Goal: Transaction & Acquisition: Purchase product/service

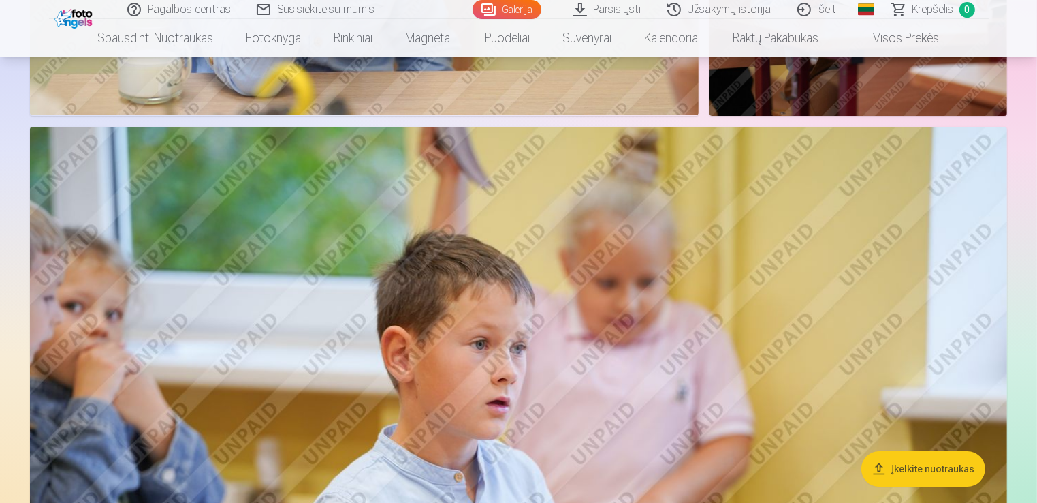
scroll to position [4698, 0]
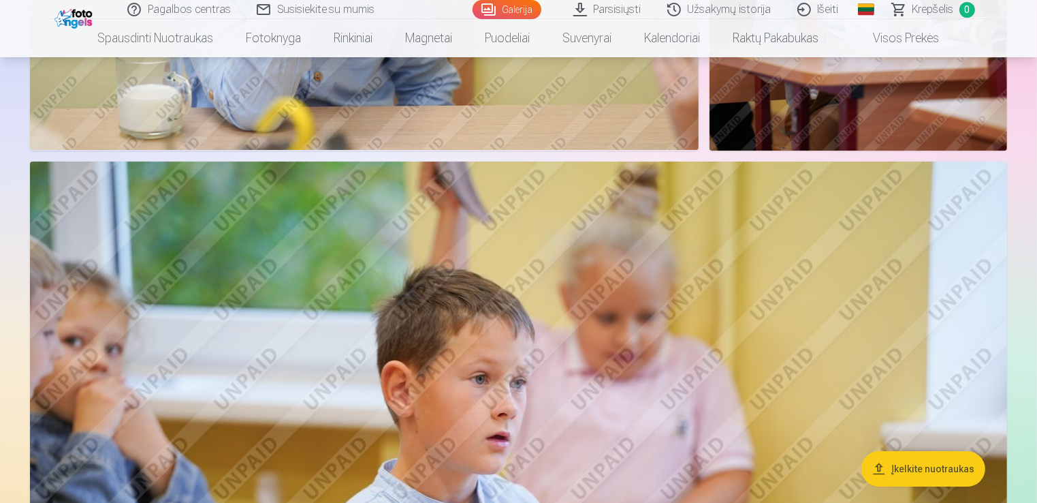
click at [612, 5] on link "Parsisiųsti" at bounding box center [608, 9] width 94 height 19
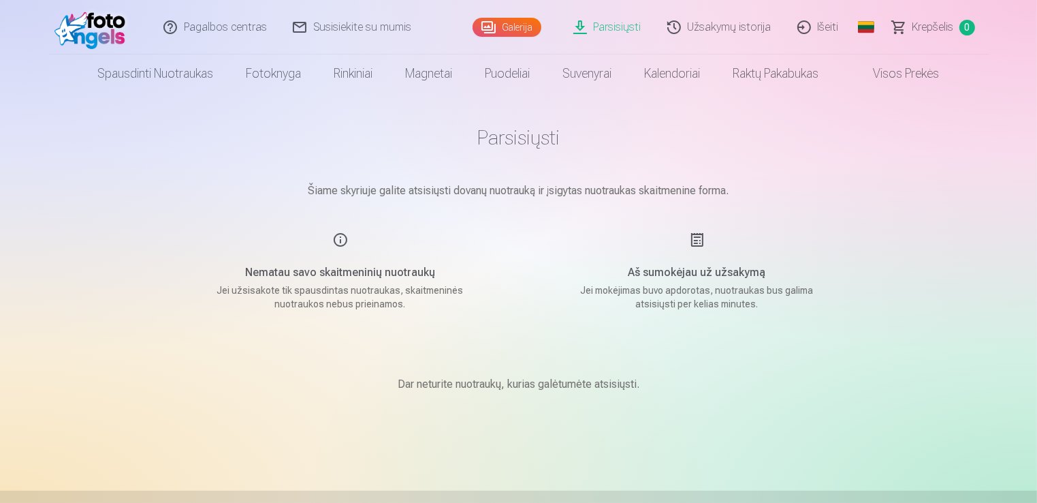
click at [727, 30] on link "Užsakymų istorija" at bounding box center [720, 27] width 130 height 54
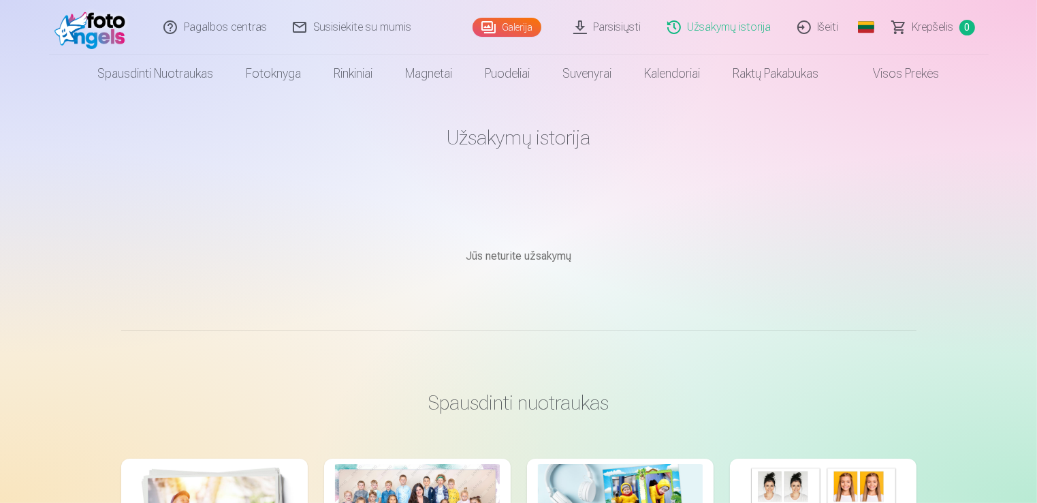
click at [502, 26] on link "Galerija" at bounding box center [507, 27] width 69 height 19
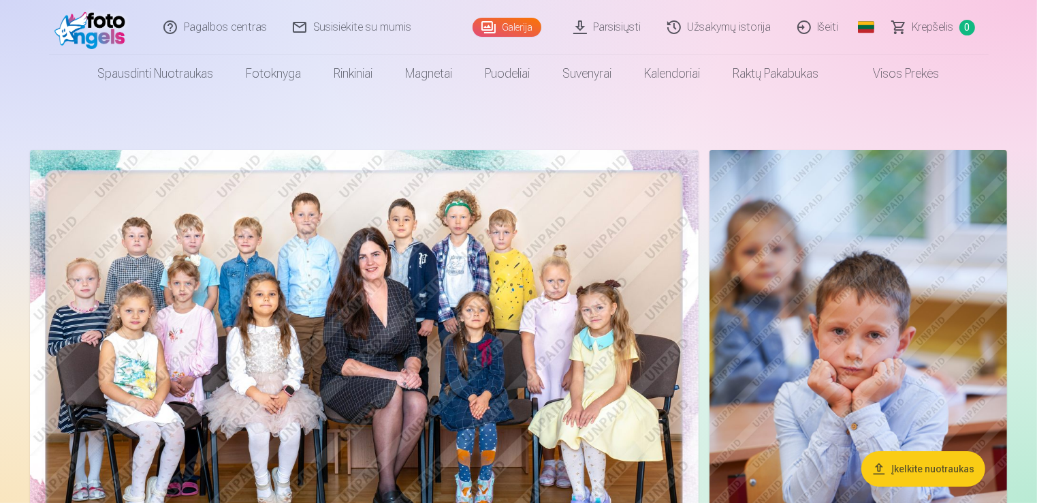
click at [380, 364] on img at bounding box center [364, 373] width 669 height 446
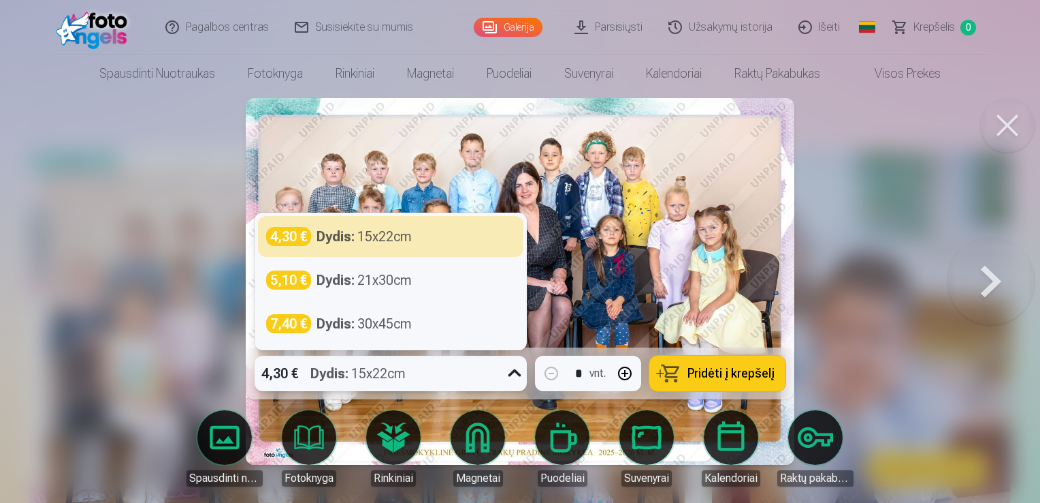
click at [513, 377] on icon at bounding box center [515, 372] width 13 height 7
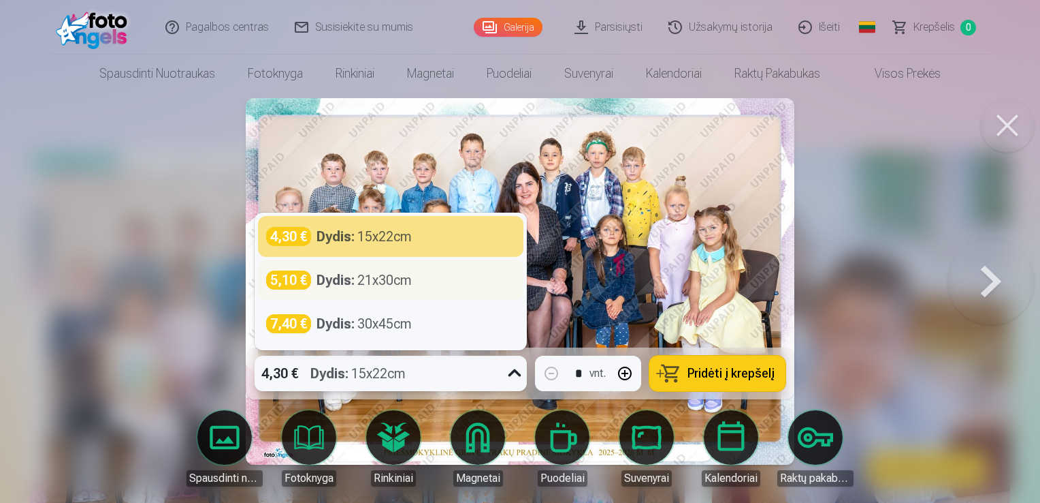
click at [382, 288] on div "Dydis : 21x30cm" at bounding box center [364, 279] width 95 height 19
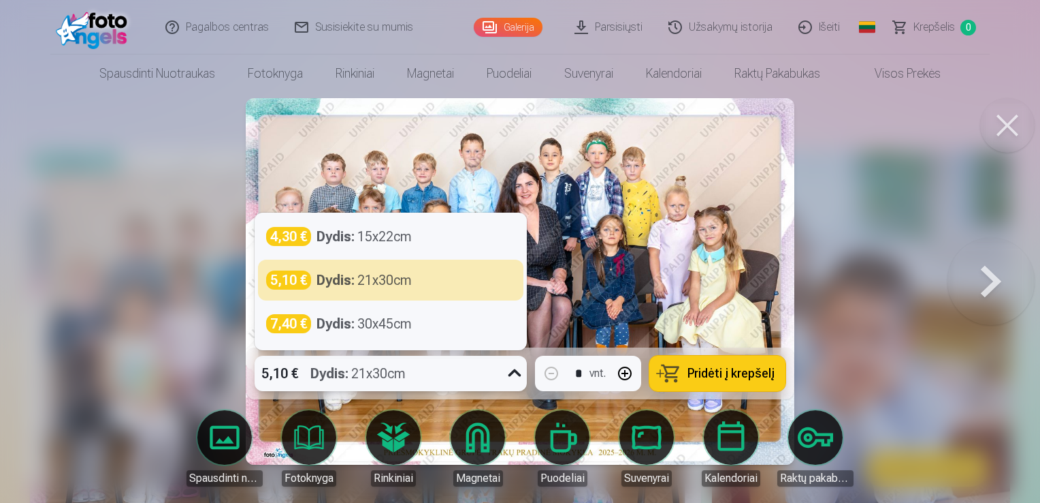
click at [505, 372] on icon at bounding box center [515, 373] width 22 height 22
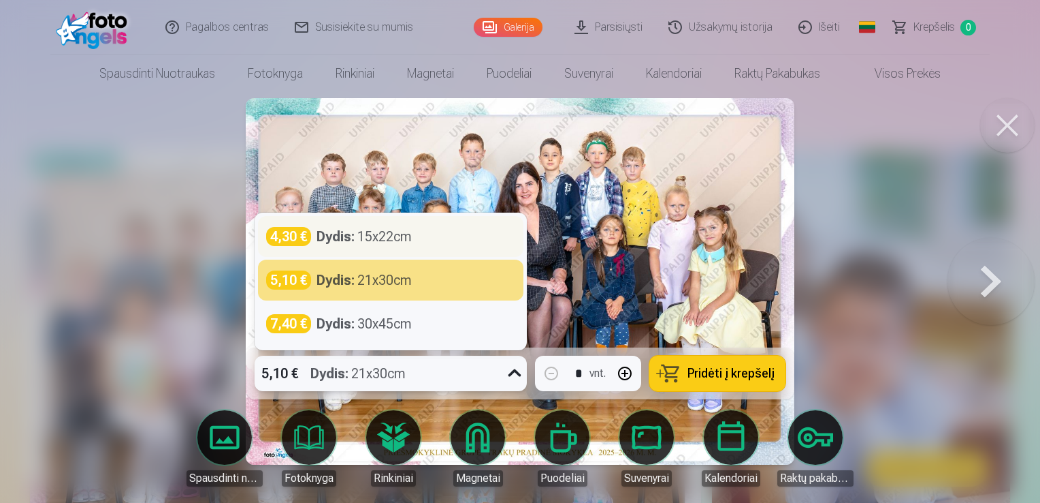
click at [409, 240] on div "Dydis : 15x22cm" at bounding box center [364, 236] width 95 height 19
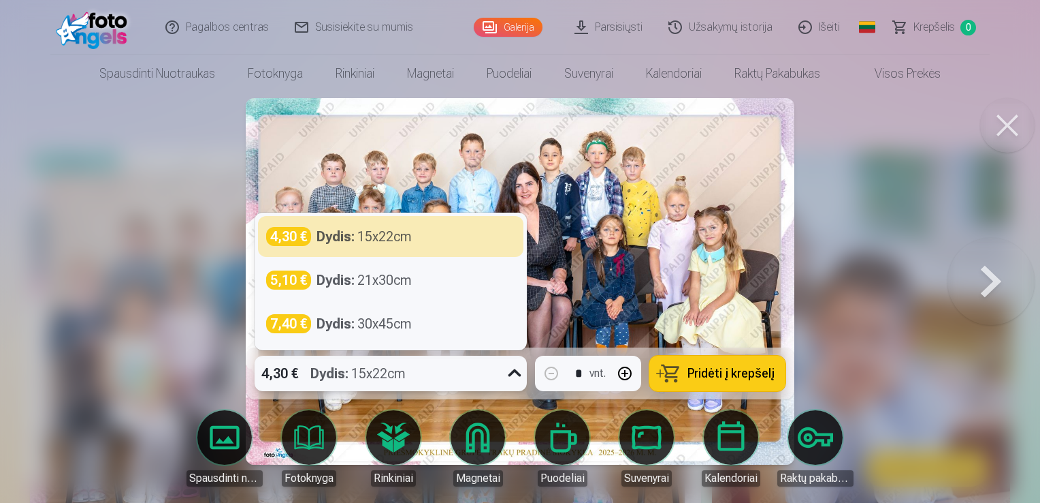
click at [511, 377] on icon at bounding box center [515, 373] width 22 height 22
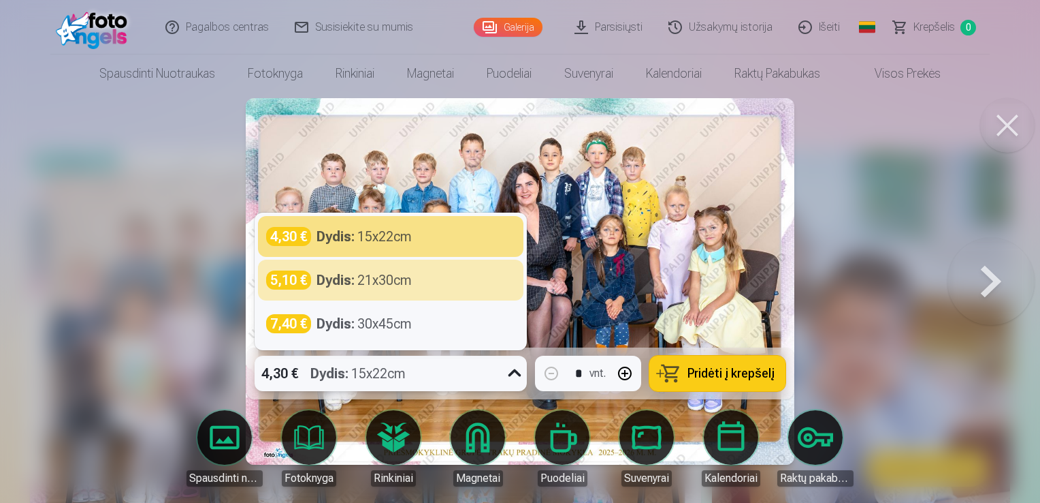
click at [637, 222] on img at bounding box center [520, 281] width 549 height 366
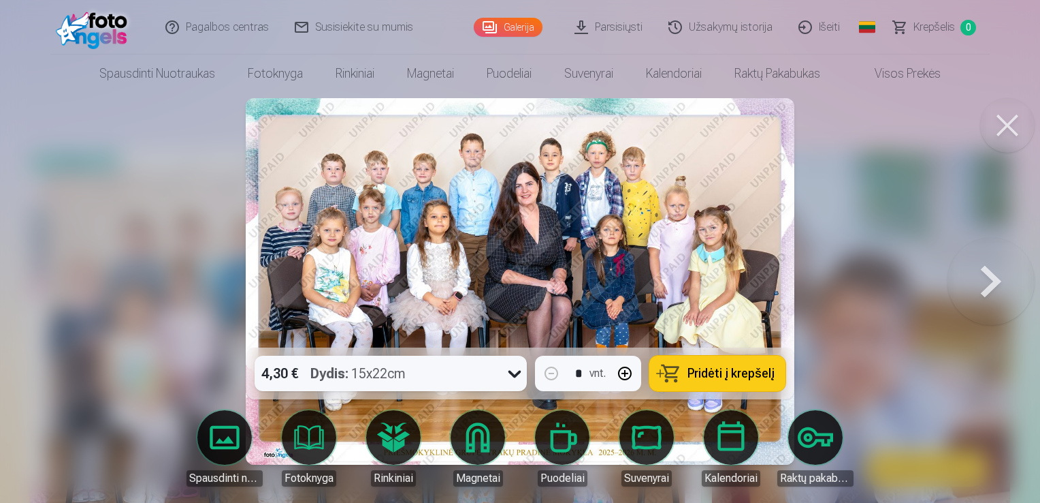
click at [709, 368] on span "Pridėti į krepšelį" at bounding box center [731, 373] width 87 height 12
click at [1004, 135] on button at bounding box center [1008, 125] width 54 height 54
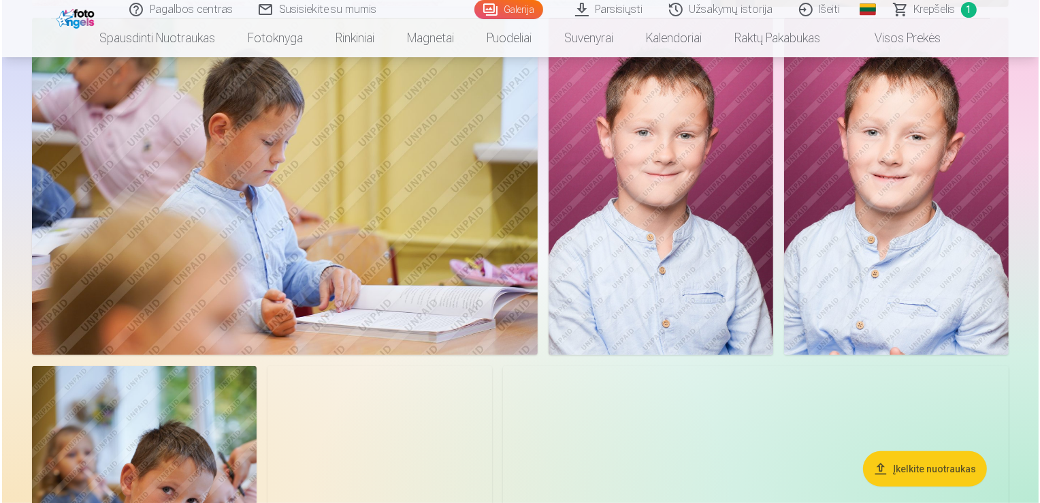
scroll to position [654, 0]
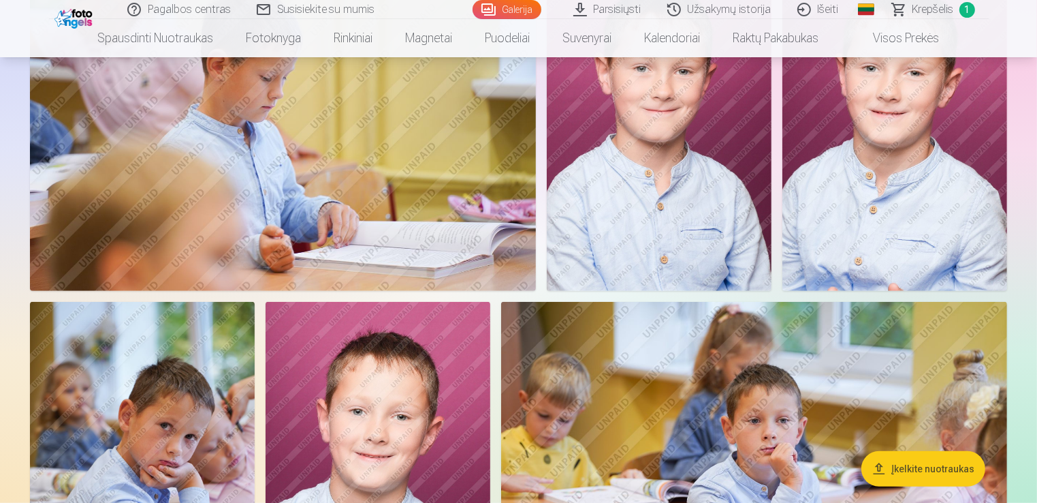
click at [313, 209] on img at bounding box center [283, 122] width 506 height 337
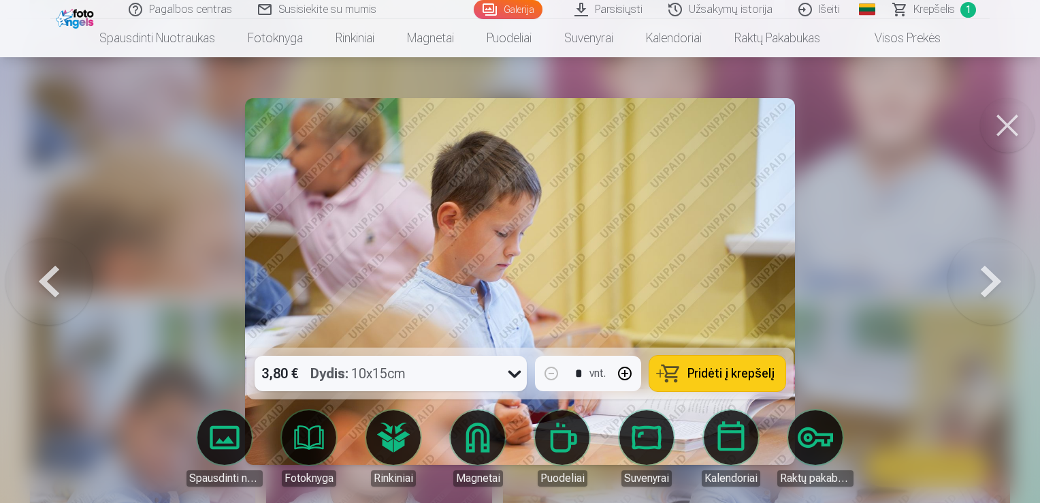
click at [981, 113] on div at bounding box center [520, 251] width 1040 height 503
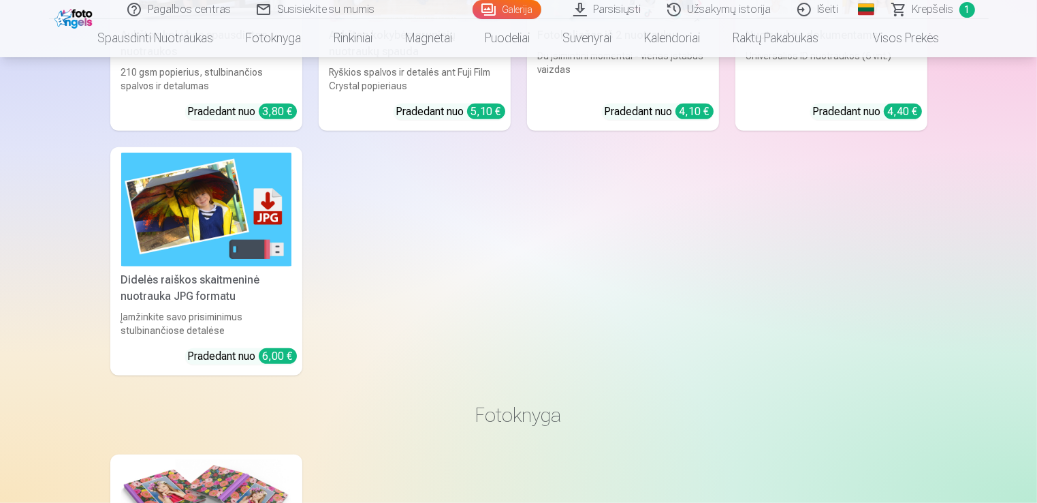
scroll to position [6192, 0]
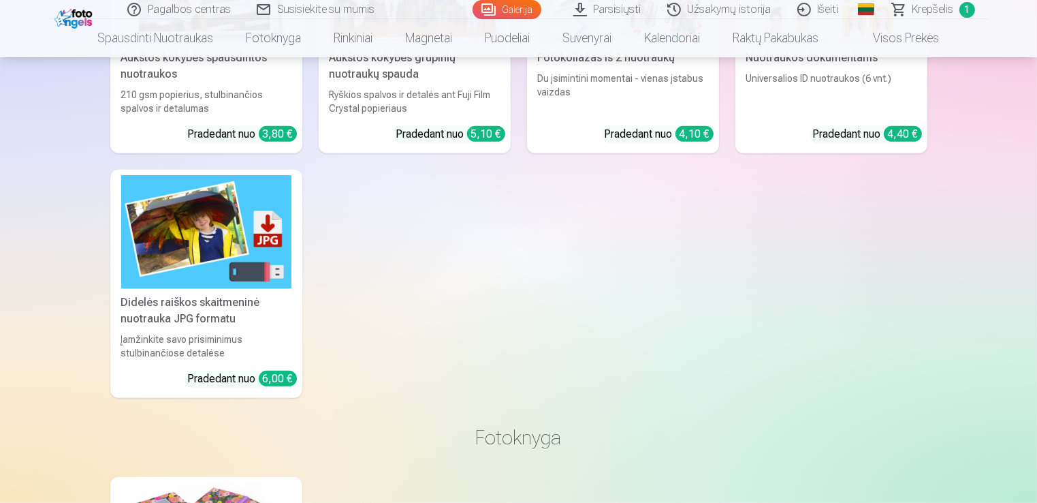
scroll to position [6124, 0]
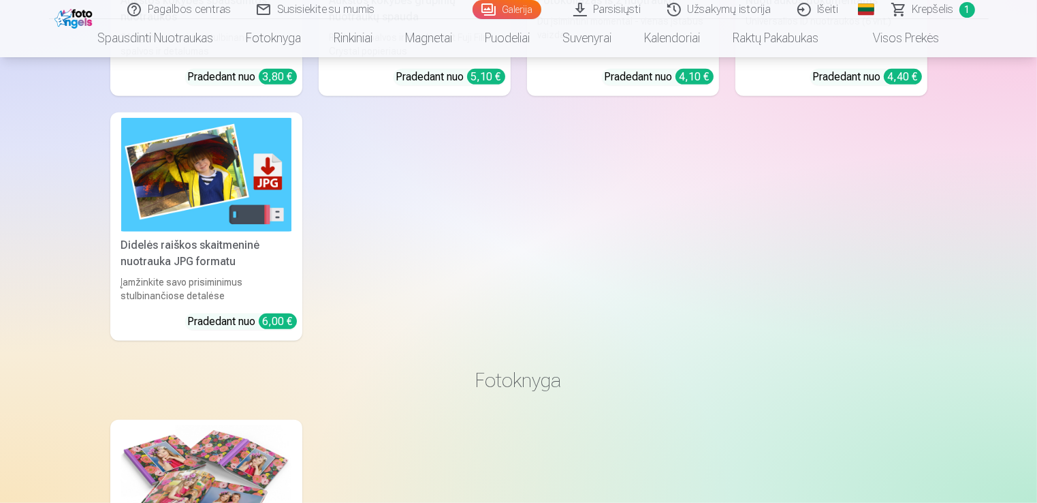
click at [221, 227] on img at bounding box center [206, 175] width 170 height 114
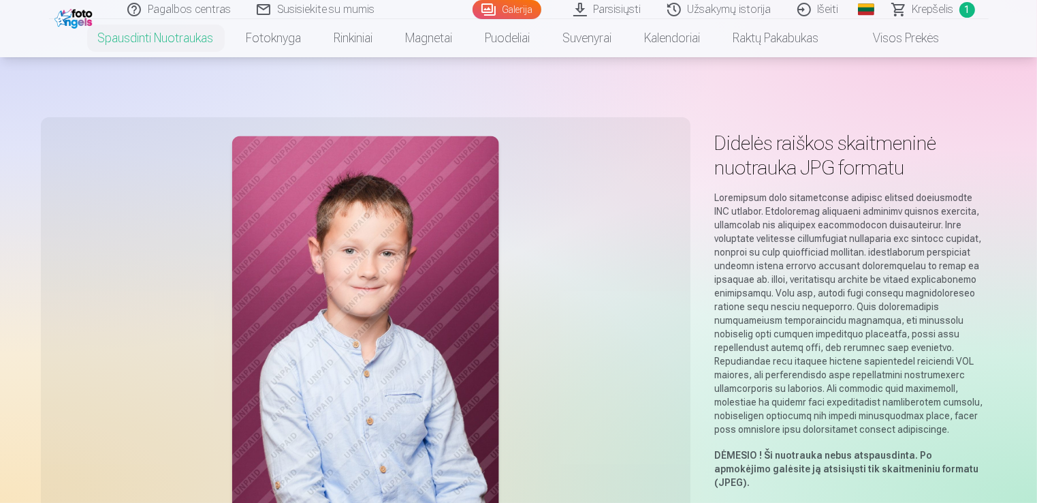
scroll to position [488, 0]
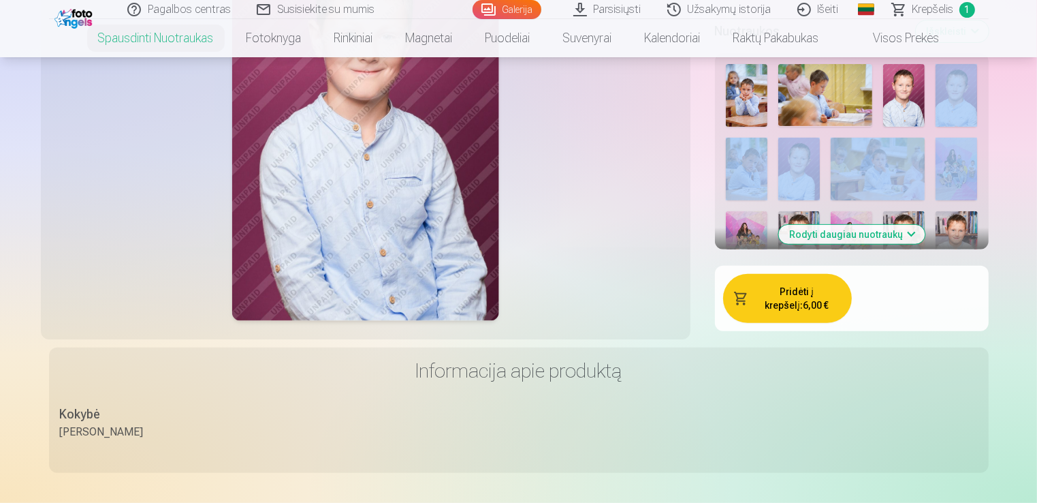
drag, startPoint x: 1035, startPoint y: 78, endPoint x: 1035, endPoint y: 144, distance: 66.7
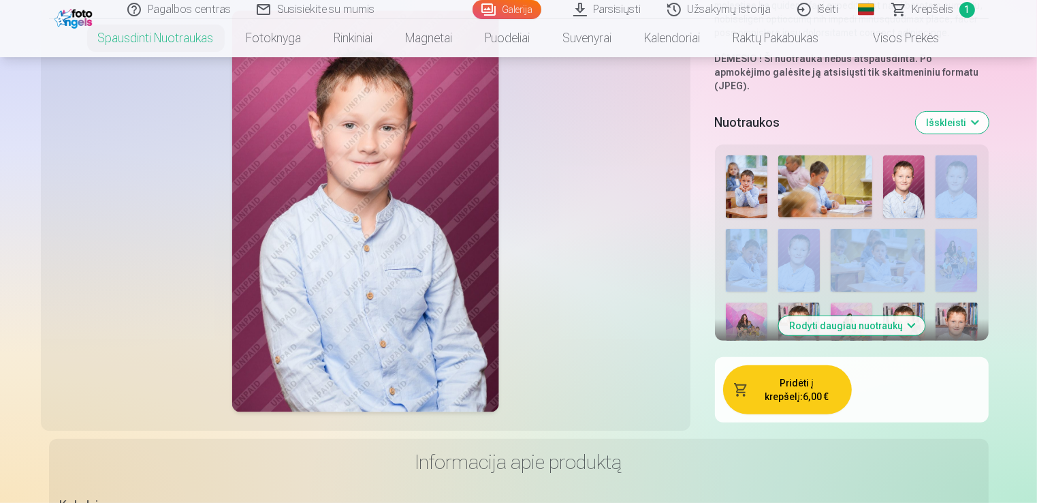
scroll to position [414, 0]
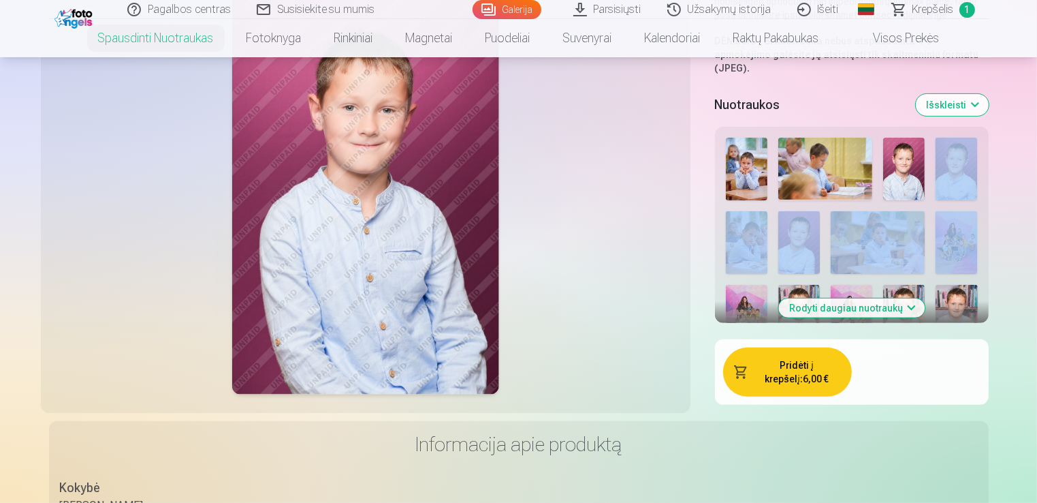
click at [976, 94] on button "Išskleisti" at bounding box center [952, 105] width 73 height 22
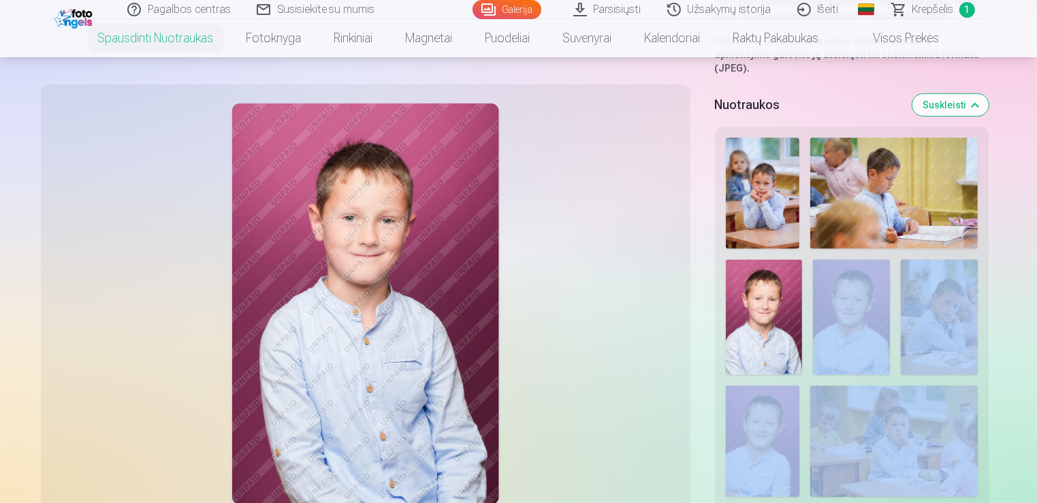
click at [761, 181] on img at bounding box center [763, 193] width 74 height 111
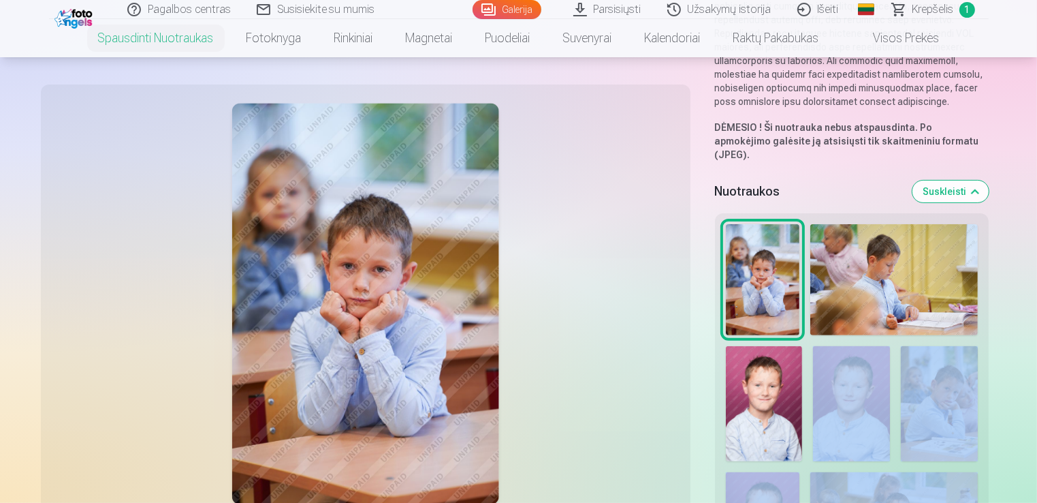
scroll to position [312, 0]
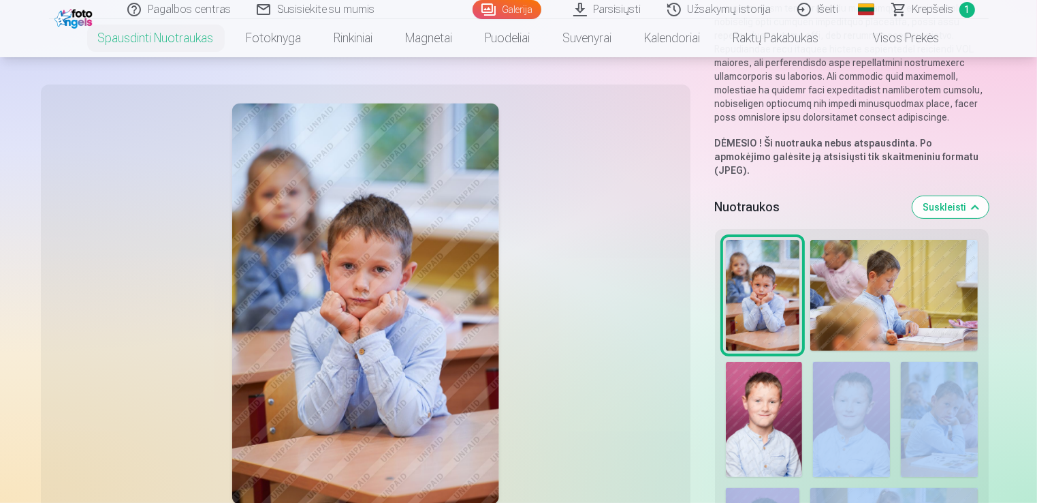
click at [872, 282] on img at bounding box center [893, 295] width 167 height 111
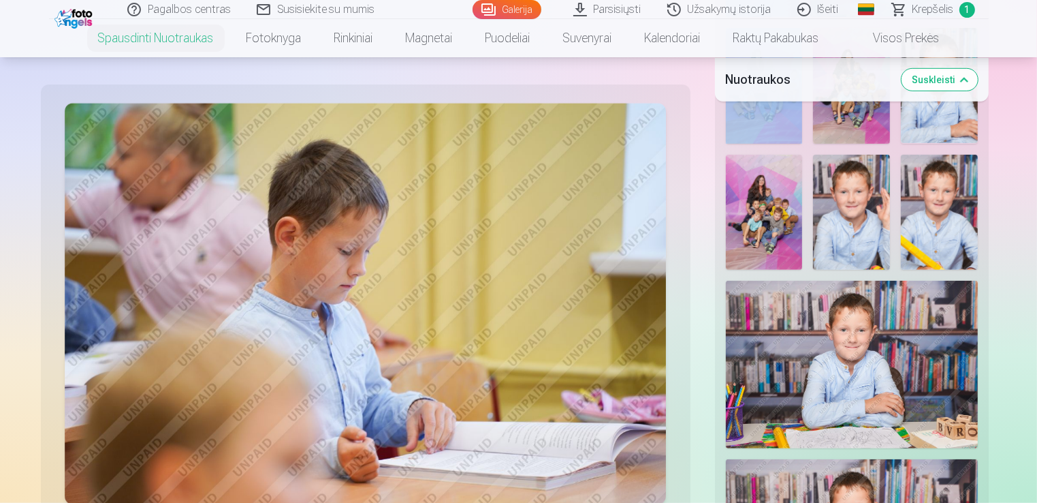
scroll to position [1591, 0]
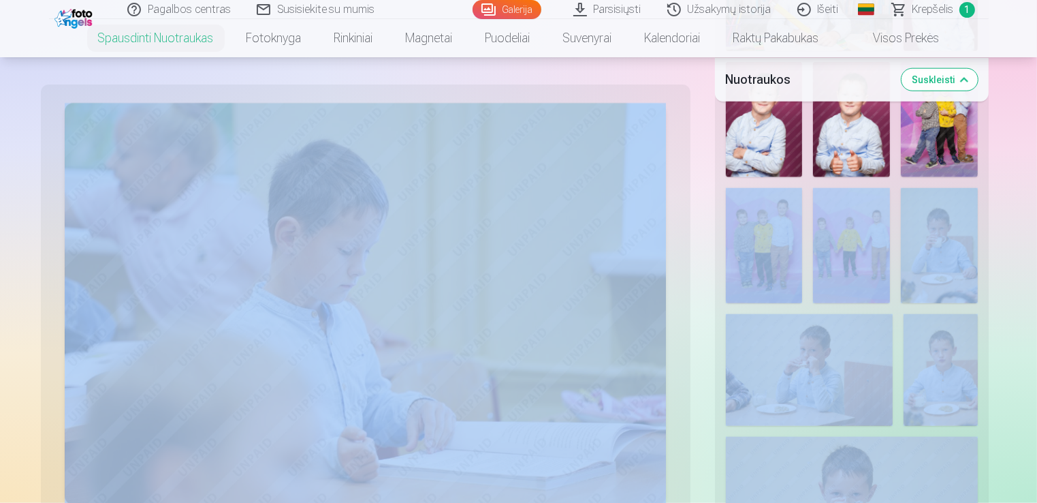
drag, startPoint x: 704, startPoint y: 181, endPoint x: 695, endPoint y: 323, distance: 142.0
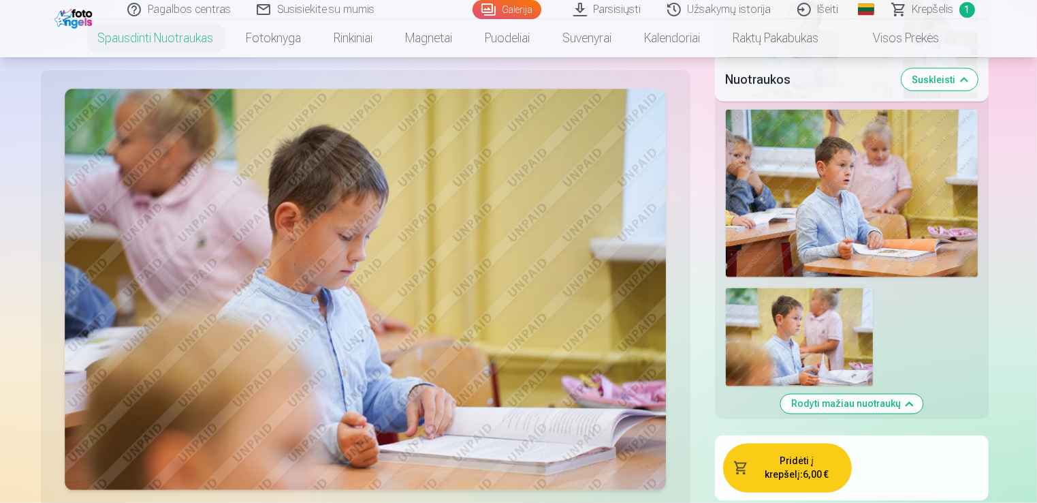
scroll to position [2225, 0]
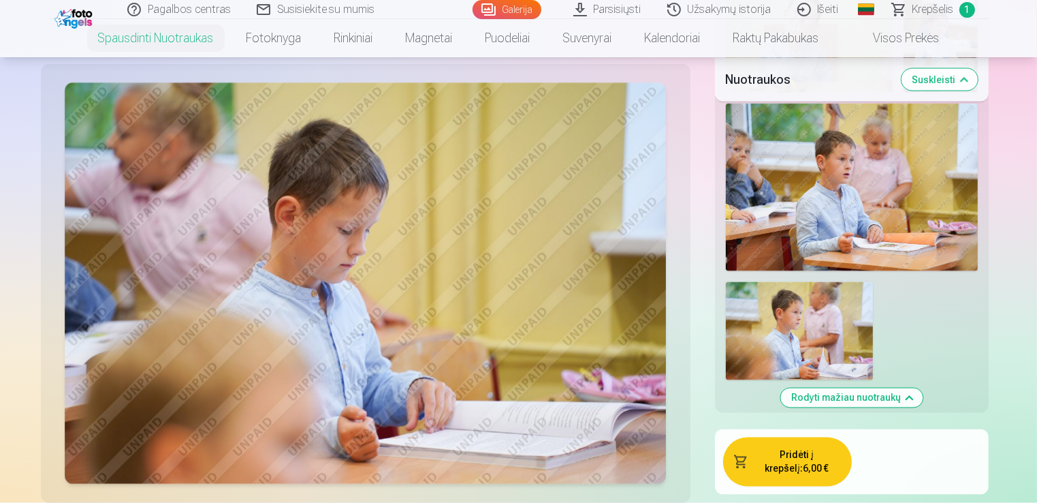
click at [790, 438] on button "Pridėti į krepšelį : 6,00 €" at bounding box center [787, 461] width 129 height 49
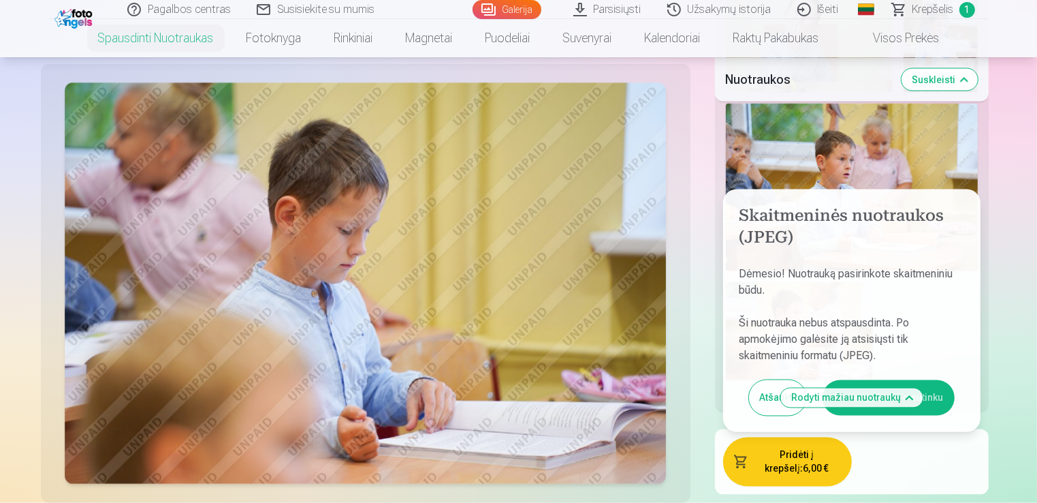
click at [923, 381] on button "Aš susipažinau ir sutinku" at bounding box center [889, 397] width 132 height 35
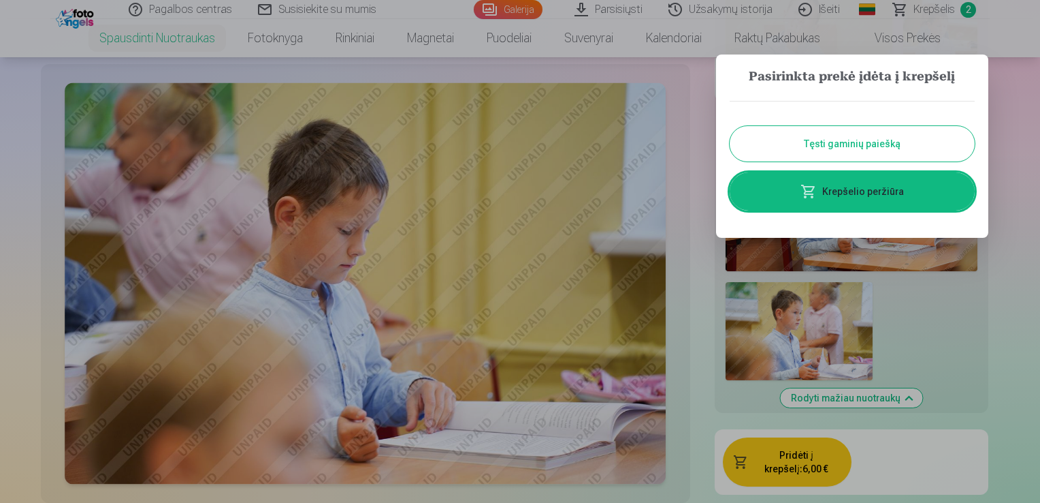
click at [847, 139] on button "Tęsti gaminių paiešką" at bounding box center [852, 143] width 245 height 35
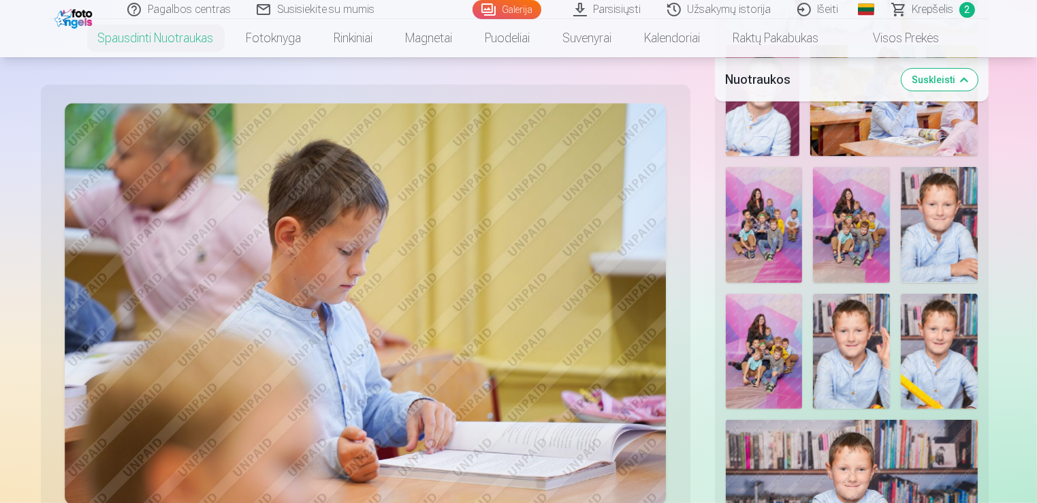
scroll to position [771, 0]
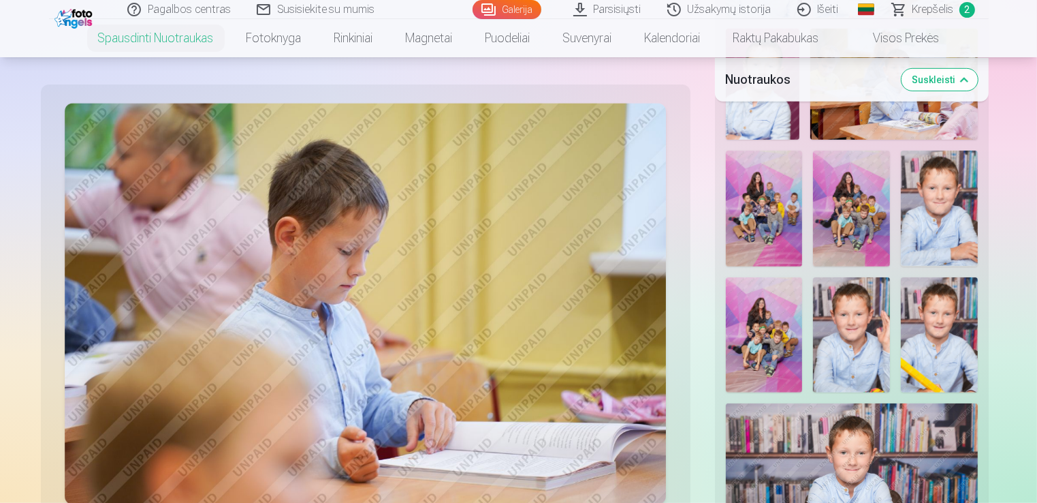
click at [766, 202] on img at bounding box center [764, 207] width 77 height 115
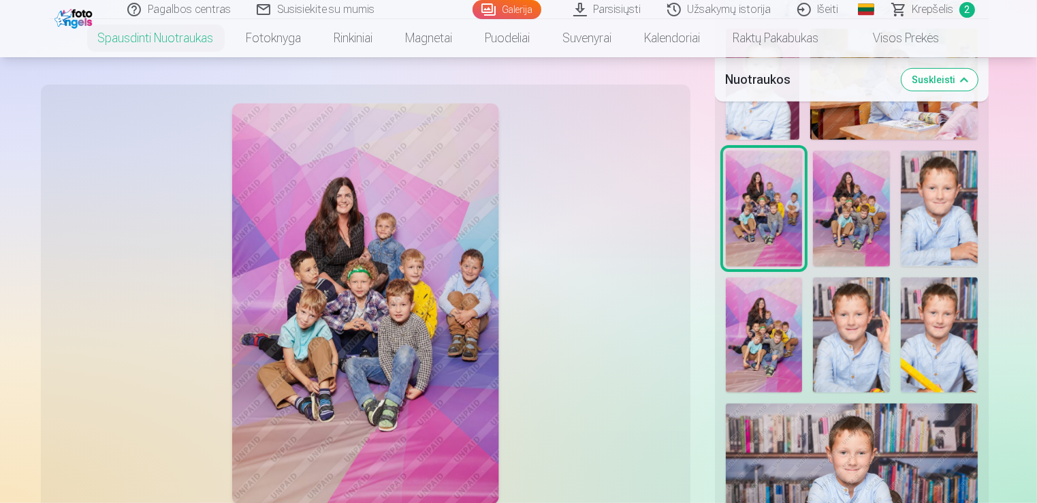
click at [853, 191] on img at bounding box center [851, 207] width 77 height 115
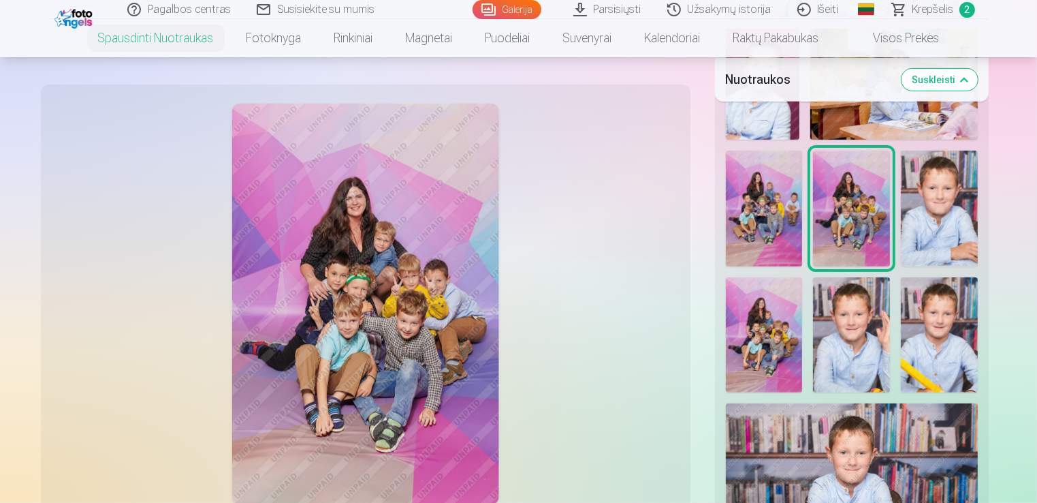
click at [767, 309] on img at bounding box center [764, 334] width 77 height 115
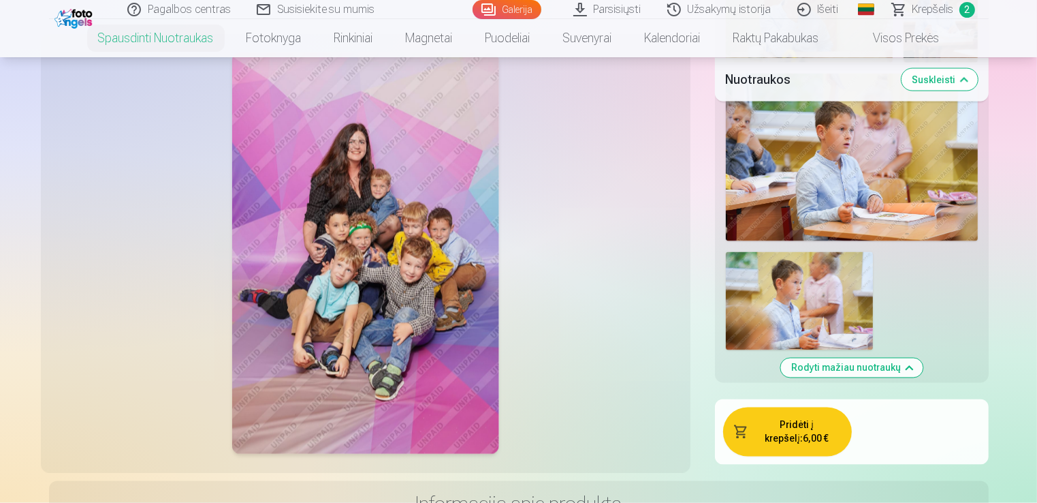
scroll to position [2280, 0]
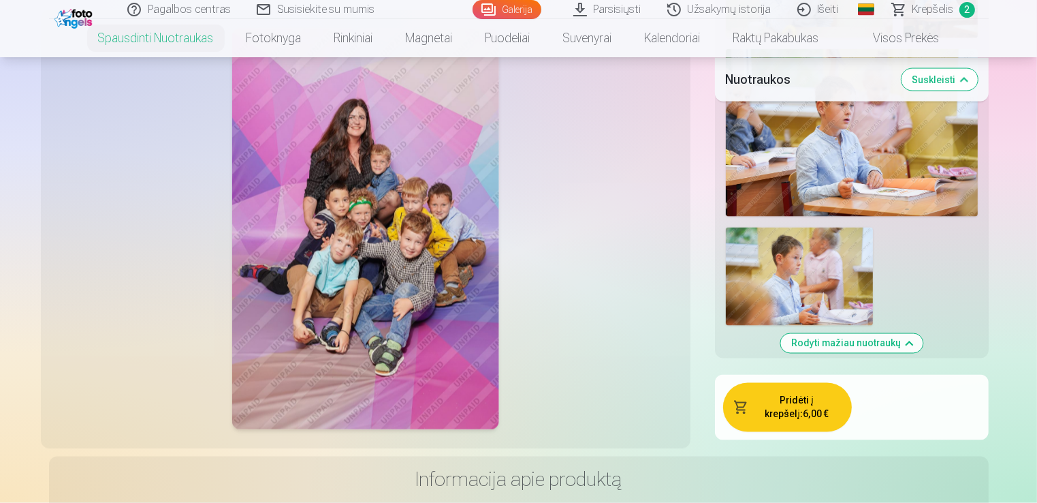
click at [797, 388] on button "Pridėti į krepšelį : 6,00 €" at bounding box center [787, 407] width 129 height 49
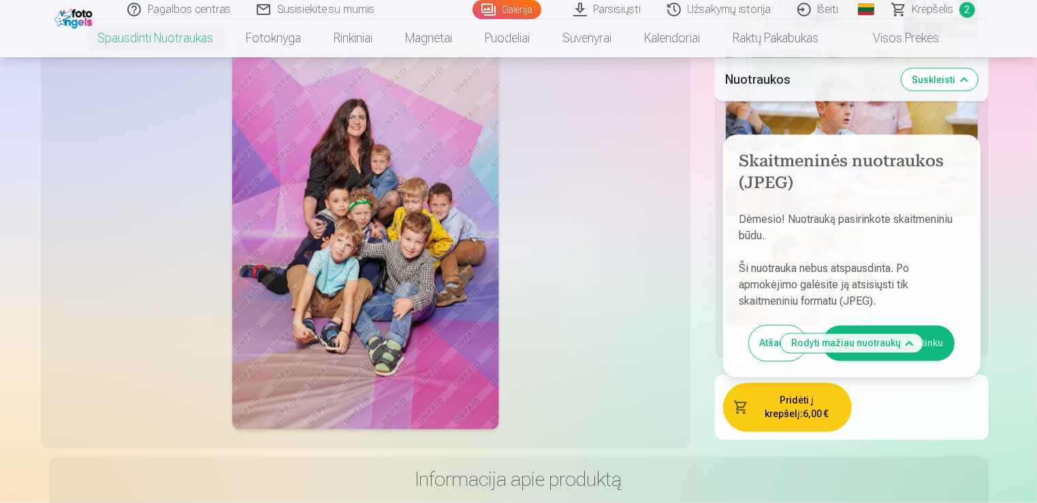
click at [937, 329] on button "Aš susipažinau ir sutinku" at bounding box center [889, 342] width 132 height 35
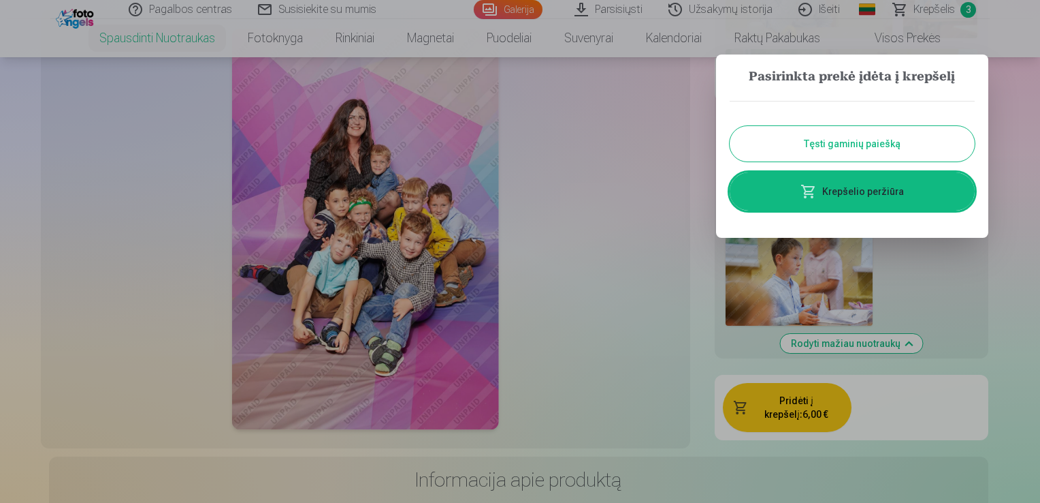
click at [880, 150] on button "Tęsti gaminių paiešką" at bounding box center [852, 143] width 245 height 35
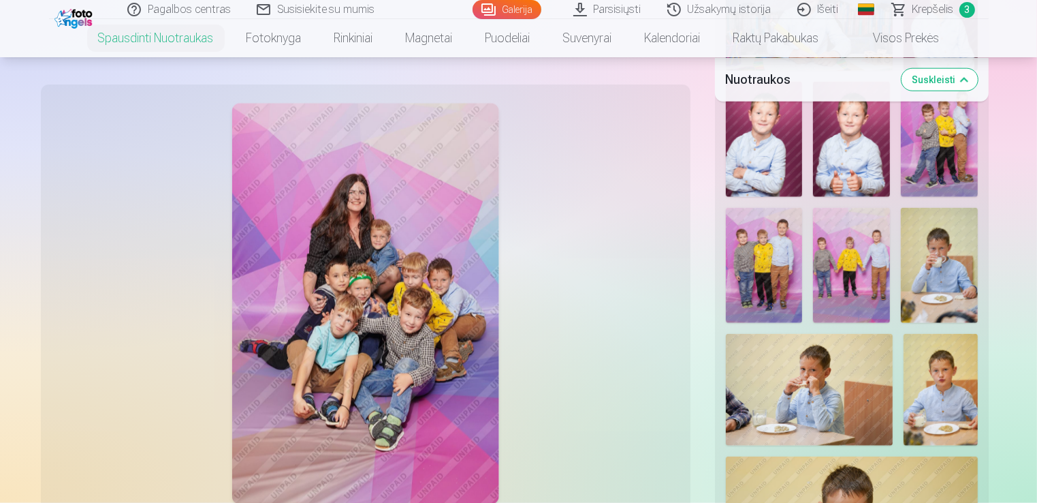
scroll to position [1544, 0]
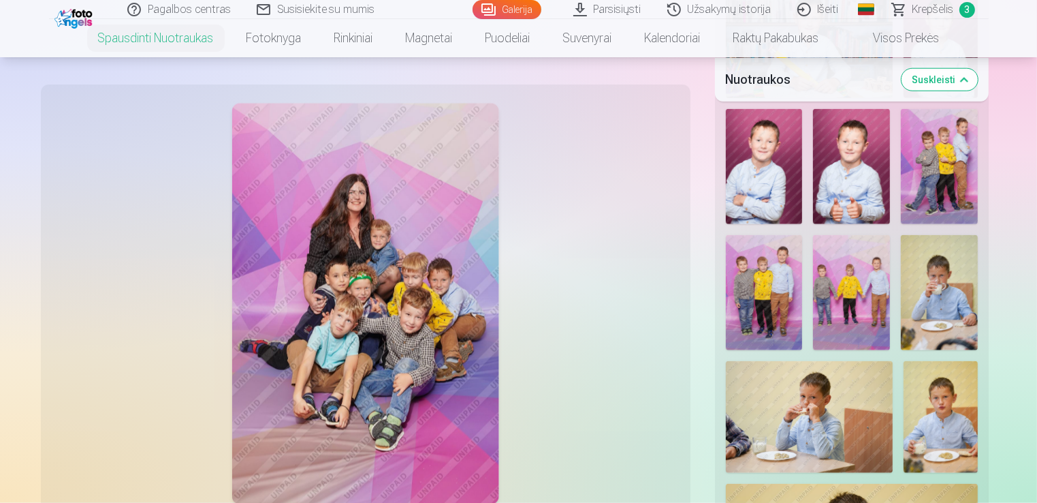
click at [947, 174] on img at bounding box center [939, 166] width 77 height 115
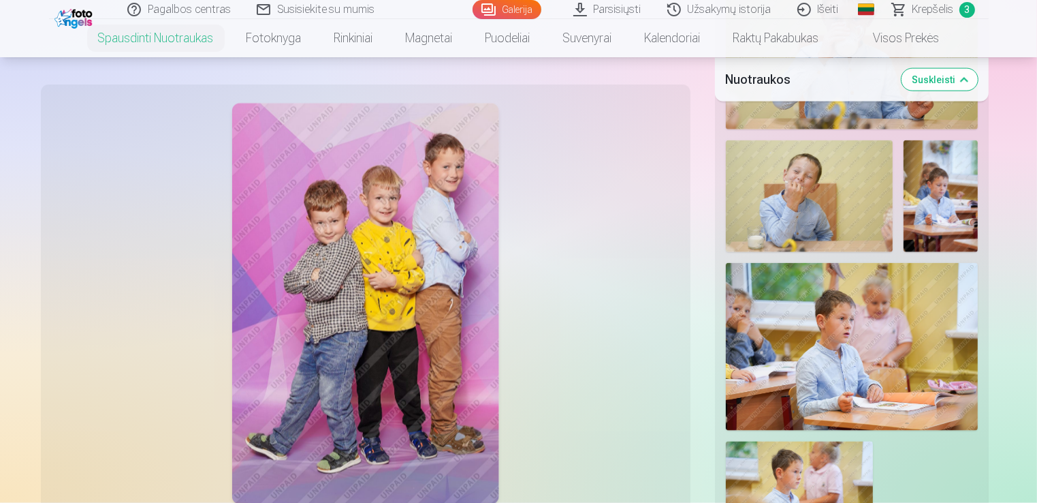
scroll to position [2093, 0]
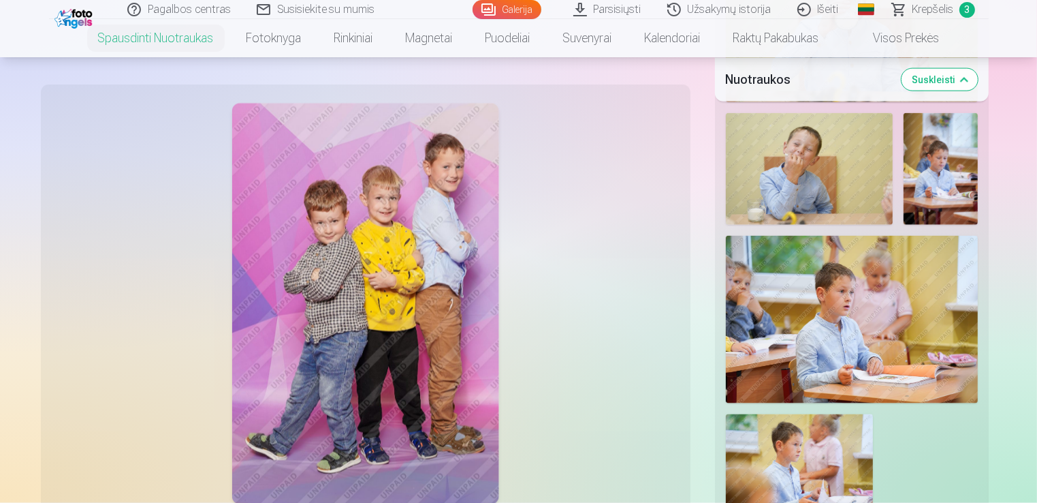
drag, startPoint x: 654, startPoint y: 343, endPoint x: 662, endPoint y: 393, distance: 51.0
click at [662, 393] on div at bounding box center [365, 304] width 633 height 422
click at [940, 78] on button "Suskleisti" at bounding box center [940, 79] width 76 height 22
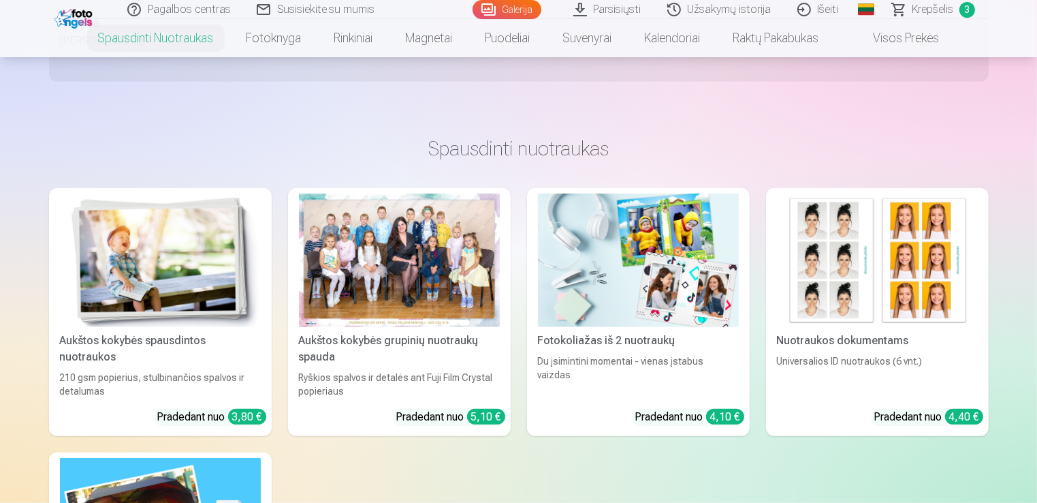
scroll to position [351, 0]
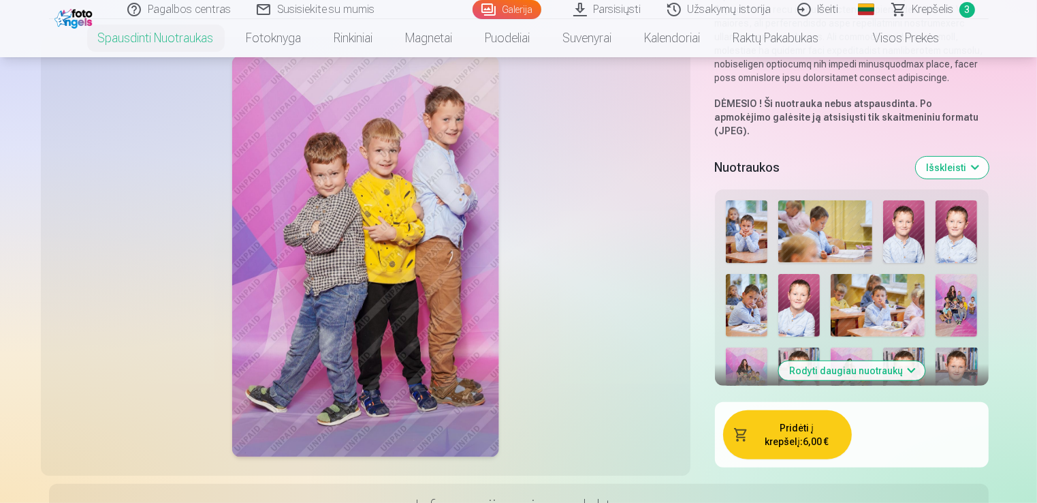
click at [792, 424] on button "Pridėti į krepšelį : 6,00 €" at bounding box center [787, 434] width 129 height 49
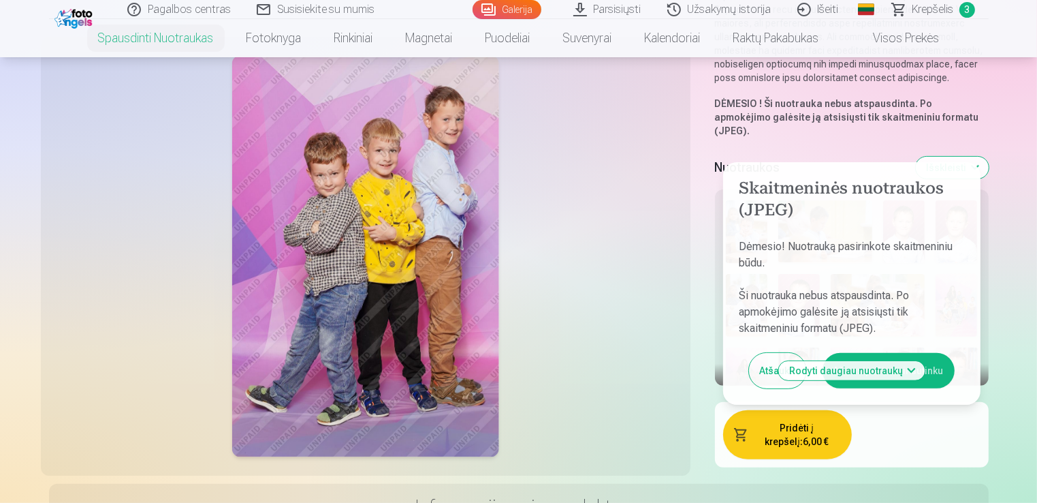
click at [930, 353] on button "Aš susipažinau ir sutinku" at bounding box center [889, 370] width 132 height 35
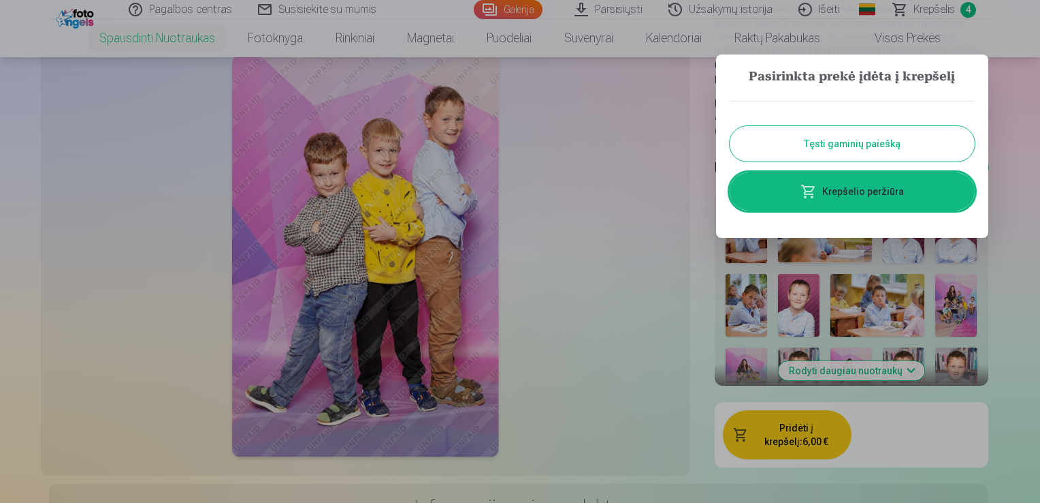
click at [897, 146] on button "Tęsti gaminių paiešką" at bounding box center [852, 143] width 245 height 35
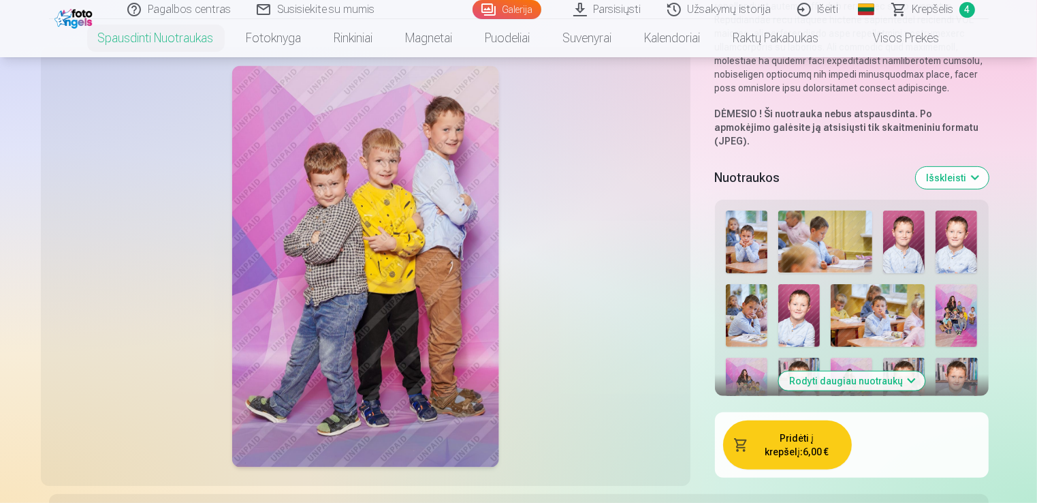
scroll to position [317, 0]
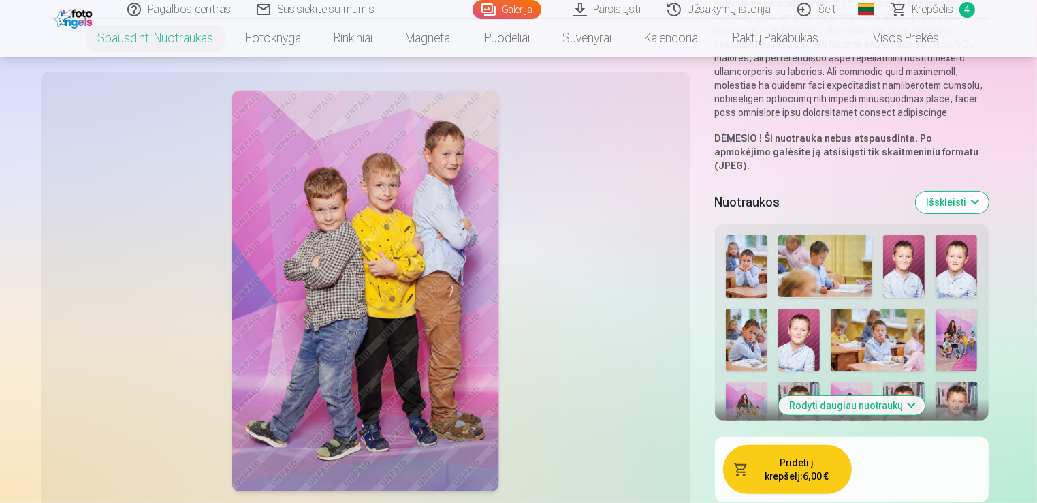
click at [958, 191] on button "Išskleisti" at bounding box center [952, 202] width 73 height 22
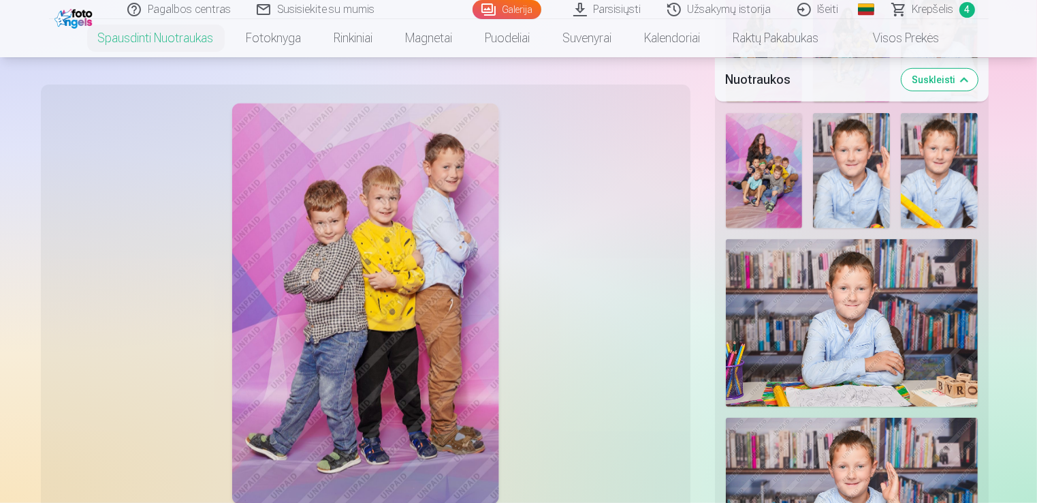
scroll to position [918, 0]
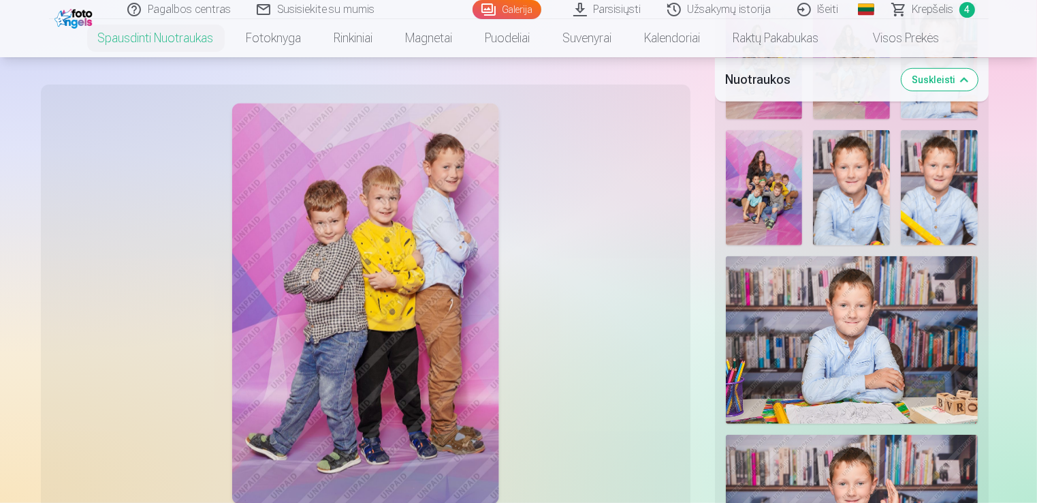
click at [878, 339] on img at bounding box center [852, 340] width 252 height 168
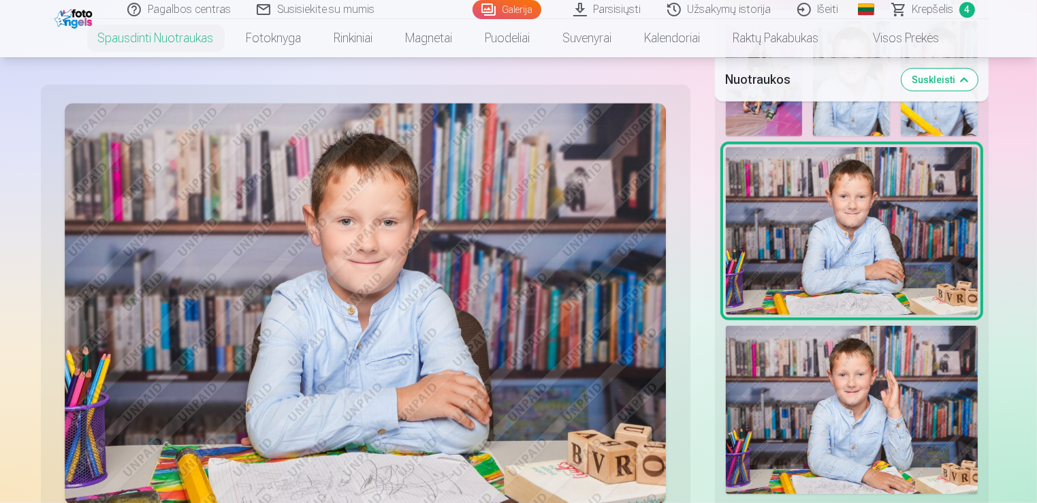
scroll to position [1054, 0]
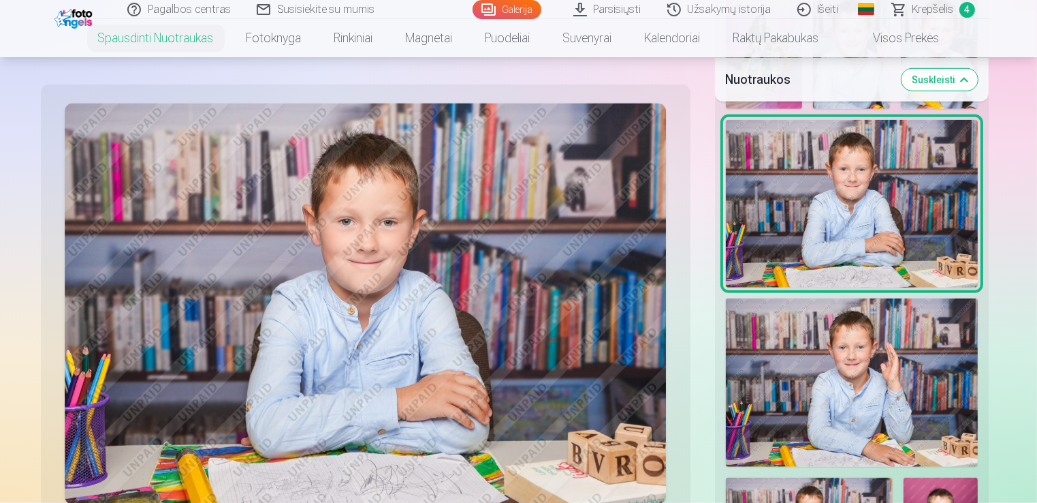
click at [845, 374] on img at bounding box center [852, 382] width 252 height 168
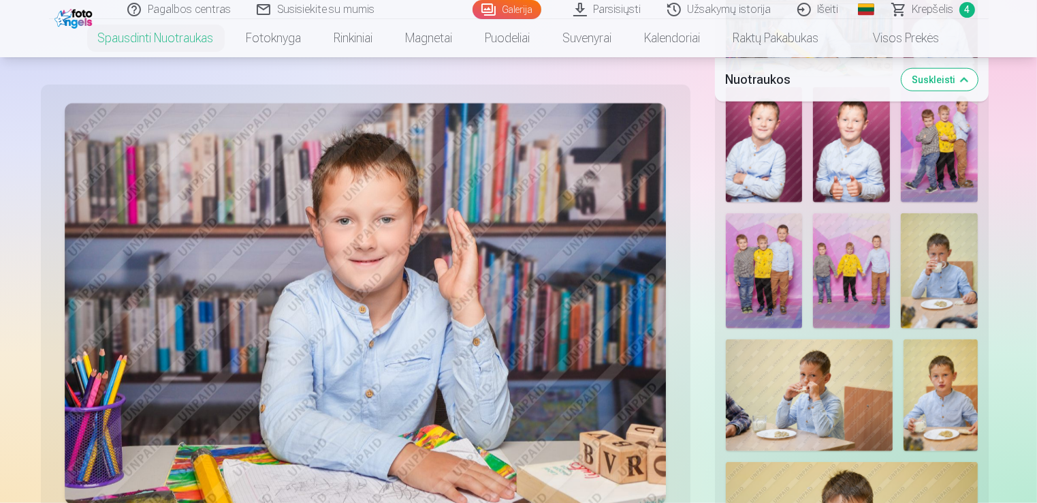
scroll to position [1574, 0]
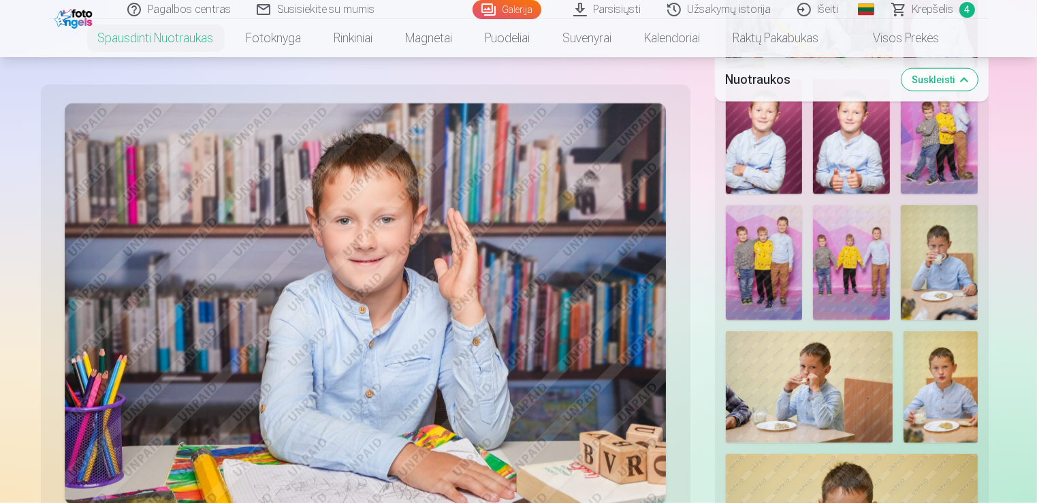
click at [929, 77] on button "Suskleisti" at bounding box center [940, 79] width 76 height 22
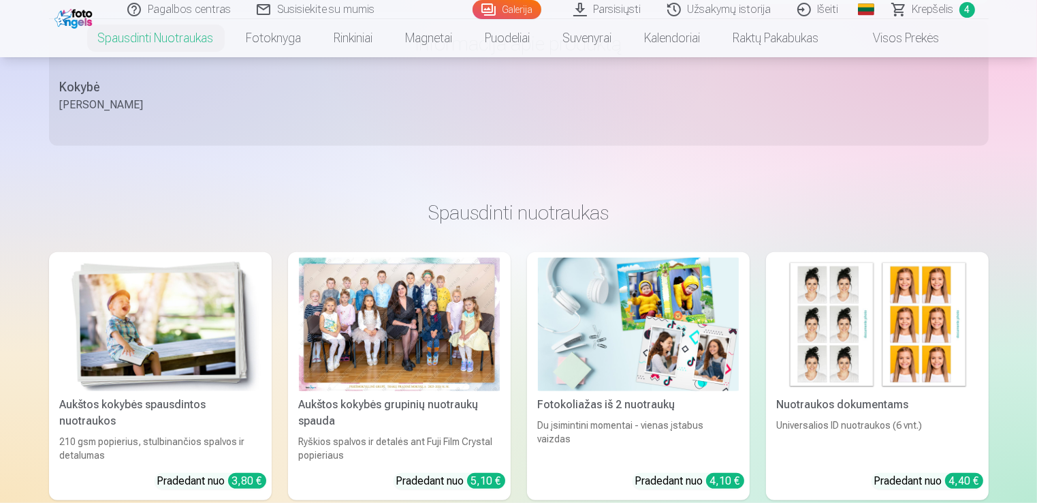
scroll to position [351, 0]
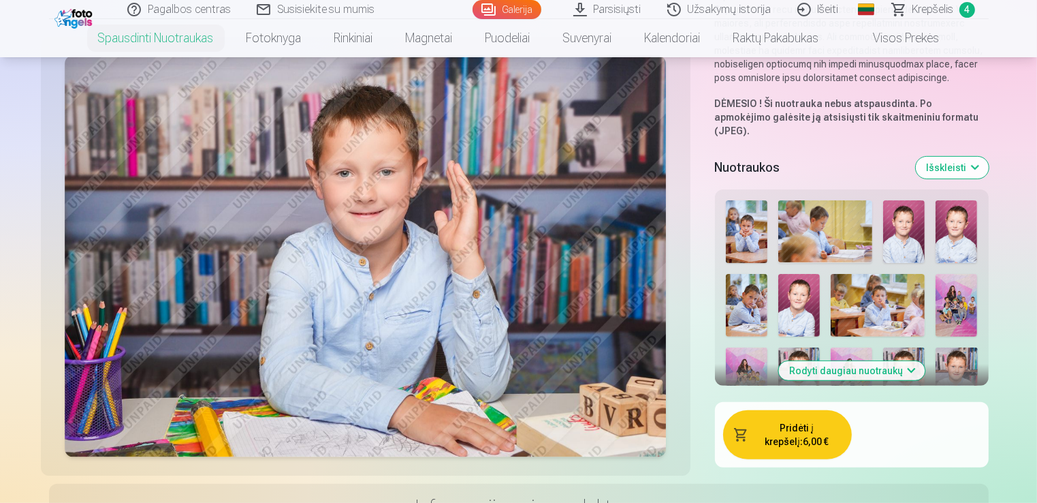
click at [786, 413] on button "Pridėti į krepšelį : 6,00 €" at bounding box center [787, 434] width 129 height 49
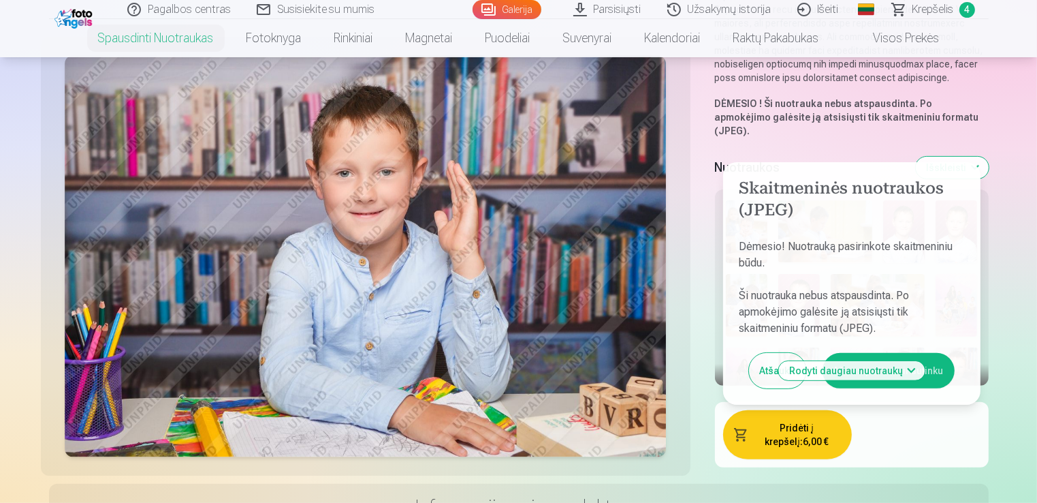
click at [929, 360] on button "Aš susipažinau ir sutinku" at bounding box center [889, 370] width 132 height 35
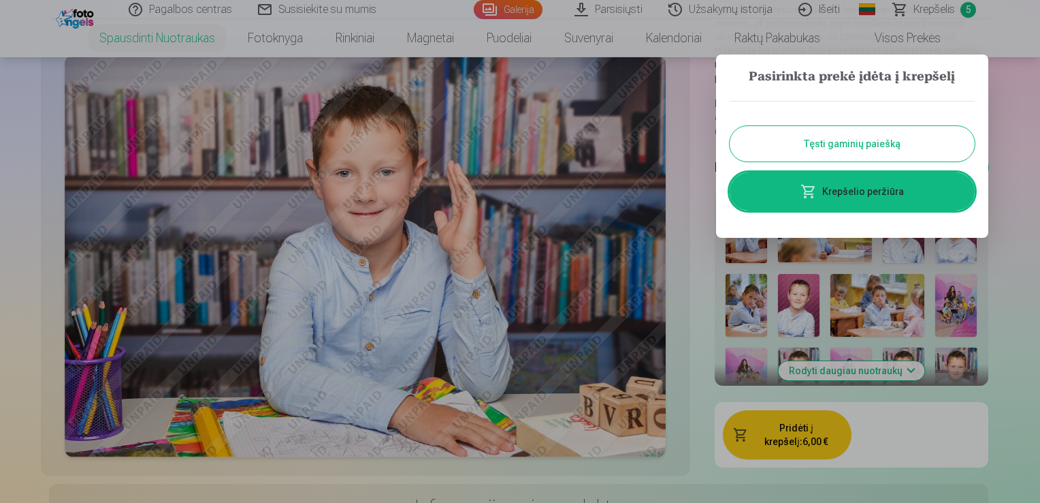
click at [897, 140] on button "Tęsti gaminių paiešką" at bounding box center [852, 143] width 245 height 35
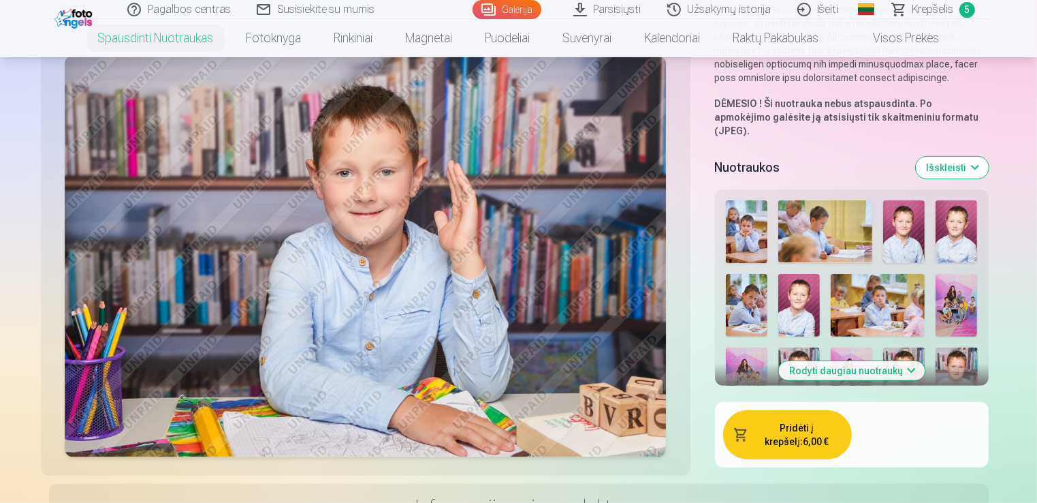
click at [946, 157] on button "Išskleisti" at bounding box center [952, 168] width 73 height 22
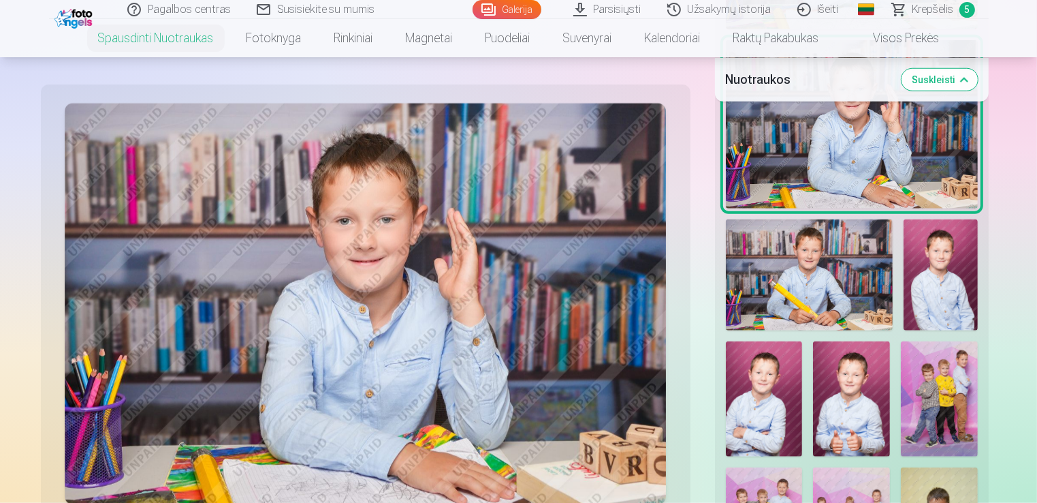
scroll to position [1386, 0]
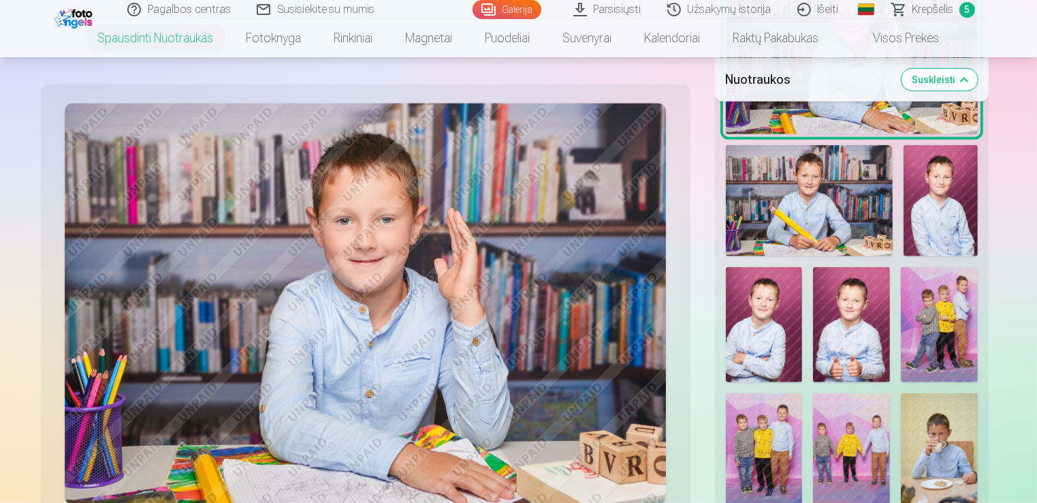
click at [813, 191] on img at bounding box center [809, 200] width 167 height 111
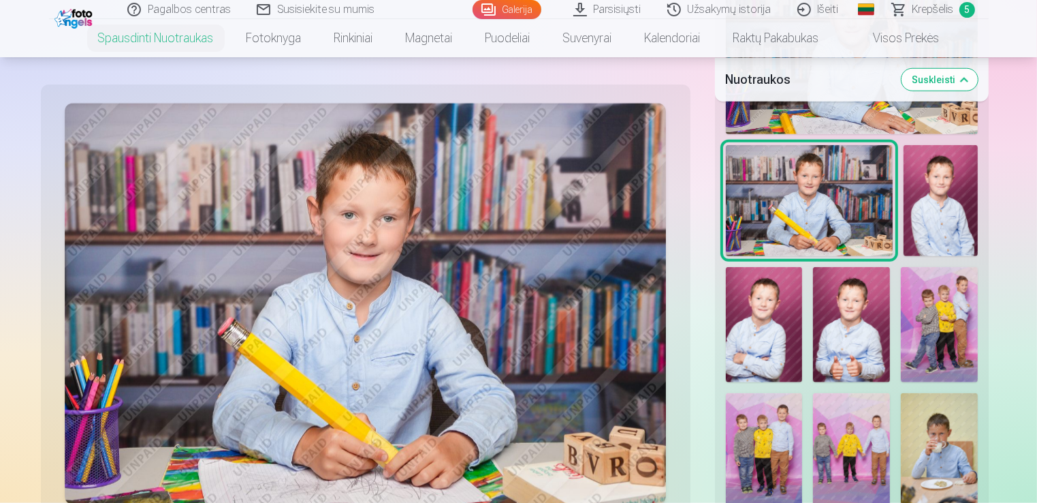
click at [935, 78] on button "Suskleisti" at bounding box center [940, 79] width 76 height 22
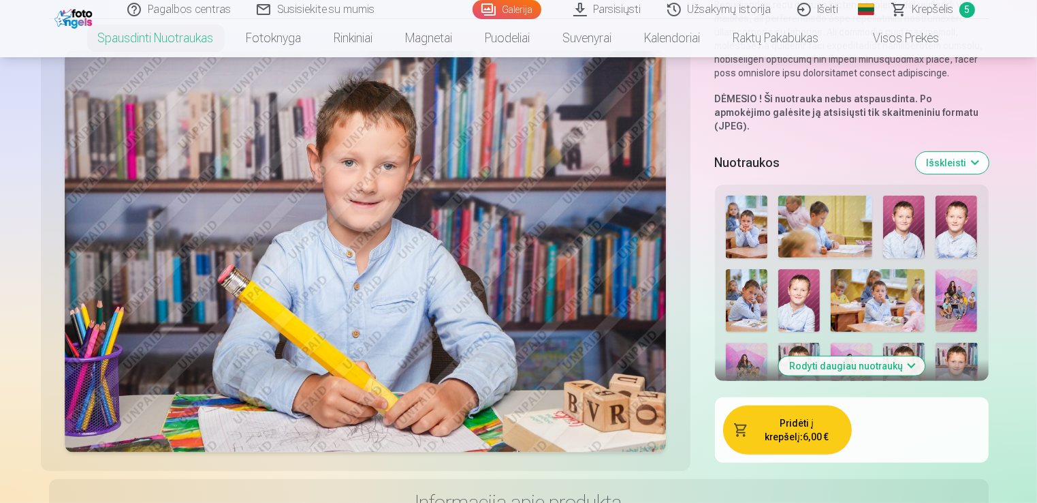
scroll to position [351, 0]
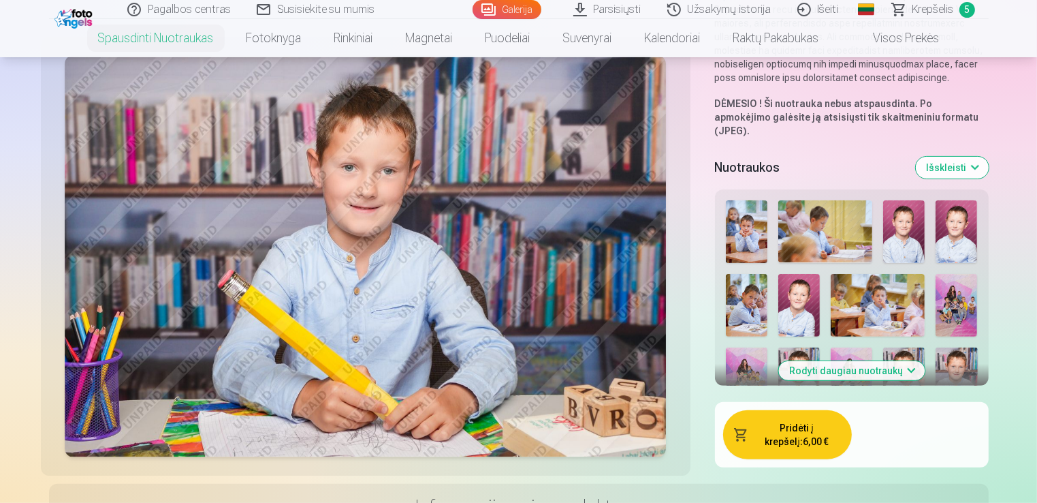
click at [784, 415] on button "Pridėti į krepšelį : 6,00 €" at bounding box center [787, 434] width 129 height 49
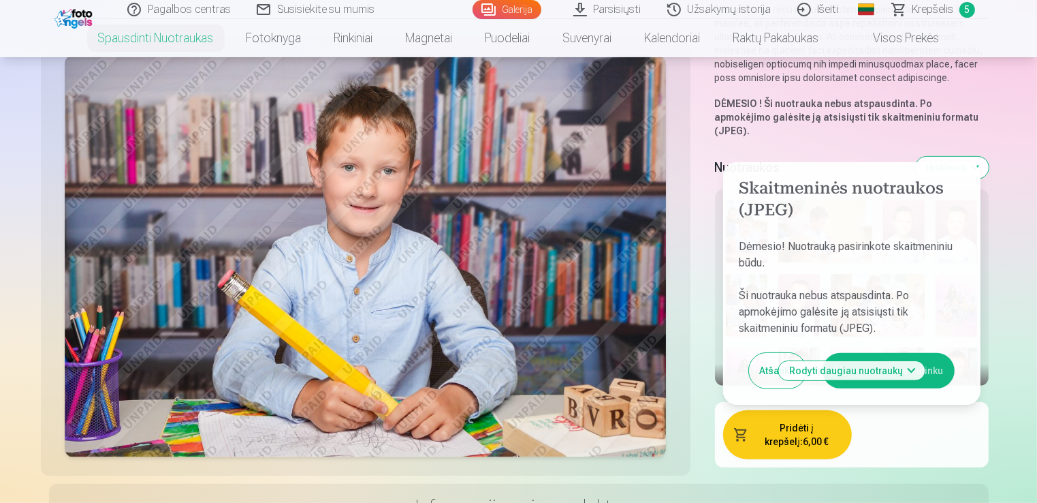
click at [929, 353] on button "Aš susipažinau ir sutinku" at bounding box center [889, 370] width 132 height 35
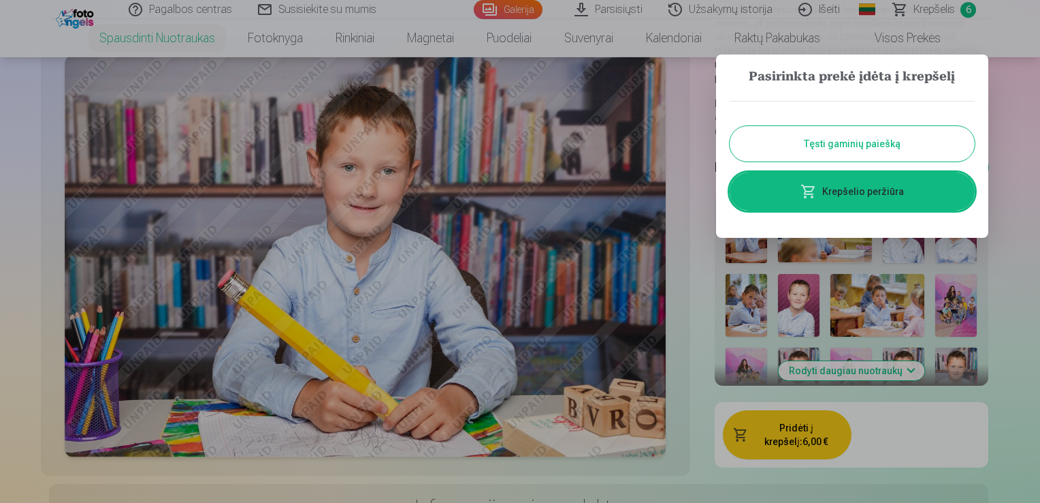
click at [912, 133] on button "Tęsti gaminių paiešką" at bounding box center [852, 143] width 245 height 35
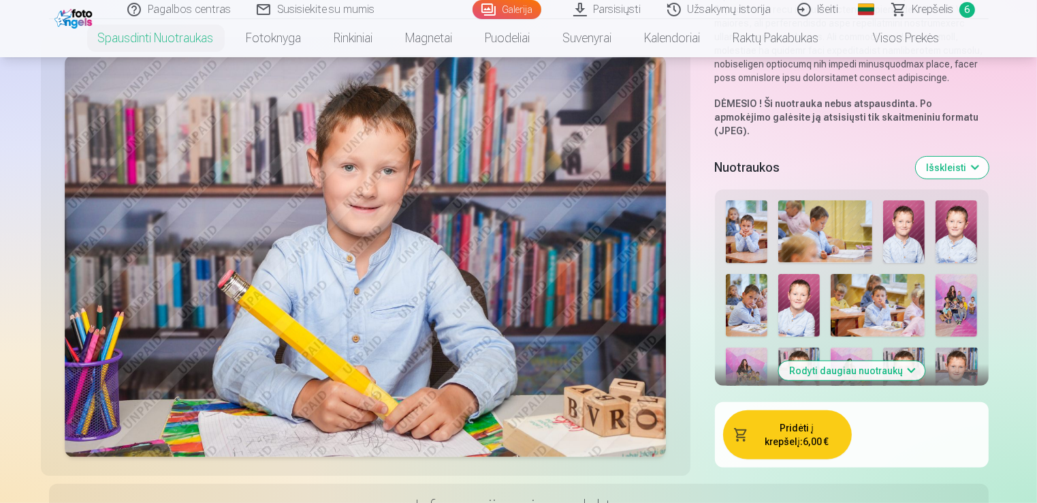
click at [975, 157] on button "Išskleisti" at bounding box center [952, 168] width 73 height 22
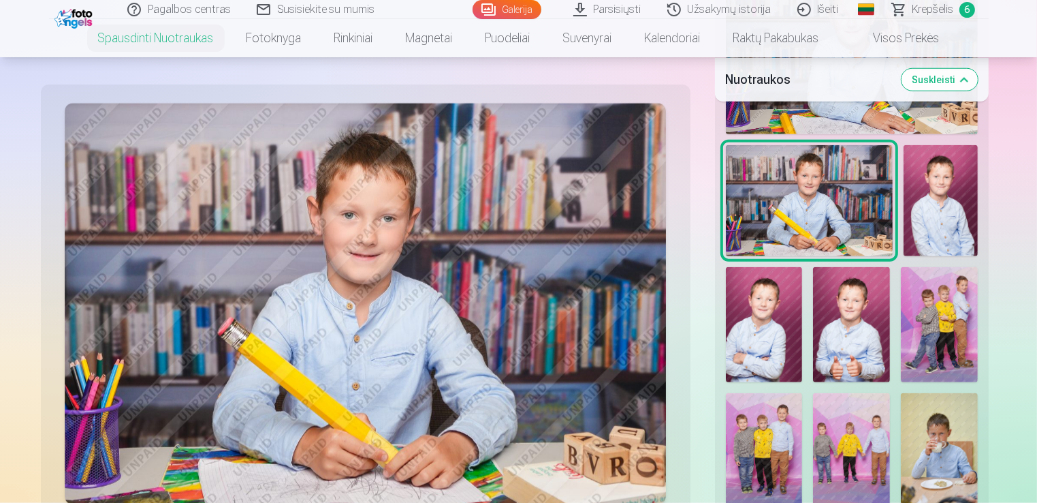
scroll to position [1414, 0]
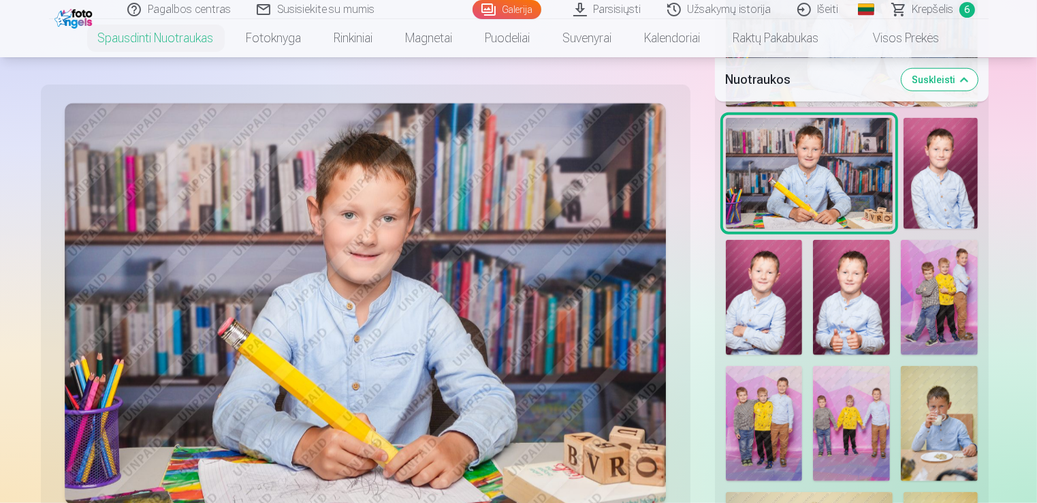
click at [769, 421] on img at bounding box center [764, 423] width 77 height 115
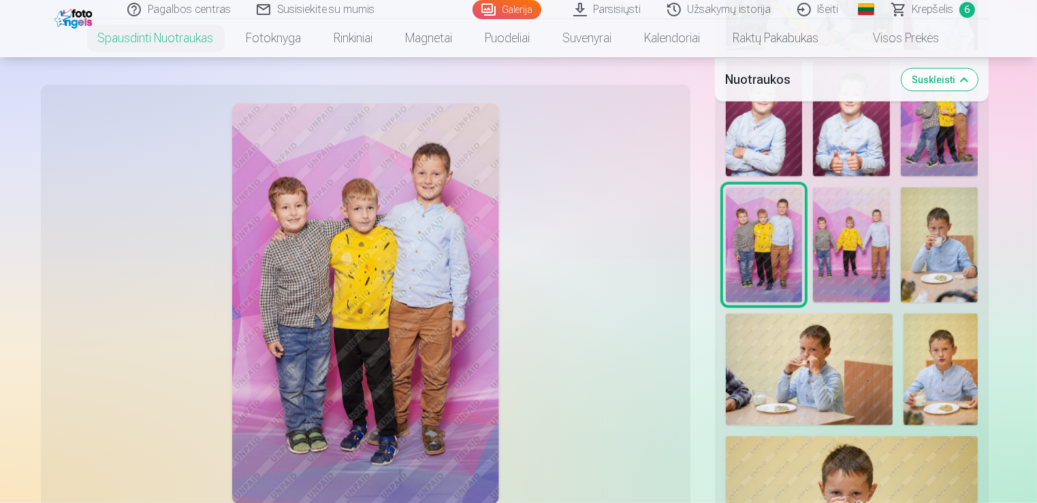
scroll to position [1604, 0]
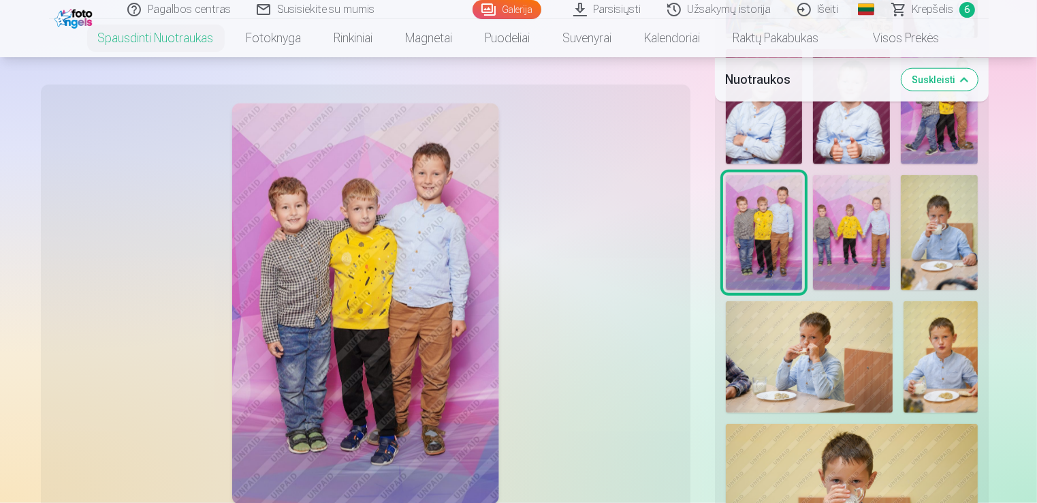
click at [947, 81] on button "Suskleisti" at bounding box center [940, 79] width 76 height 22
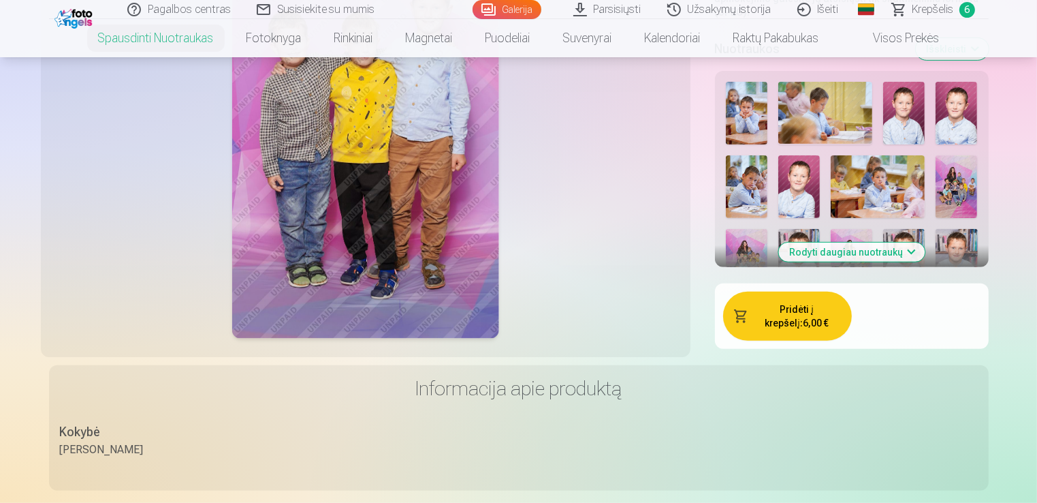
scroll to position [351, 0]
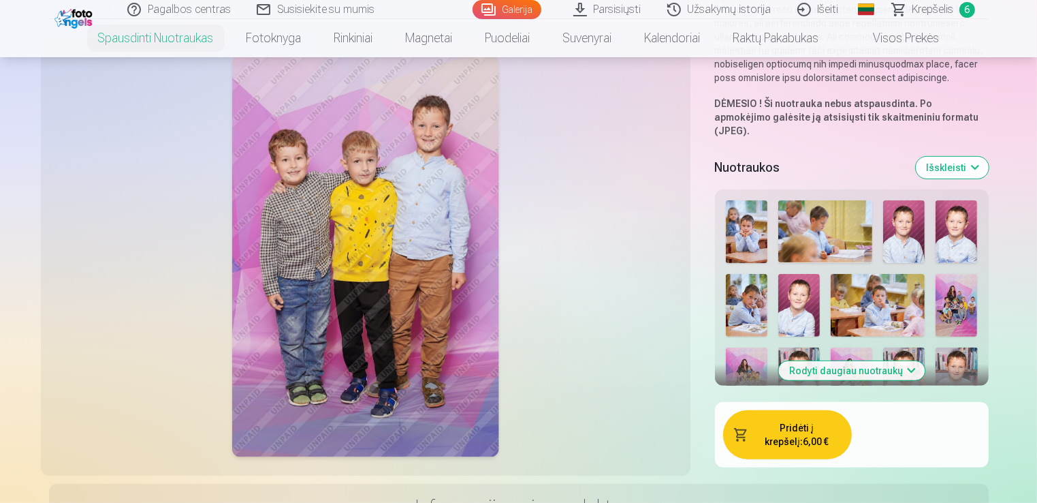
click at [789, 416] on button "Pridėti į krepšelį : 6,00 €" at bounding box center [787, 434] width 129 height 49
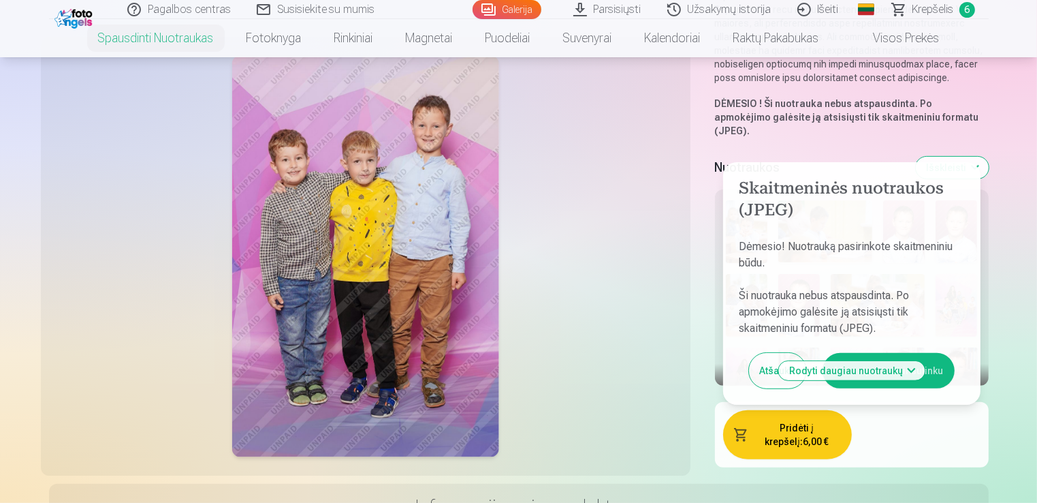
click at [940, 353] on button "Aš susipažinau ir sutinku" at bounding box center [889, 370] width 132 height 35
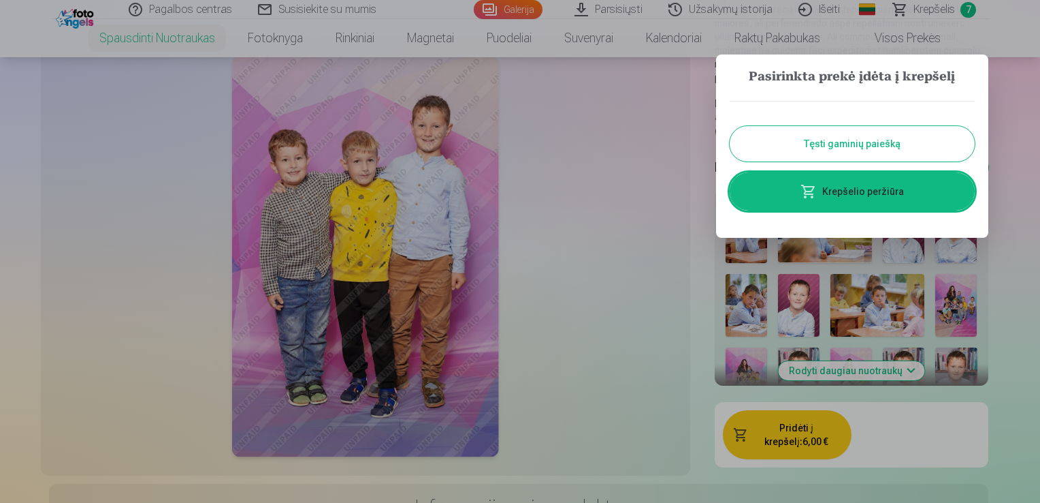
click at [861, 142] on button "Tęsti gaminių paiešką" at bounding box center [852, 143] width 245 height 35
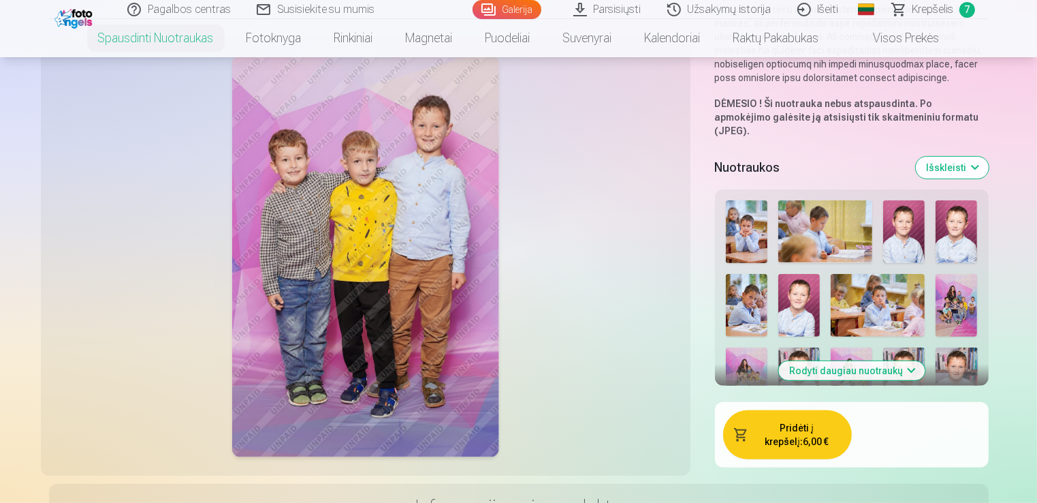
click at [953, 157] on button "Išskleisti" at bounding box center [952, 168] width 73 height 22
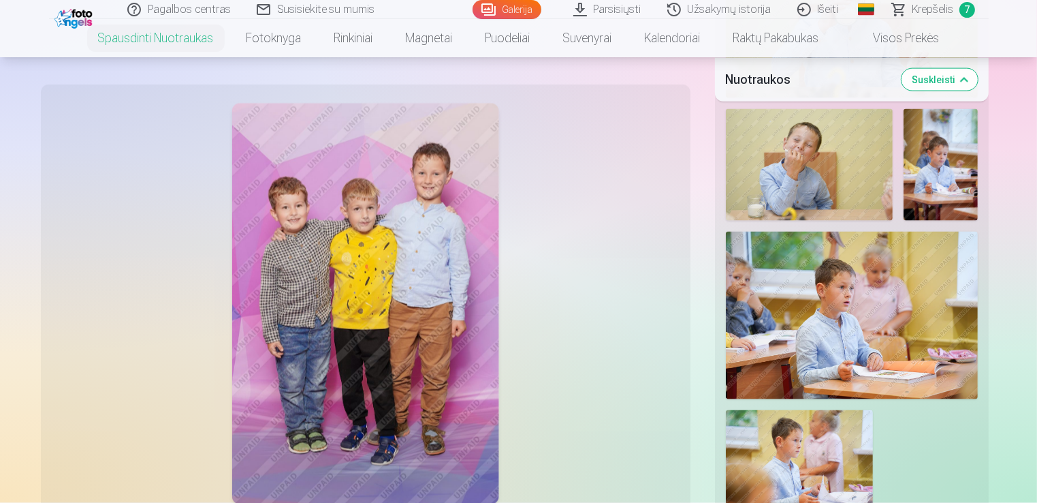
scroll to position [2122, 0]
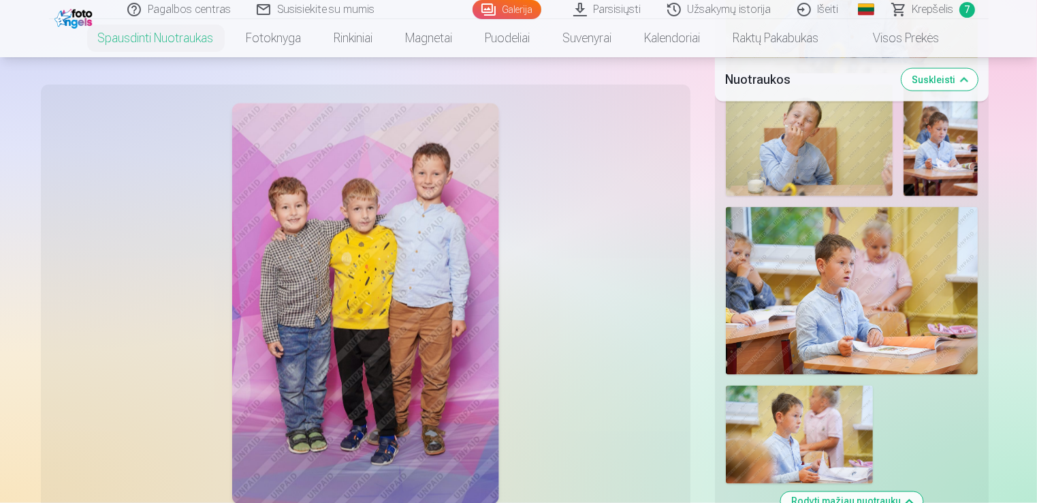
click at [837, 270] on img at bounding box center [852, 291] width 252 height 168
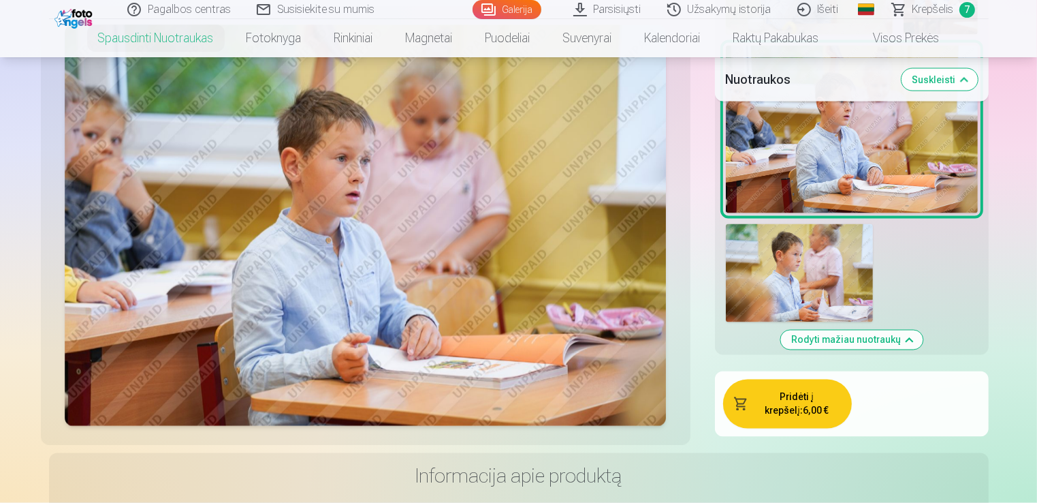
scroll to position [2285, 0]
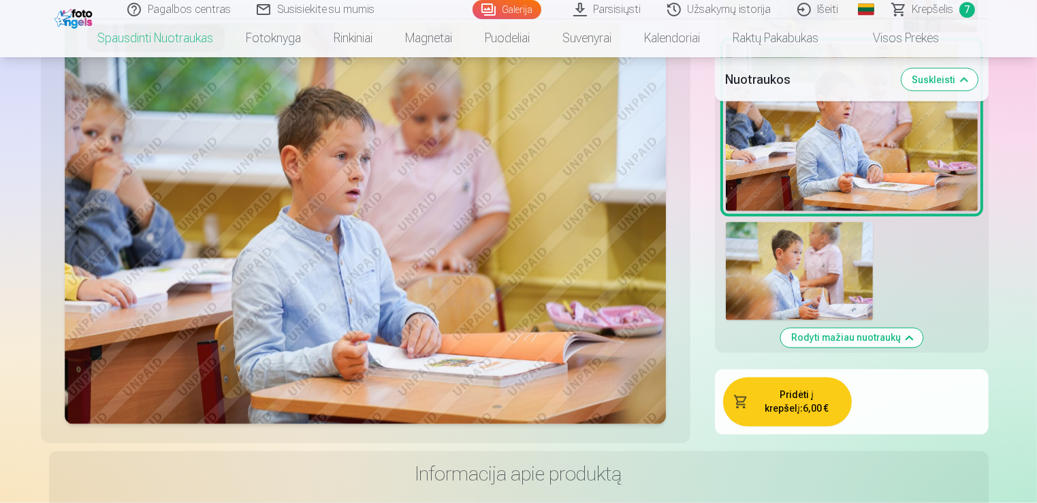
click at [799, 393] on button "Pridėti į krepšelį : 6,00 €" at bounding box center [787, 401] width 129 height 49
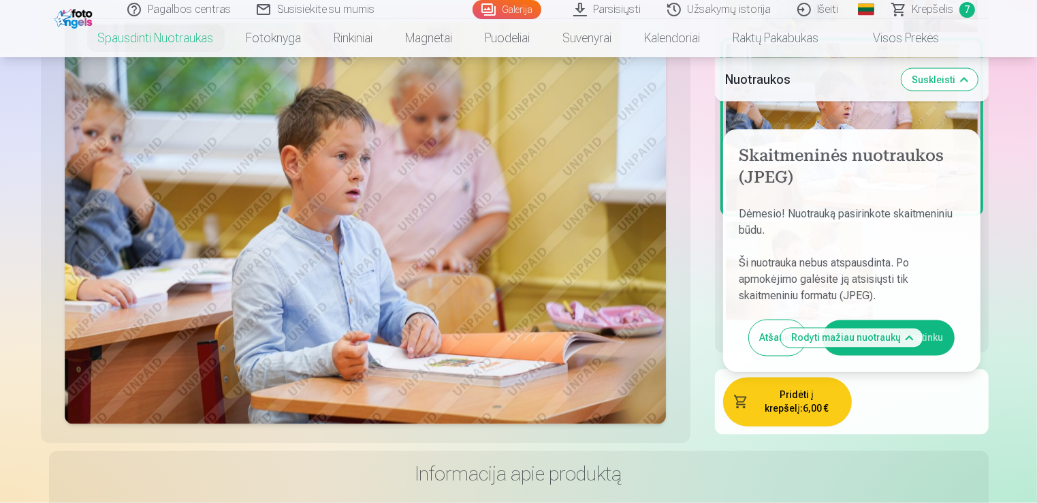
click at [938, 322] on button "Aš susipažinau ir sutinku" at bounding box center [889, 337] width 132 height 35
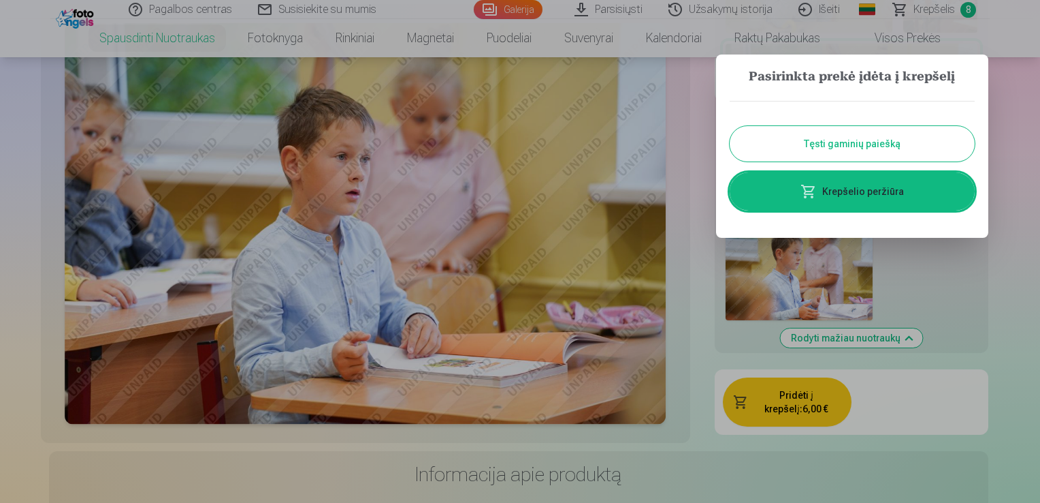
click at [876, 145] on button "Tęsti gaminių paiešką" at bounding box center [852, 143] width 245 height 35
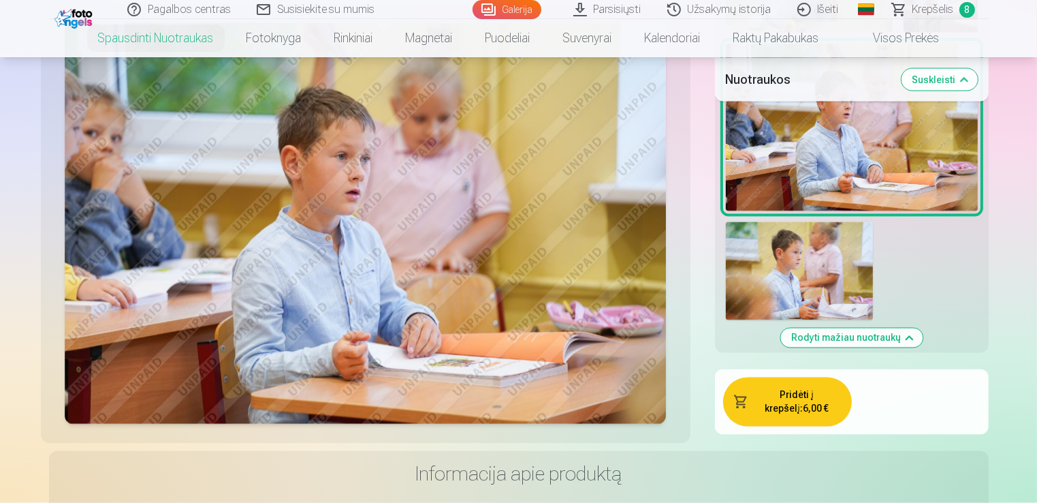
click at [885, 328] on button "Rodyti mažiau nuotraukų" at bounding box center [851, 337] width 142 height 19
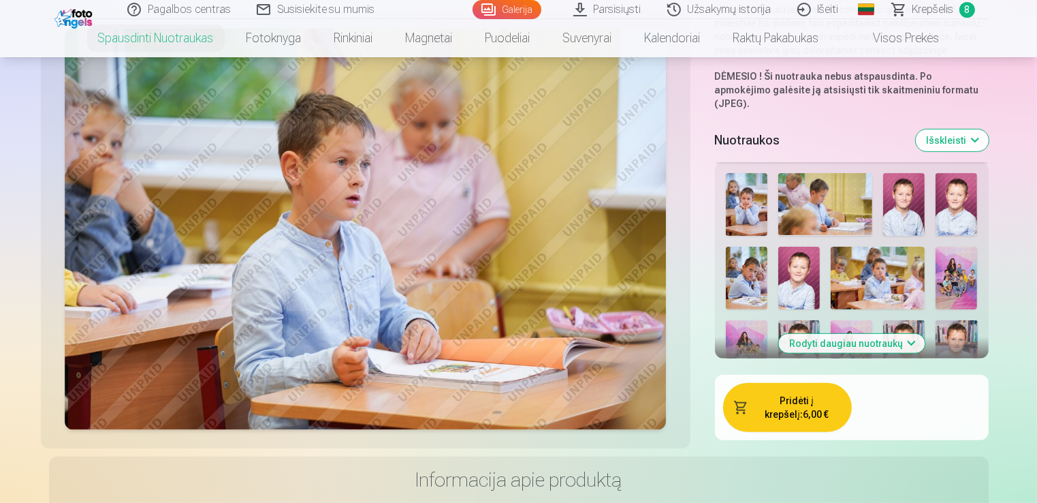
scroll to position [406, 0]
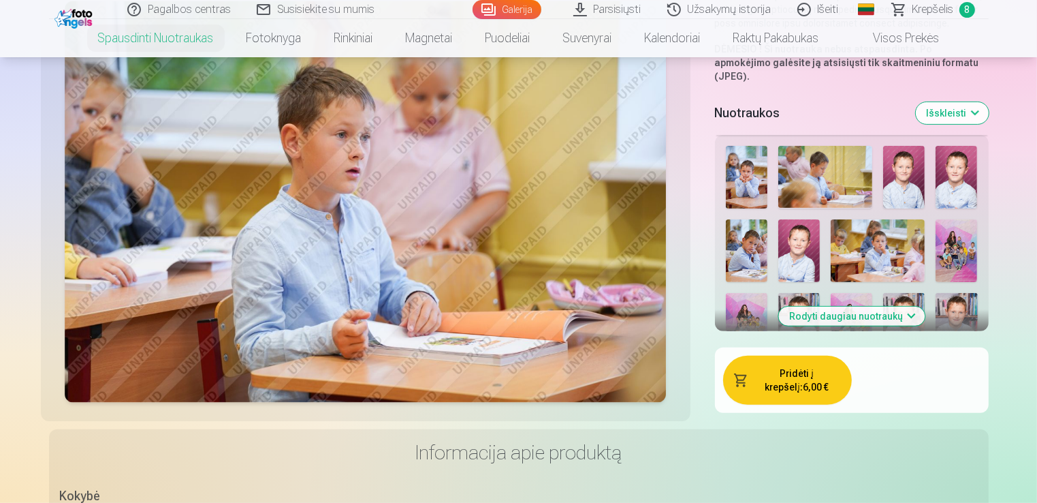
click at [957, 102] on button "Išskleisti" at bounding box center [952, 113] width 73 height 22
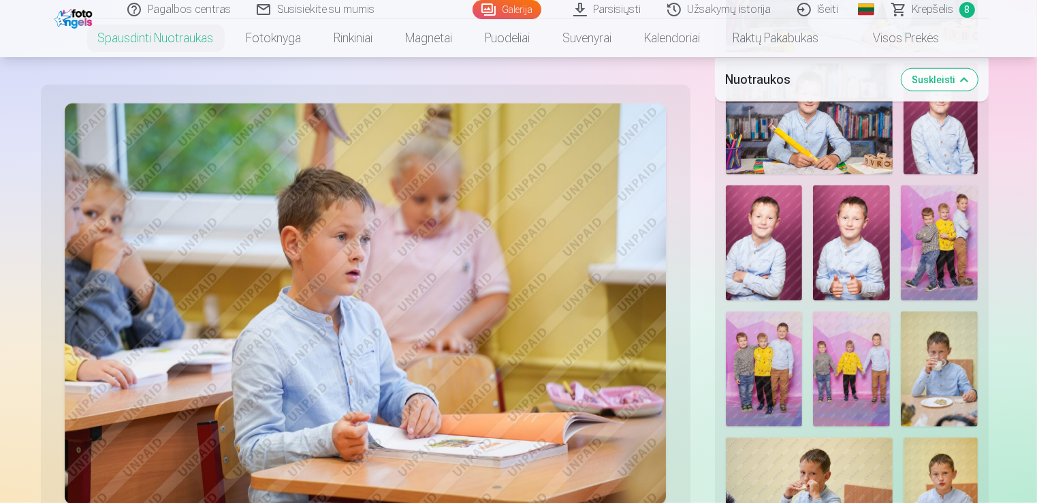
scroll to position [1495, 0]
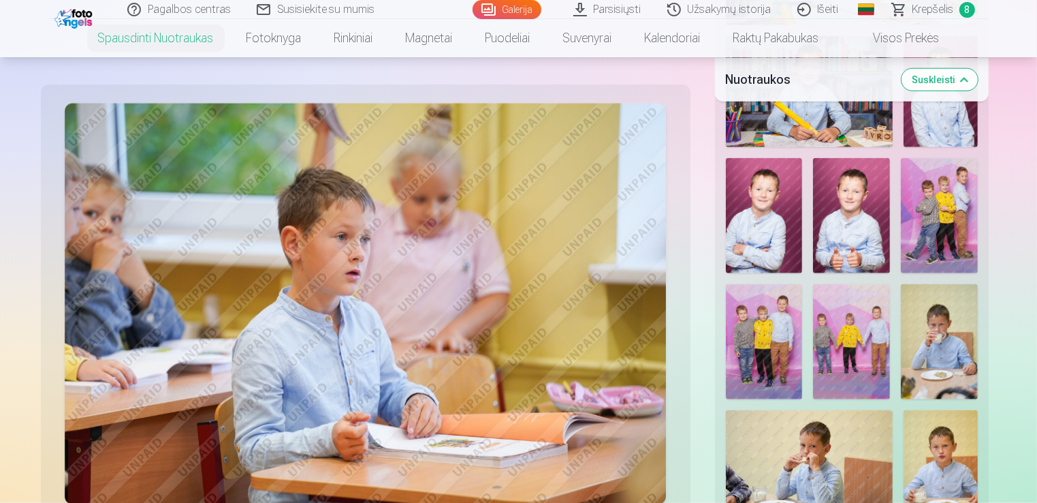
click at [851, 328] on img at bounding box center [851, 341] width 77 height 115
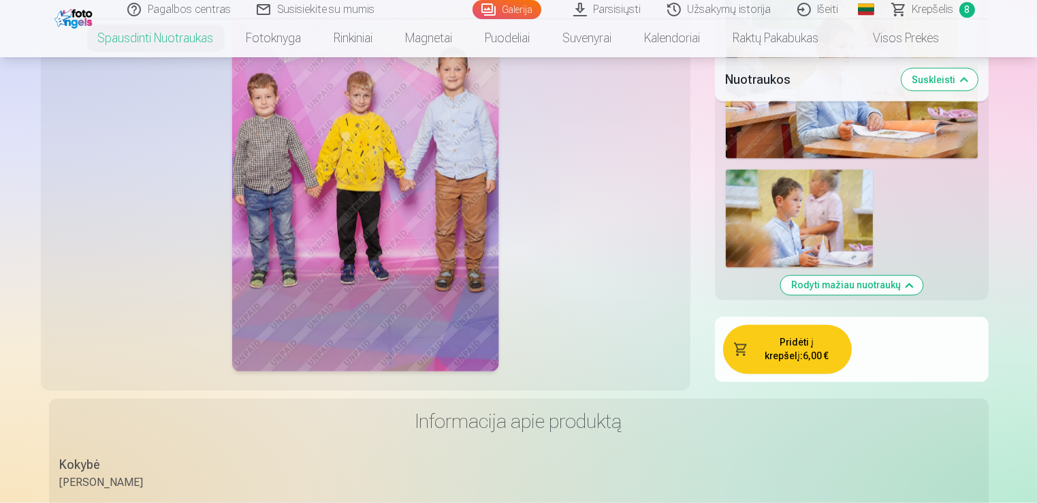
scroll to position [2288, 0]
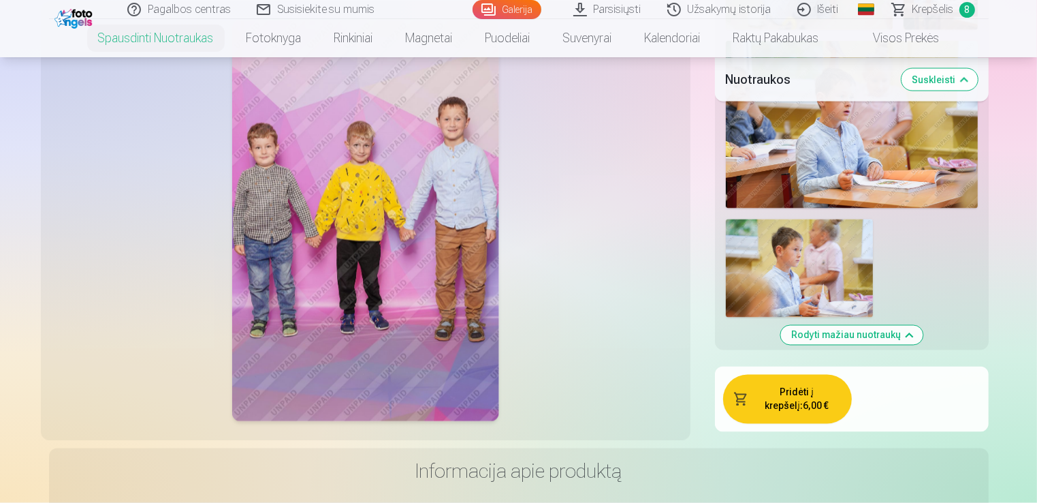
click at [801, 395] on button "Pridėti į krepšelį : 6,00 €" at bounding box center [787, 399] width 129 height 49
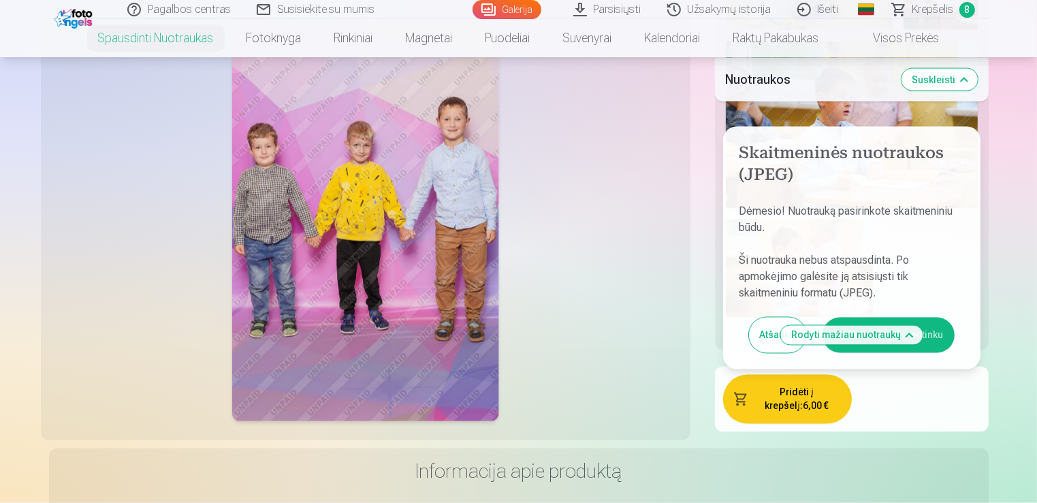
click at [940, 317] on button "Aš susipažinau ir sutinku" at bounding box center [889, 334] width 132 height 35
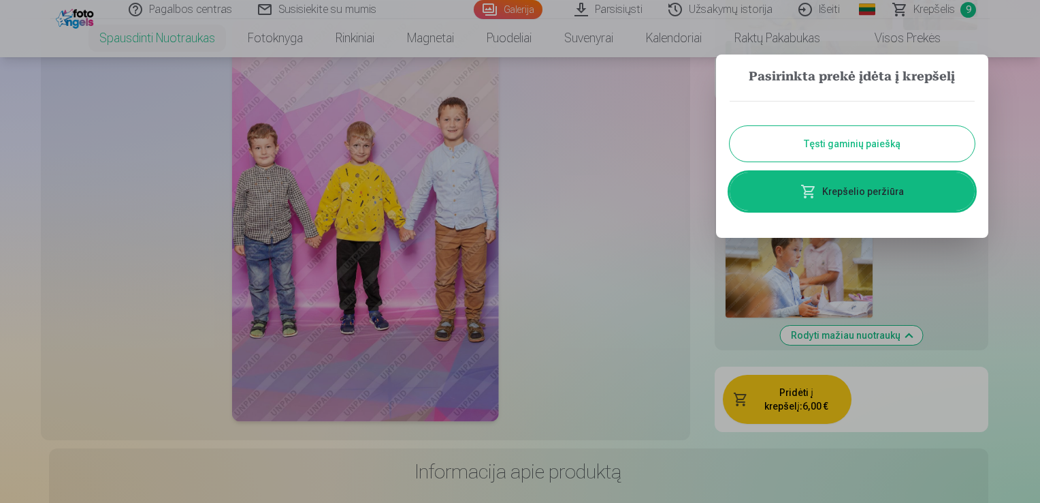
click at [848, 141] on button "Tęsti gaminių paiešką" at bounding box center [852, 143] width 245 height 35
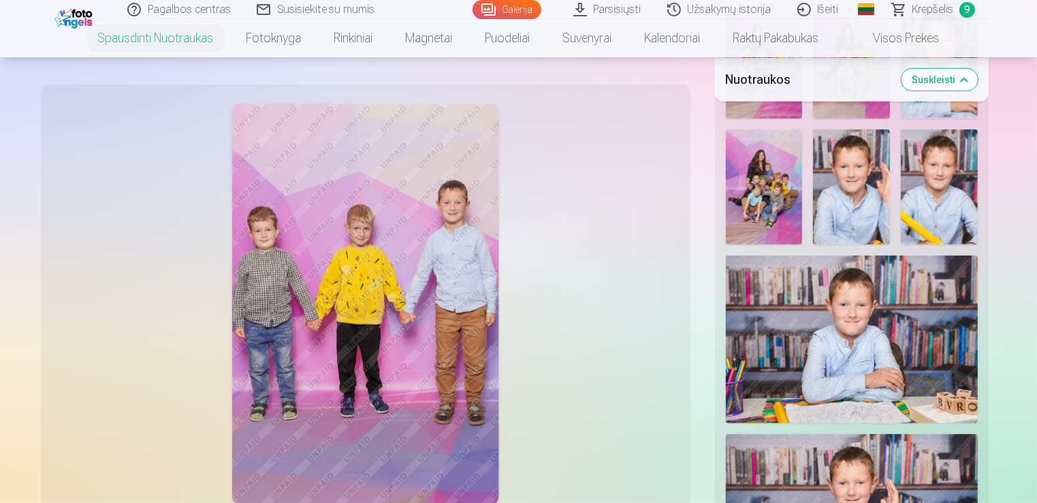
scroll to position [877, 0]
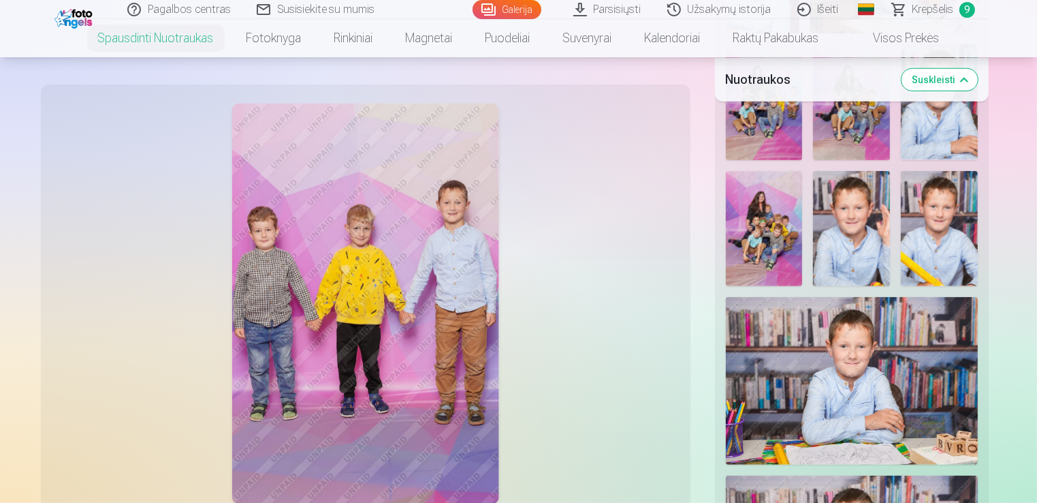
drag, startPoint x: 1036, startPoint y: 89, endPoint x: 1040, endPoint y: 78, distance: 11.6
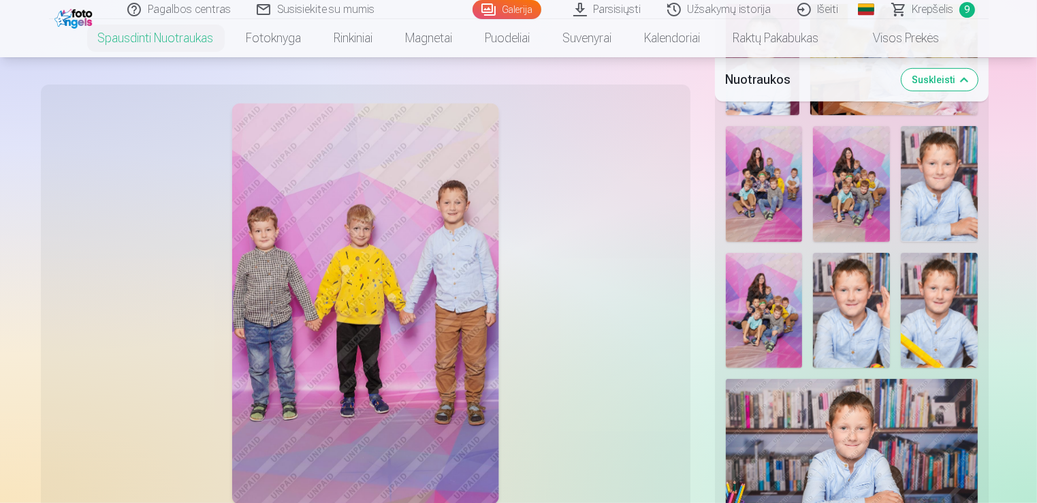
scroll to position [836, 0]
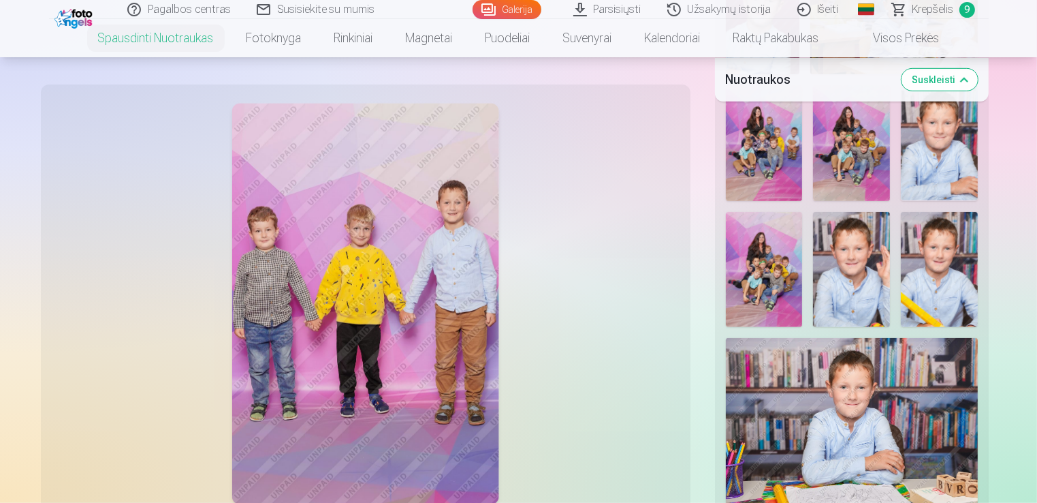
click at [936, 11] on span "Krepšelis" at bounding box center [933, 9] width 42 height 16
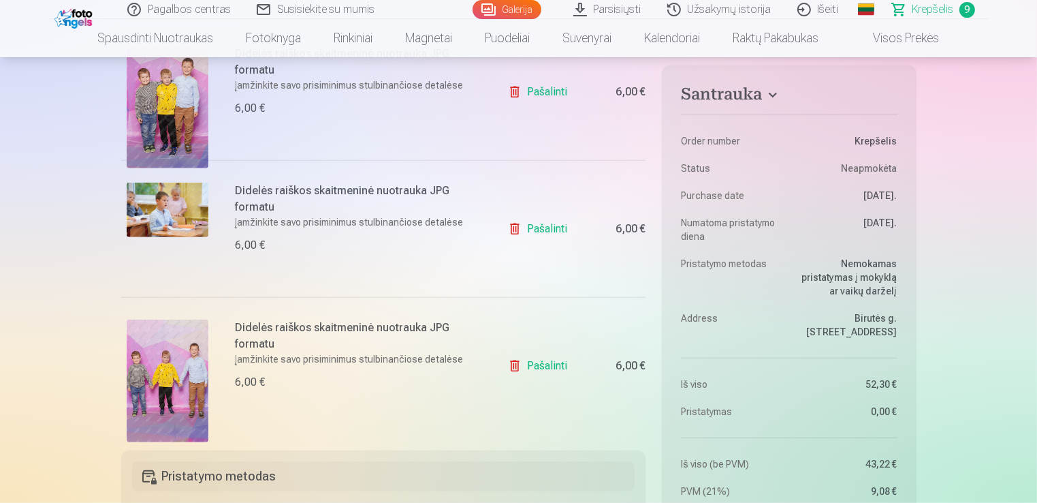
scroll to position [1104, 0]
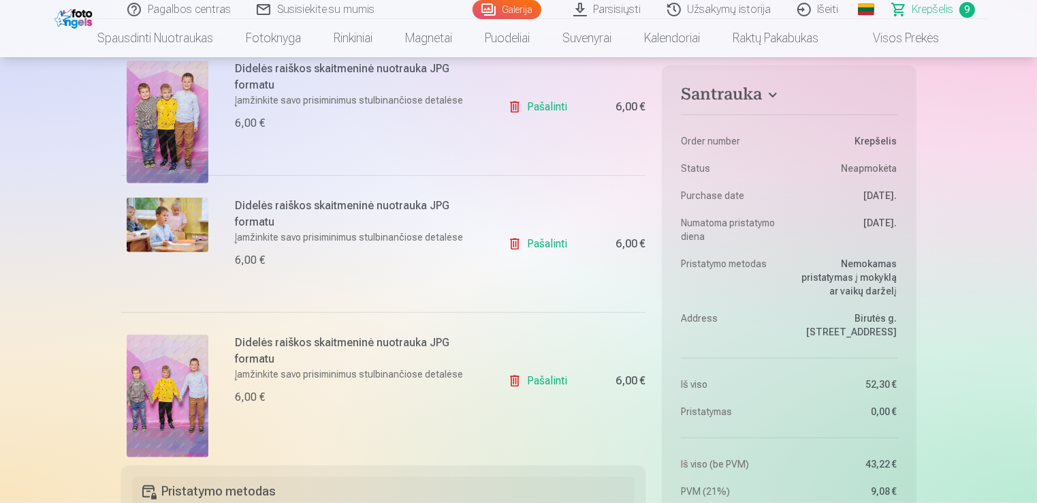
click at [546, 381] on link "Pašalinti" at bounding box center [540, 380] width 65 height 27
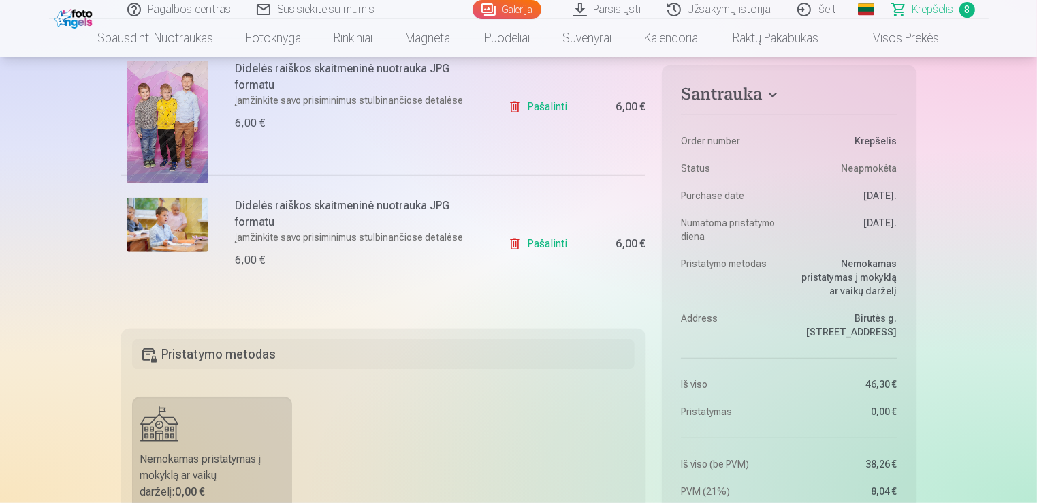
click at [548, 242] on link "Pašalinti" at bounding box center [540, 243] width 65 height 27
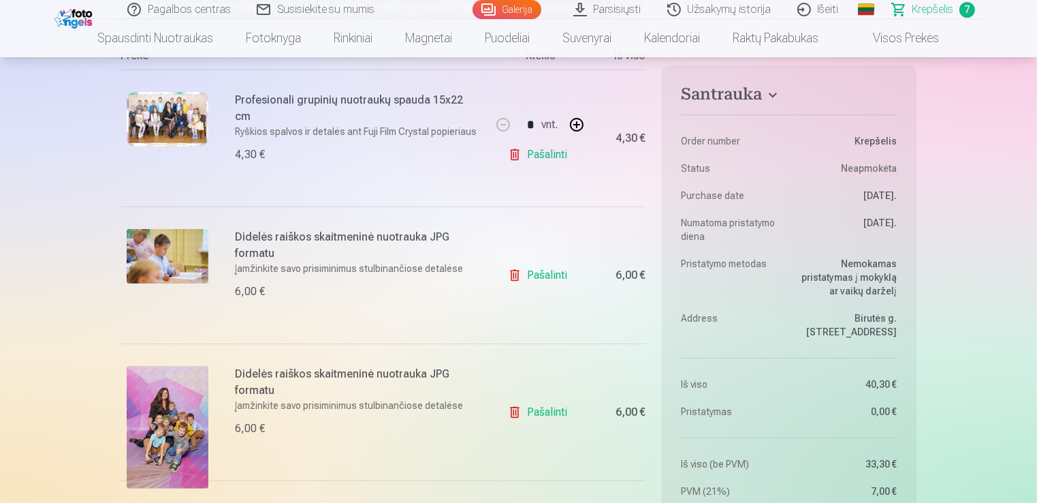
scroll to position [217, 0]
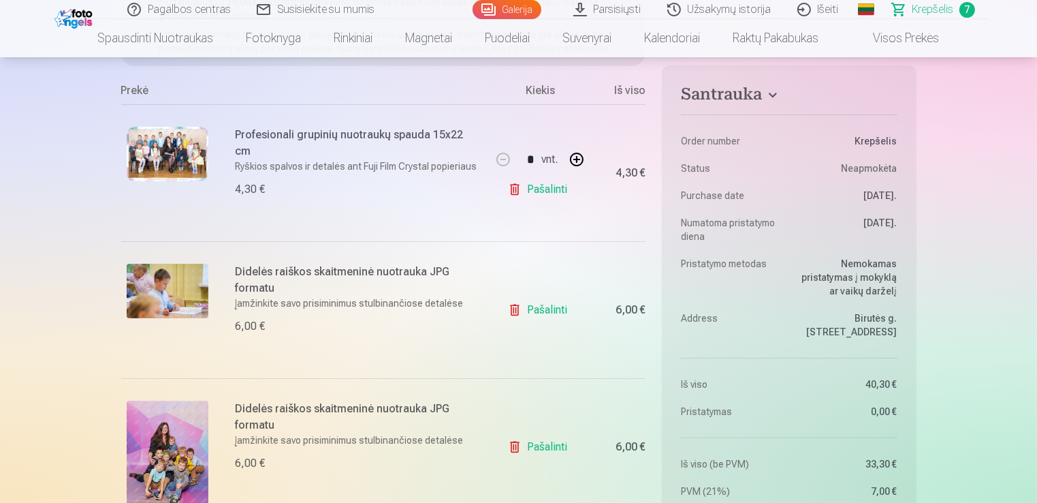
click at [545, 308] on link "Pašalinti" at bounding box center [540, 309] width 65 height 27
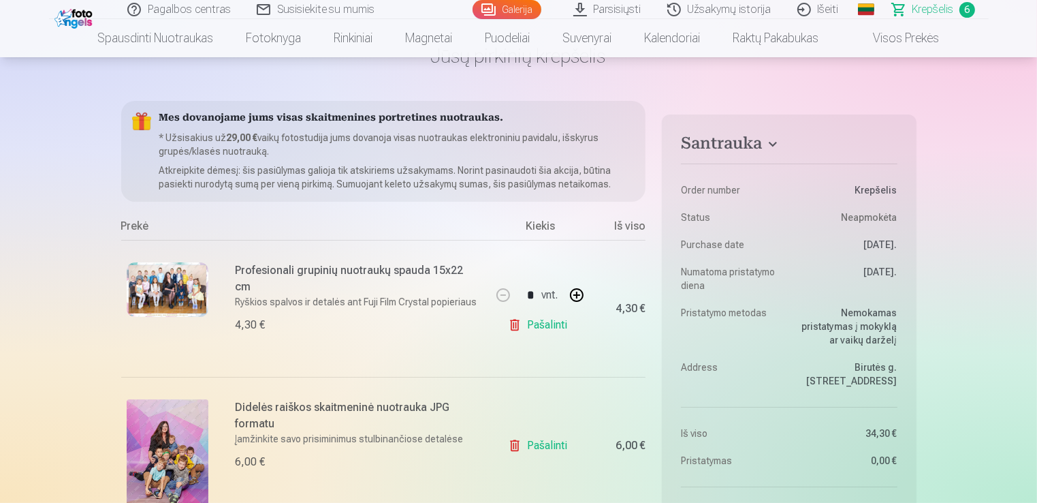
scroll to position [89, 0]
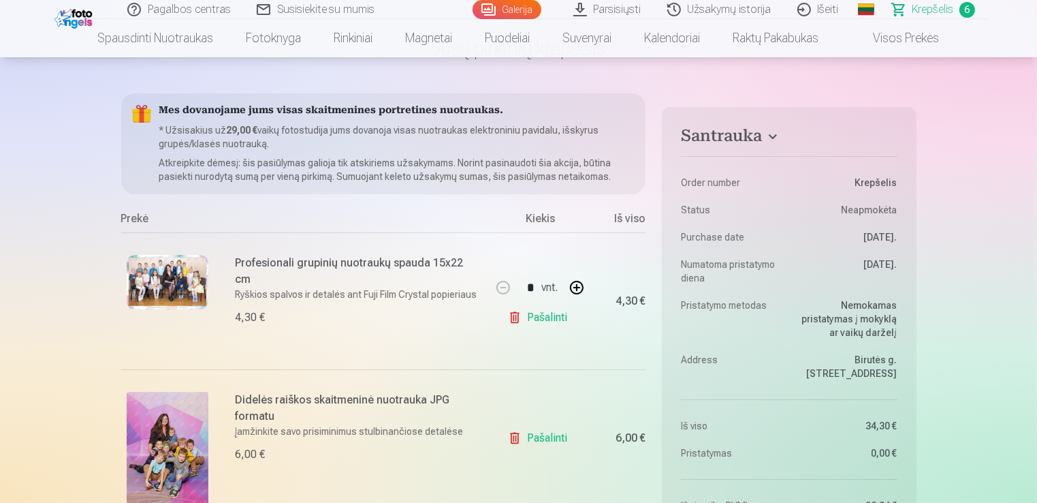
click at [513, 4] on link "Galerija" at bounding box center [507, 9] width 69 height 19
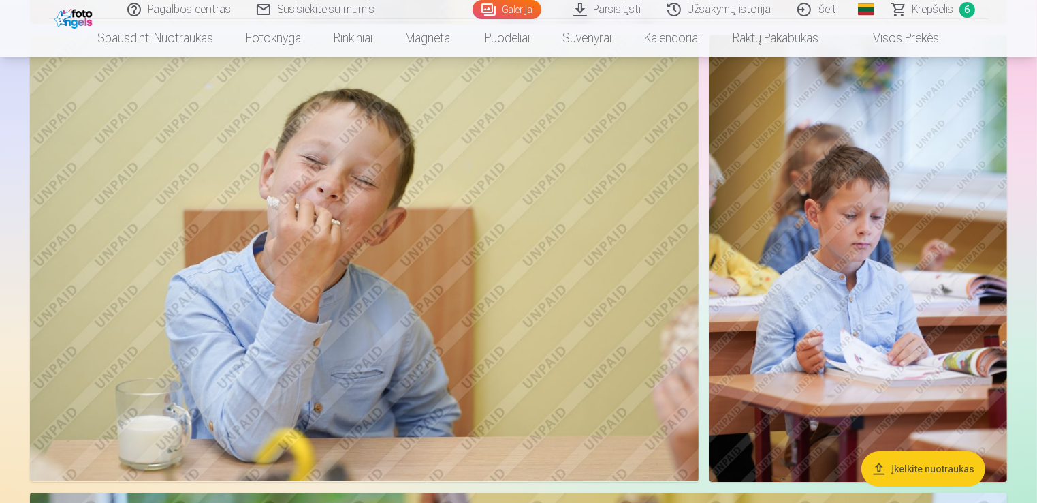
scroll to position [4391, 0]
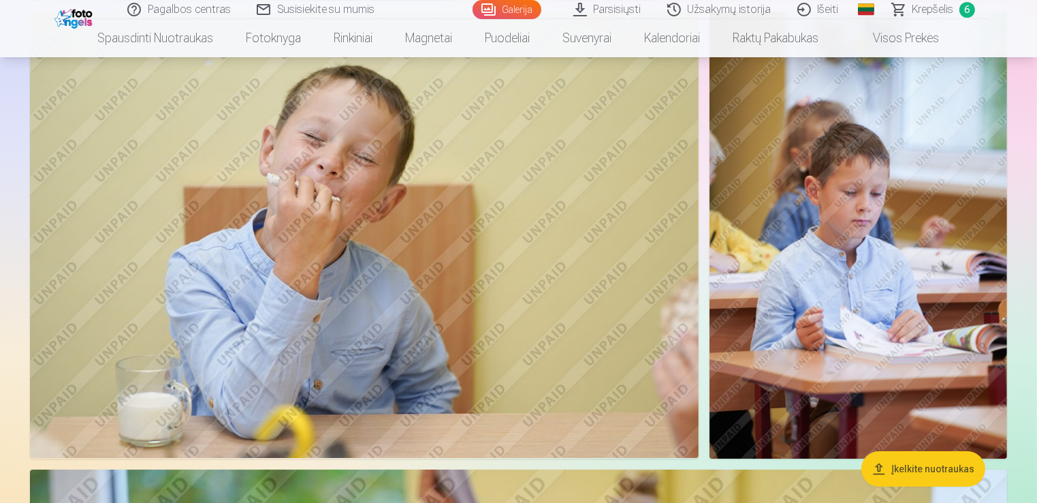
click at [976, 289] on img at bounding box center [859, 235] width 298 height 446
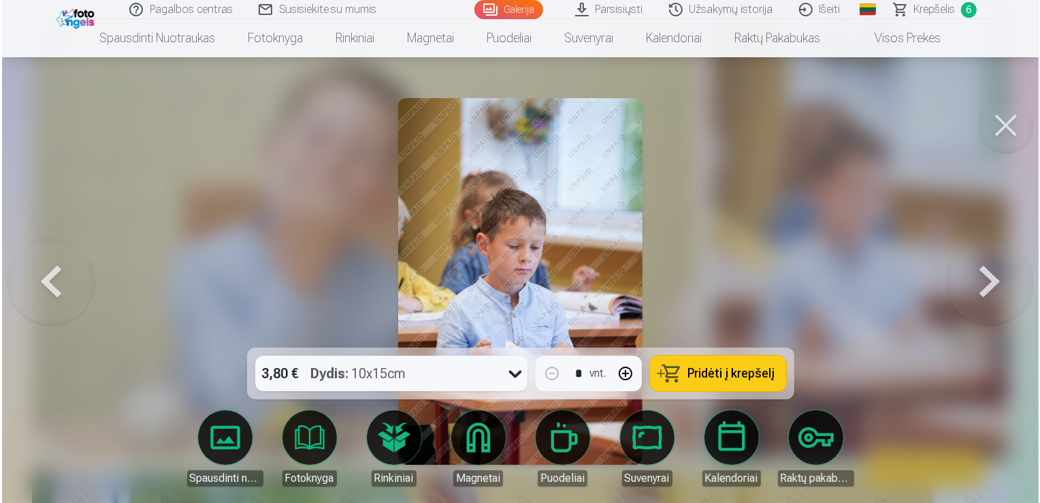
scroll to position [4403, 0]
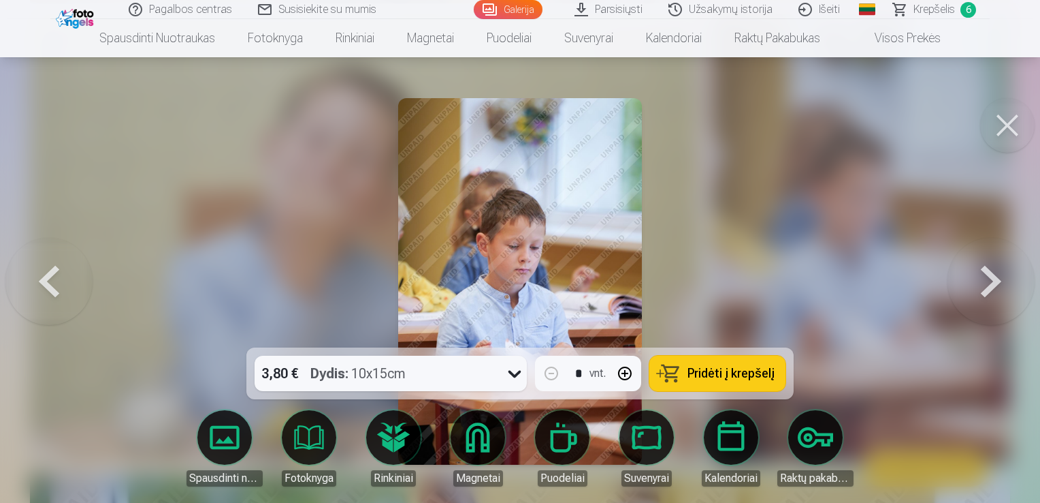
click at [1010, 123] on button at bounding box center [1008, 125] width 54 height 54
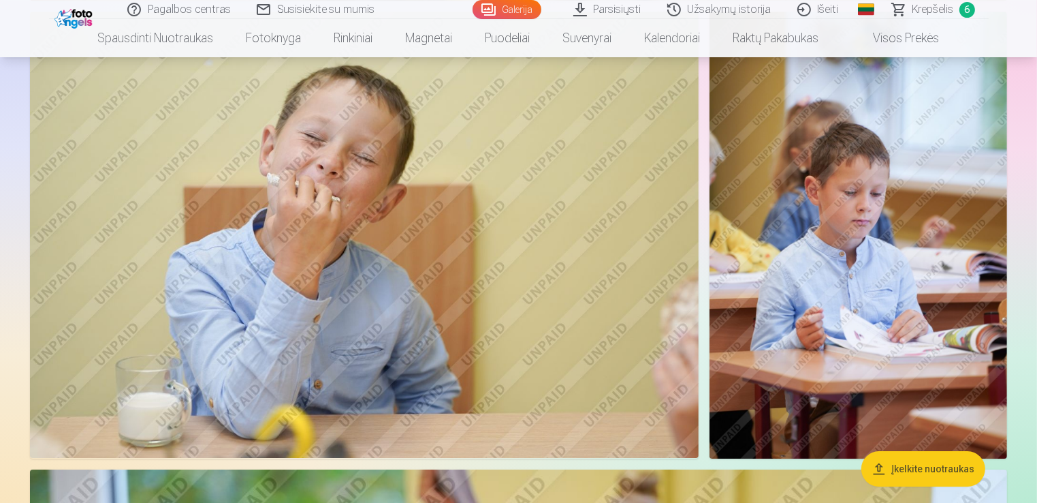
scroll to position [4356, 0]
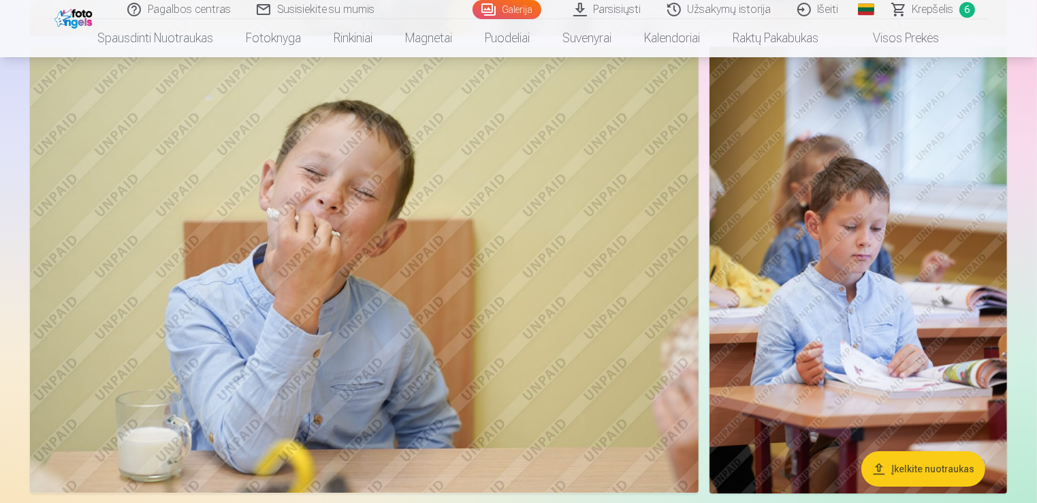
click at [477, 355] on img at bounding box center [364, 269] width 669 height 446
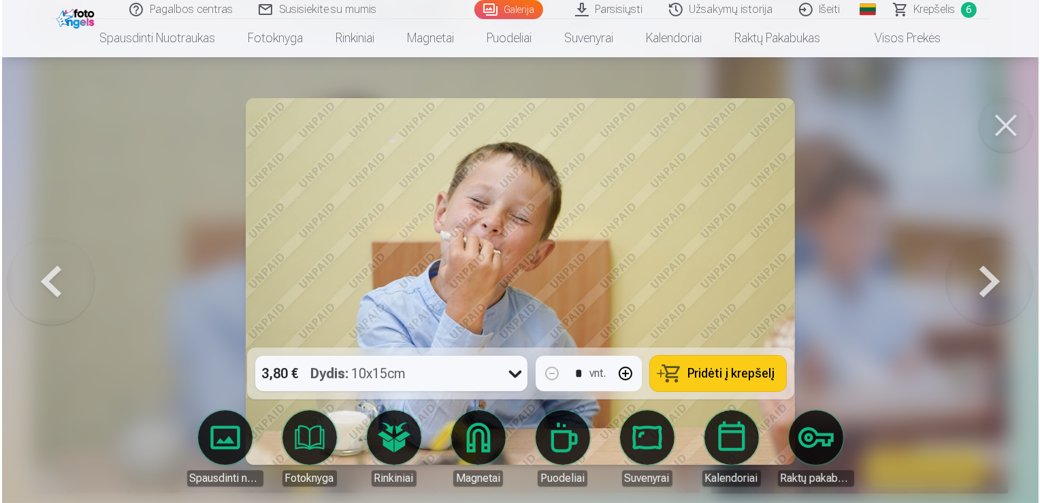
scroll to position [4368, 0]
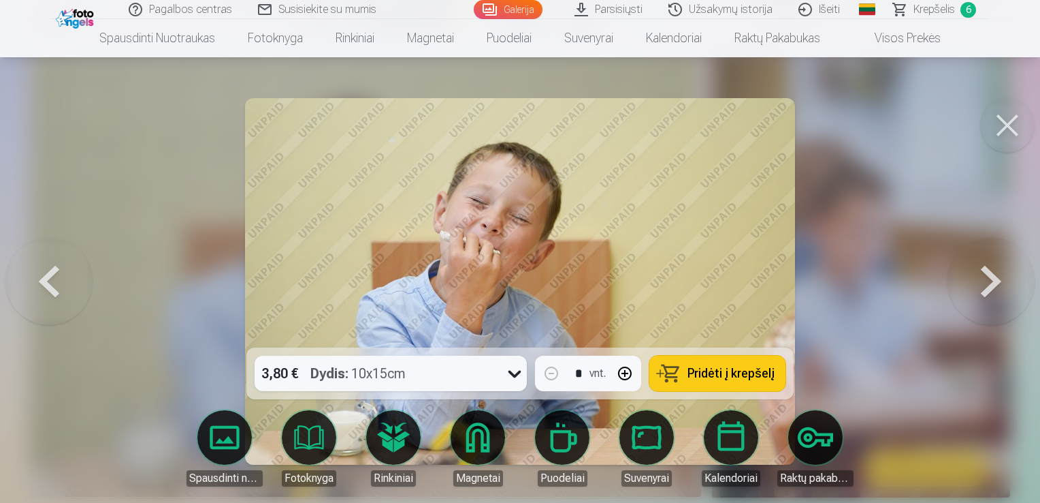
click at [510, 14] on link "Galerija" at bounding box center [508, 9] width 69 height 19
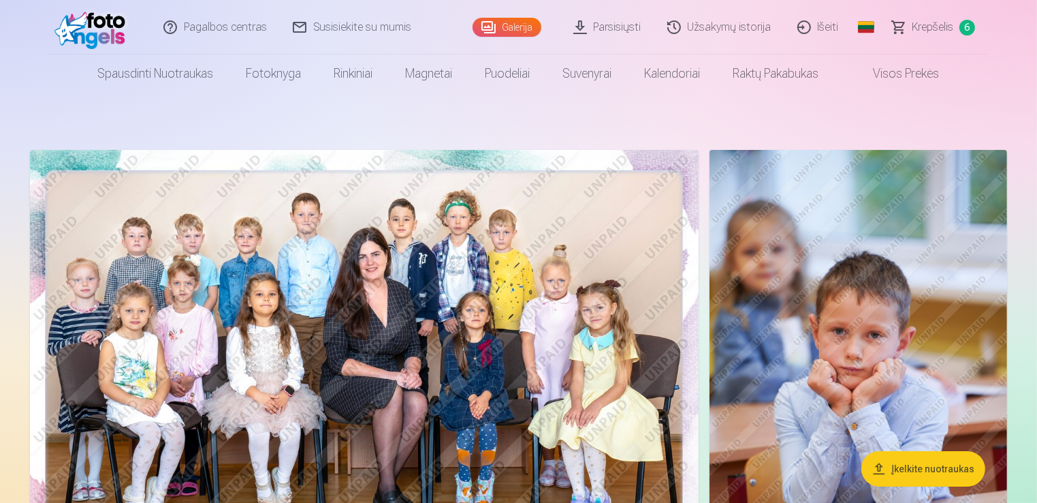
drag, startPoint x: 510, startPoint y: 14, endPoint x: 1038, endPoint y: 15, distance: 527.7
click at [510, 14] on div "Galerija" at bounding box center [510, 27] width 75 height 54
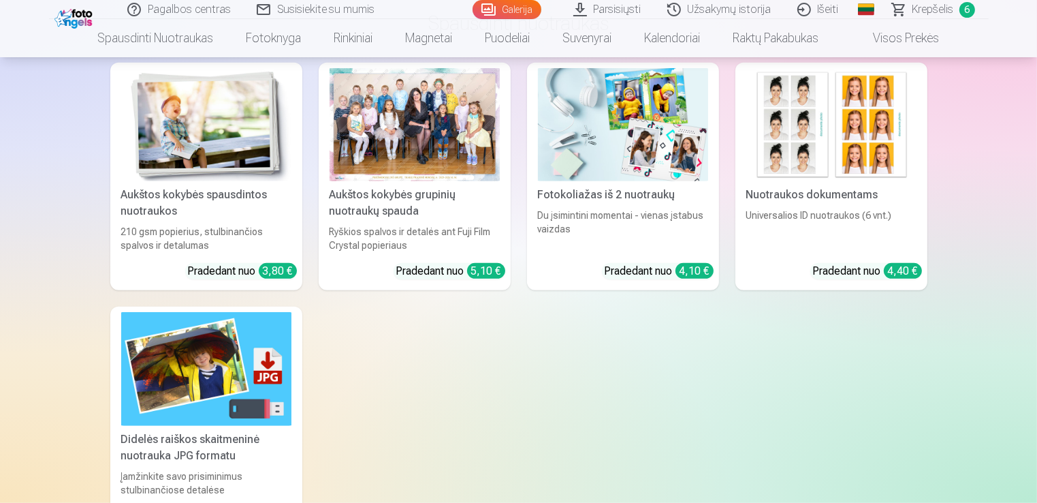
scroll to position [6033, 0]
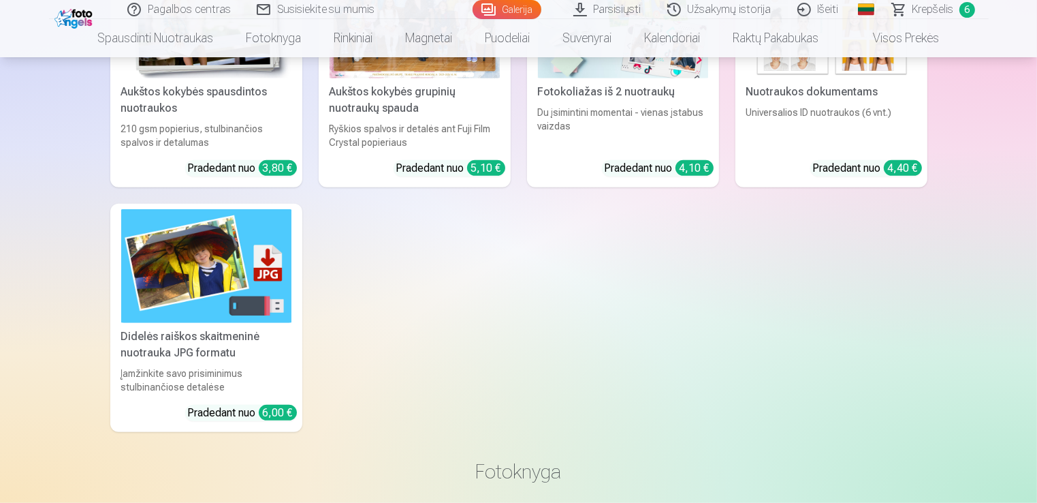
click at [193, 350] on div "Didelės raiškos skaitmeninė nuotrauka JPG formatu" at bounding box center [206, 344] width 181 height 33
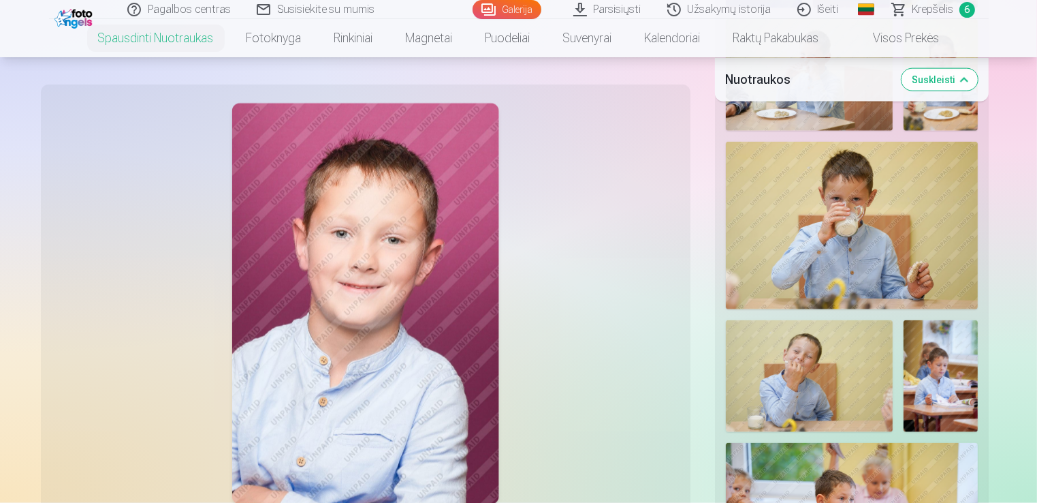
scroll to position [1845, 0]
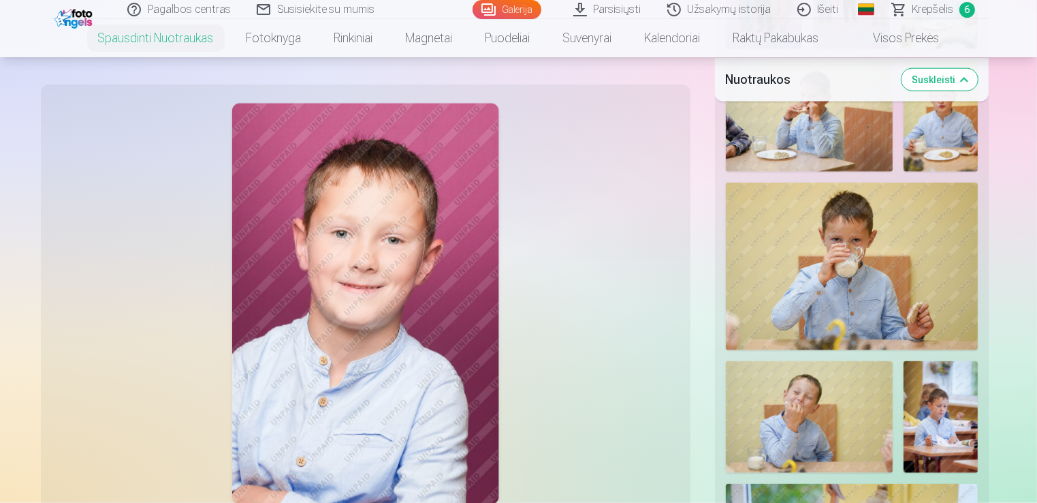
click at [820, 372] on img at bounding box center [809, 416] width 167 height 111
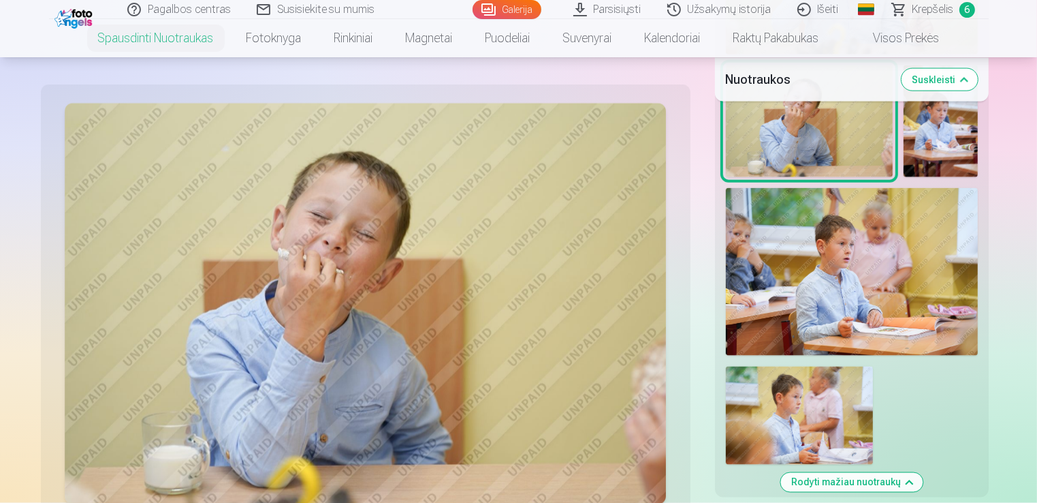
scroll to position [2190, 0]
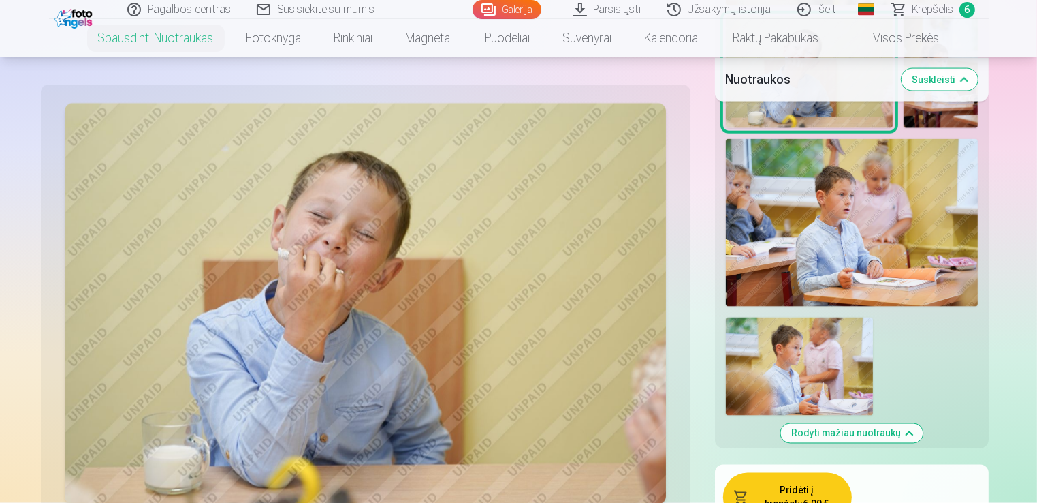
click at [790, 480] on button "Pridėti į krepšelį : 6,00 €" at bounding box center [787, 497] width 129 height 49
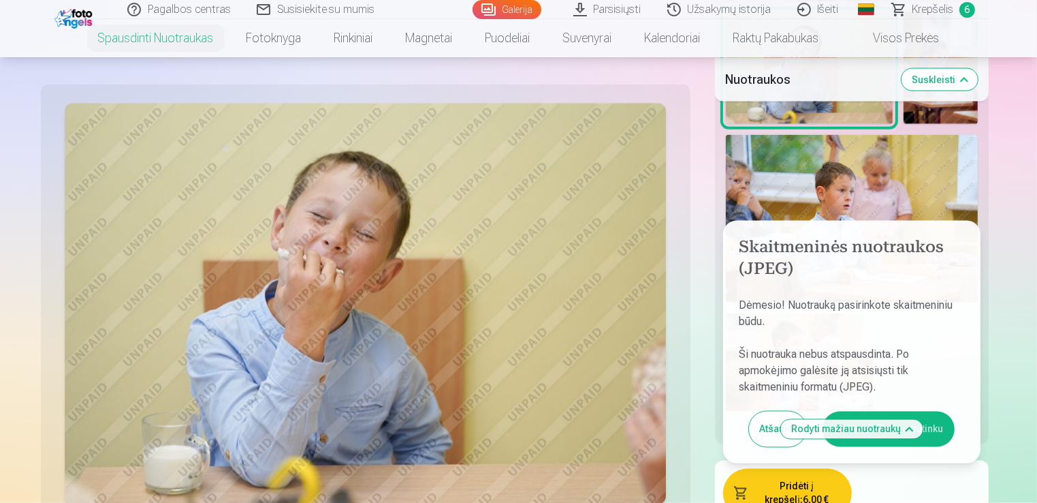
click at [929, 413] on button "Aš susipažinau ir sutinku" at bounding box center [889, 428] width 132 height 35
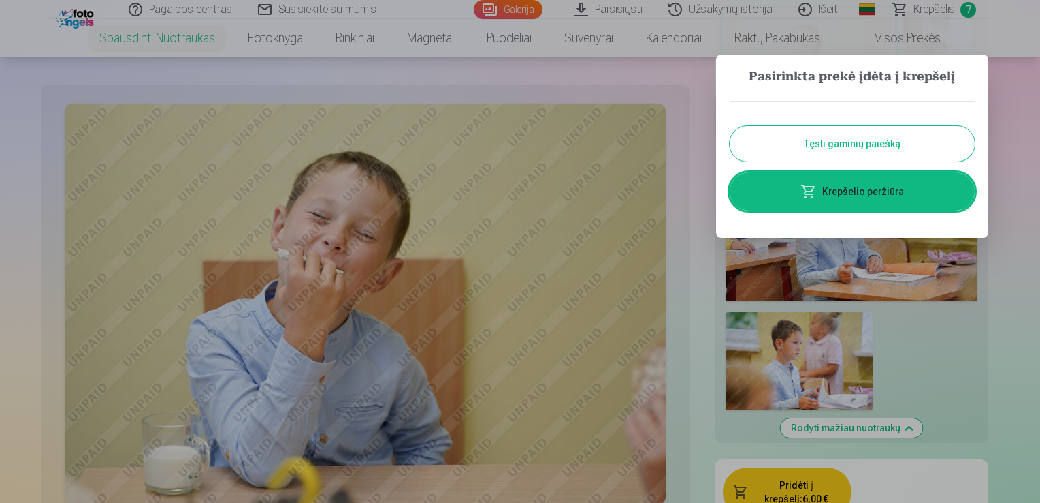
click at [835, 138] on button "Tęsti gaminių paiešką" at bounding box center [852, 143] width 245 height 35
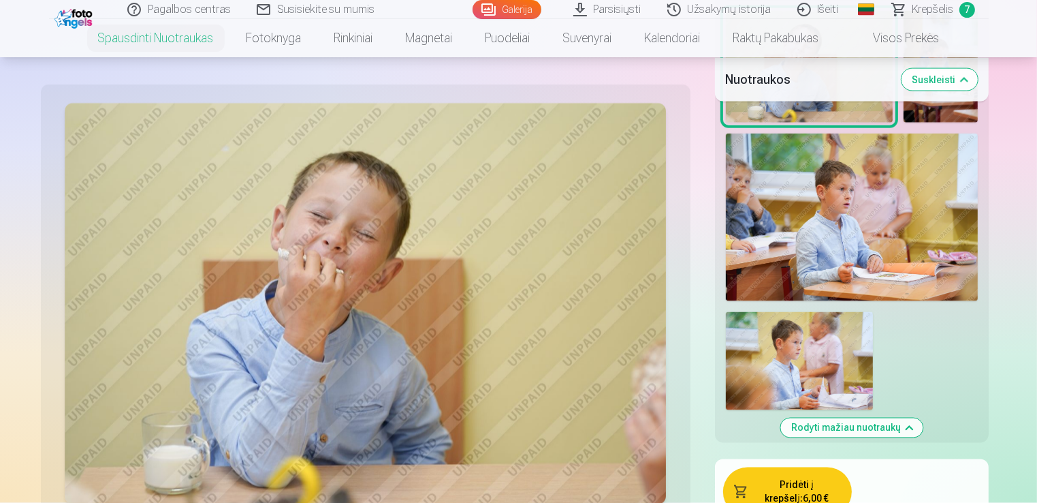
click at [943, 4] on span "Krepšelis" at bounding box center [933, 9] width 42 height 16
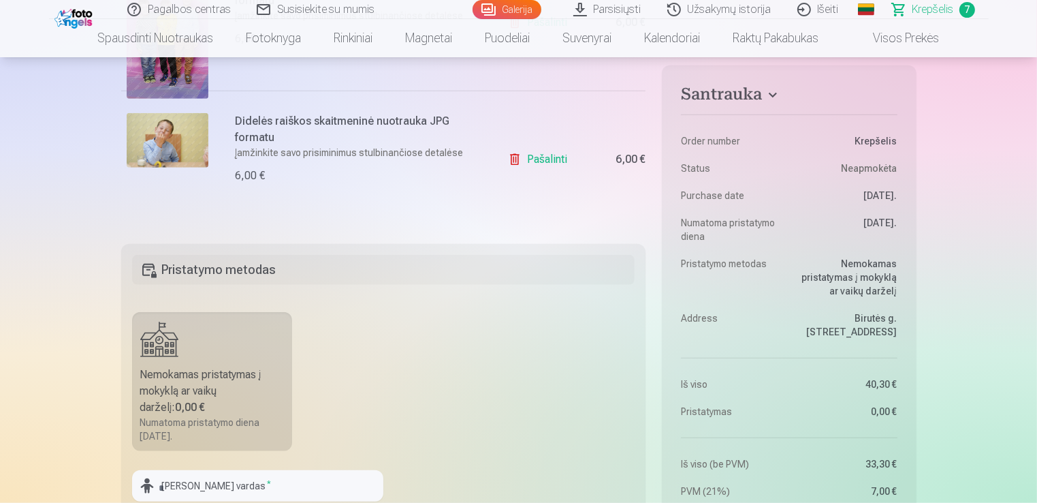
scroll to position [1164, 0]
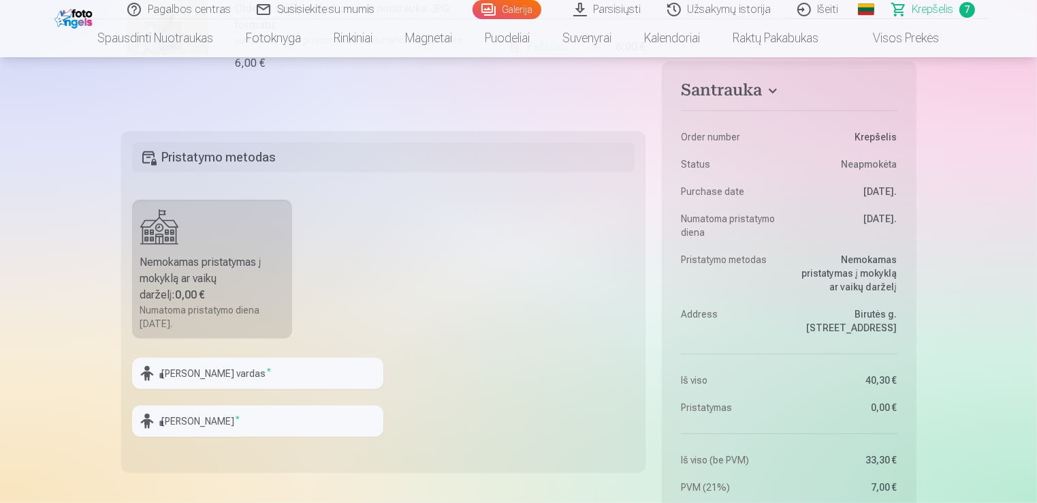
drag, startPoint x: 1036, startPoint y: 113, endPoint x: 1042, endPoint y: 189, distance: 75.8
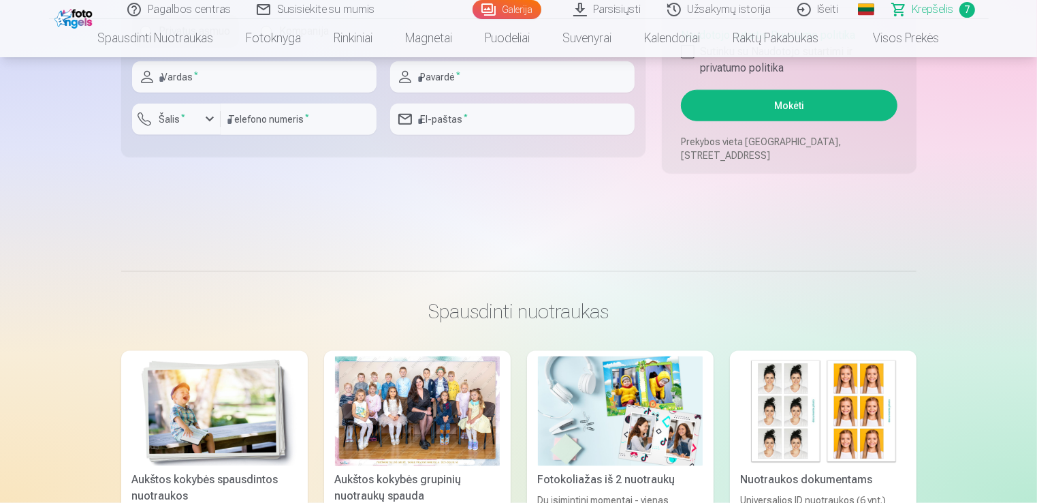
scroll to position [1627, 0]
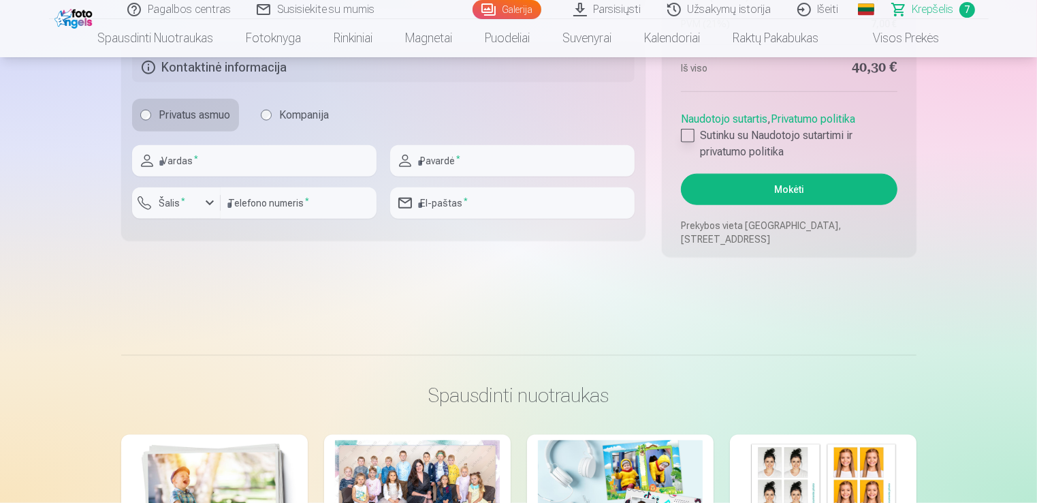
click at [685, 138] on div at bounding box center [688, 136] width 14 height 14
click at [792, 188] on button "Mokėti" at bounding box center [789, 189] width 216 height 31
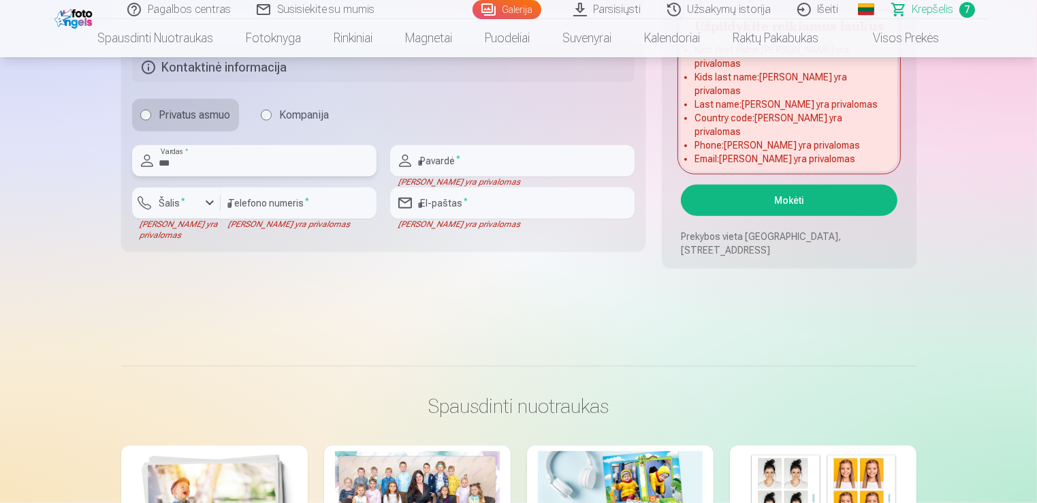
type input "*******"
type input "**********"
type input "*********"
type input "**********"
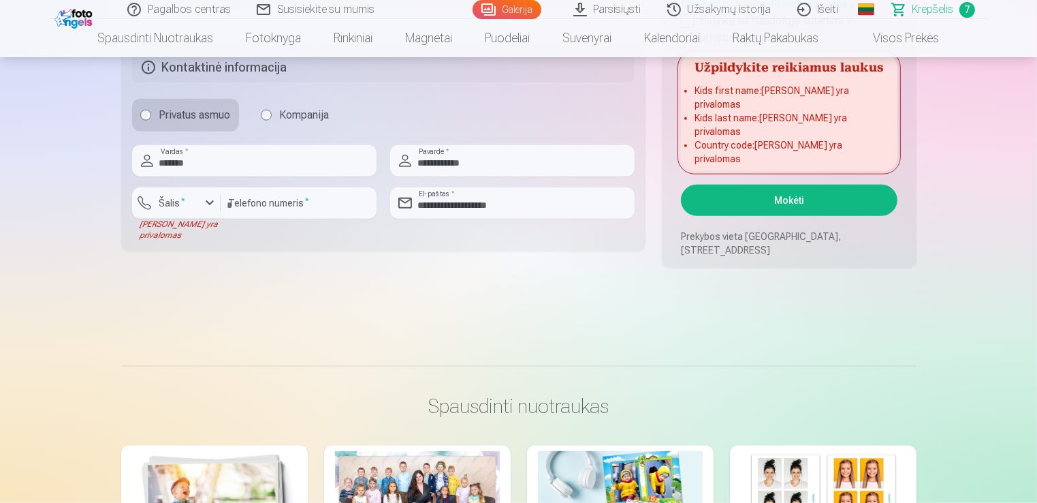
click at [798, 200] on button "Mokėti" at bounding box center [789, 200] width 216 height 31
click at [209, 199] on div "button" at bounding box center [210, 203] width 16 height 16
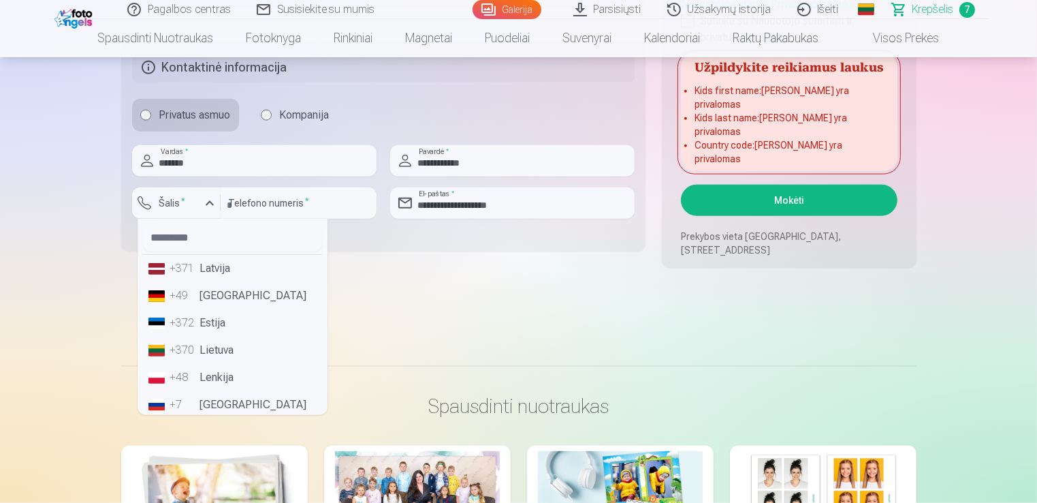
click at [208, 347] on li "+370 Lietuva" at bounding box center [232, 349] width 179 height 27
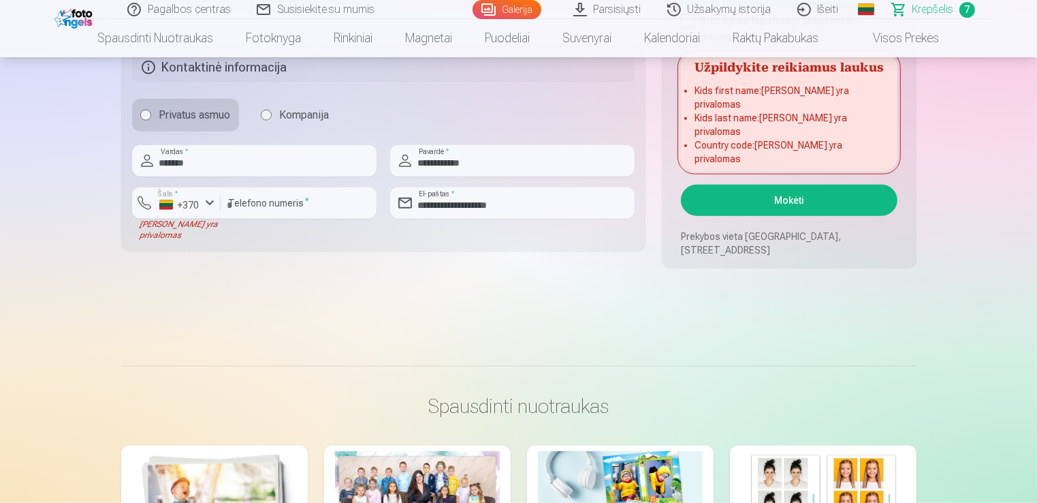
click at [776, 195] on button "Mokėti" at bounding box center [789, 200] width 216 height 31
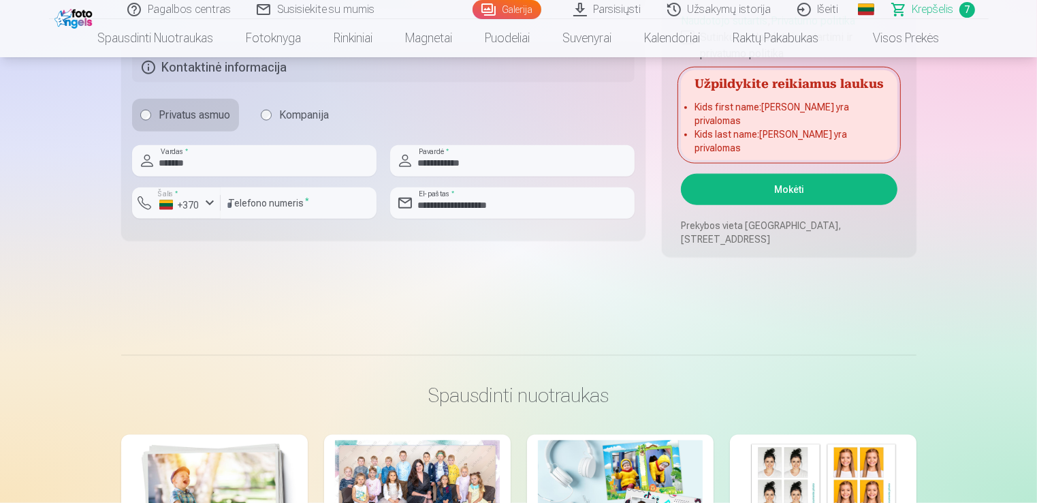
scroll to position [1285, 0]
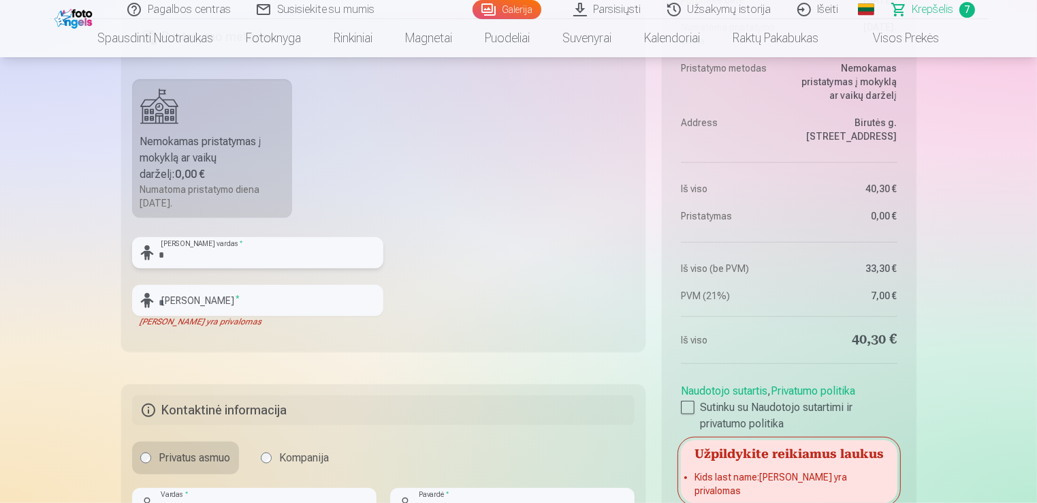
type input "*****"
type input "**********"
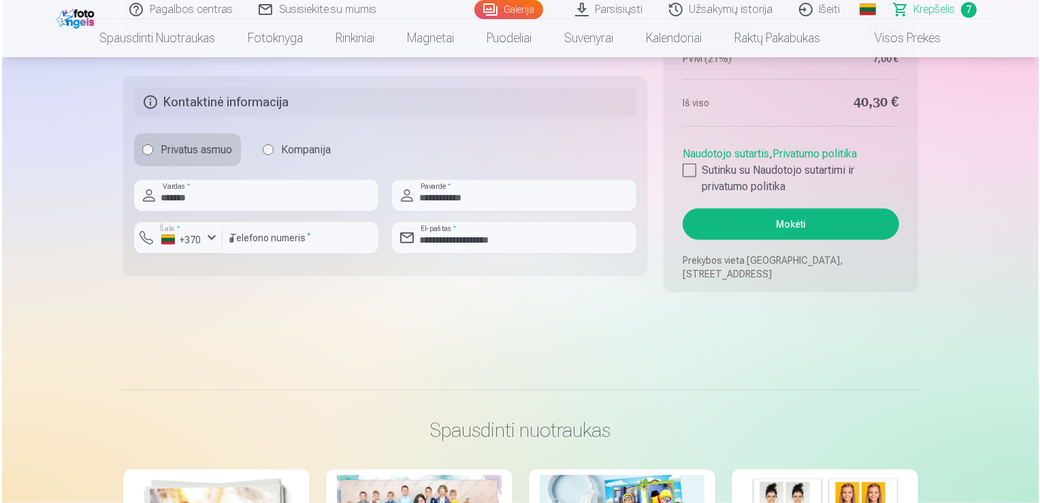
scroll to position [1557, 0]
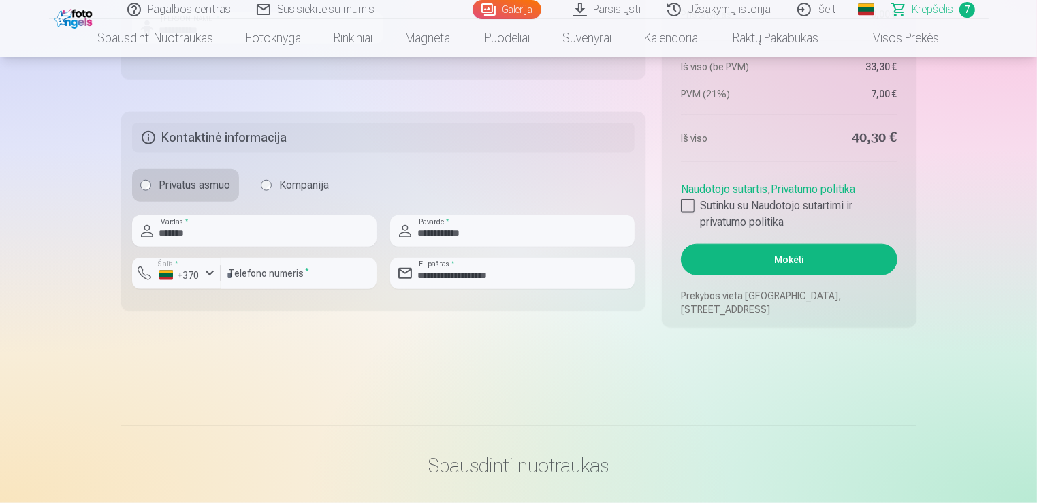
click at [752, 253] on button "Mokėti" at bounding box center [789, 259] width 216 height 31
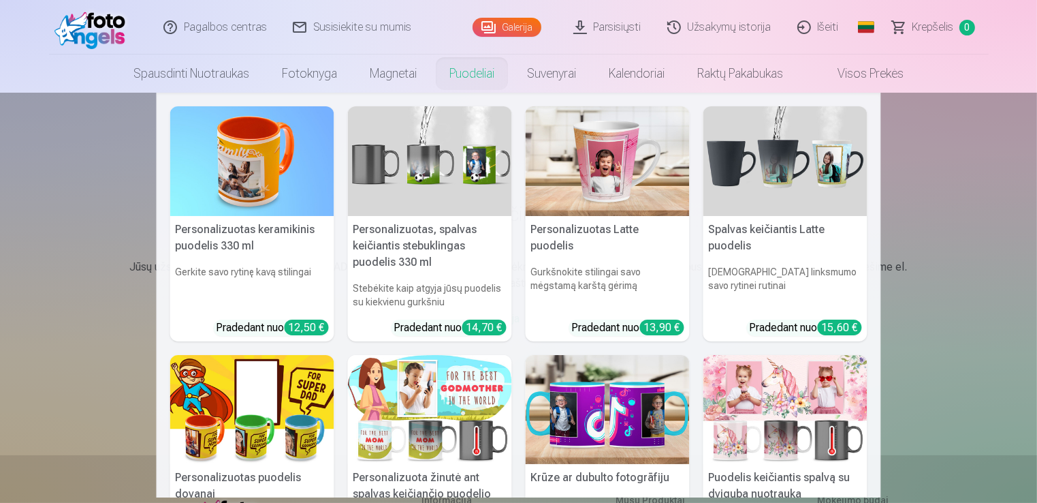
drag, startPoint x: 0, startPoint y: 0, endPoint x: 988, endPoint y: 197, distance: 1007.4
click at [988, 197] on nav "Personalizuotas keramikinis puodelis 330 ml Gerkite savo rytinę kavą stilingai …" at bounding box center [518, 295] width 1037 height 404
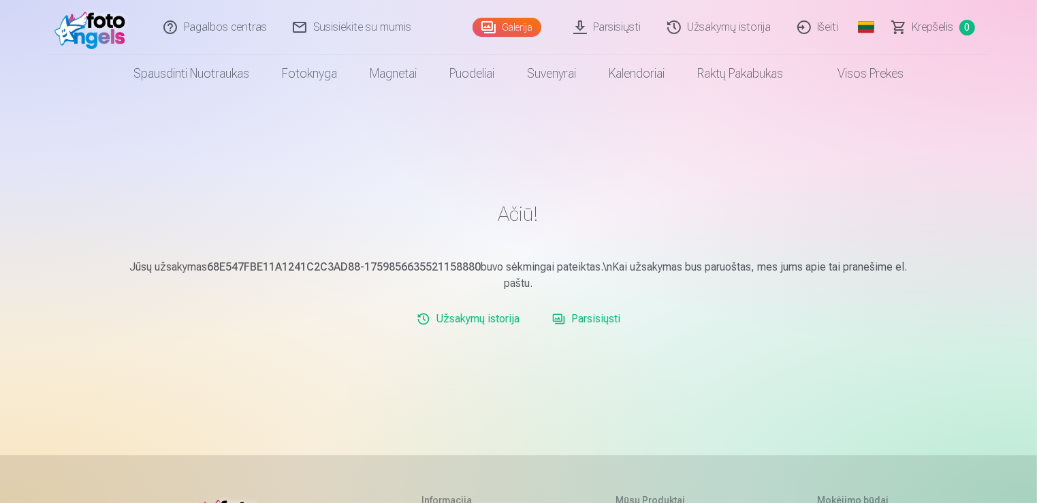
click at [589, 323] on link "Parsisiųsti" at bounding box center [586, 318] width 79 height 27
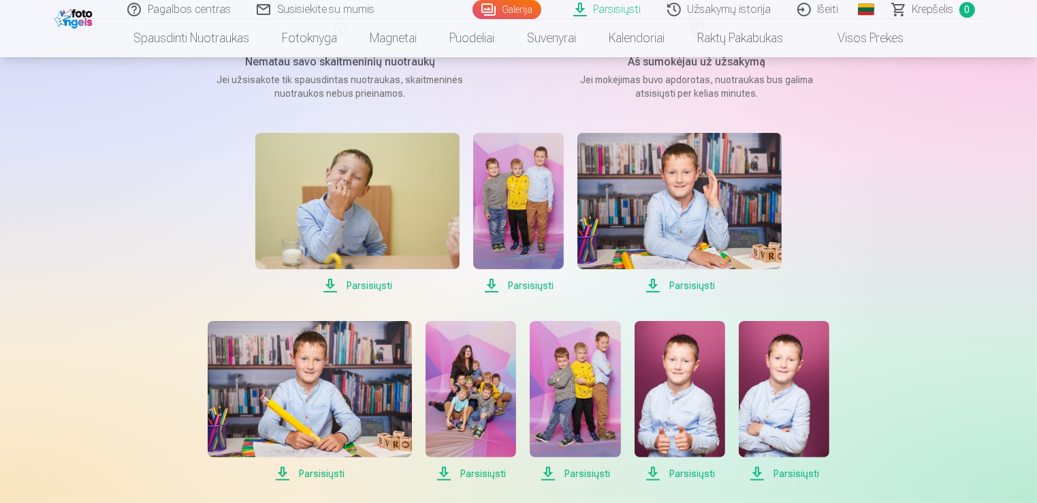
scroll to position [215, 0]
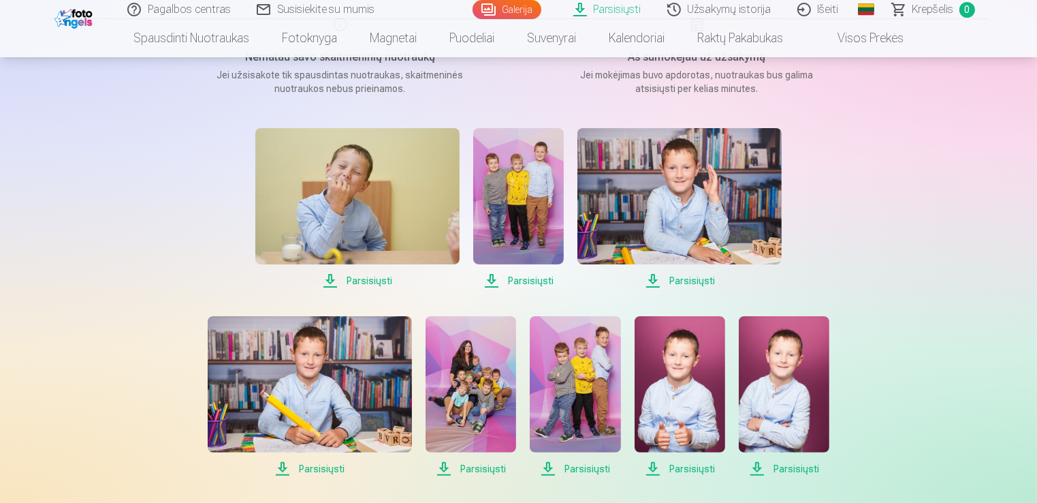
click at [475, 372] on img at bounding box center [471, 384] width 91 height 136
click at [501, 8] on link "Galerija" at bounding box center [507, 9] width 69 height 19
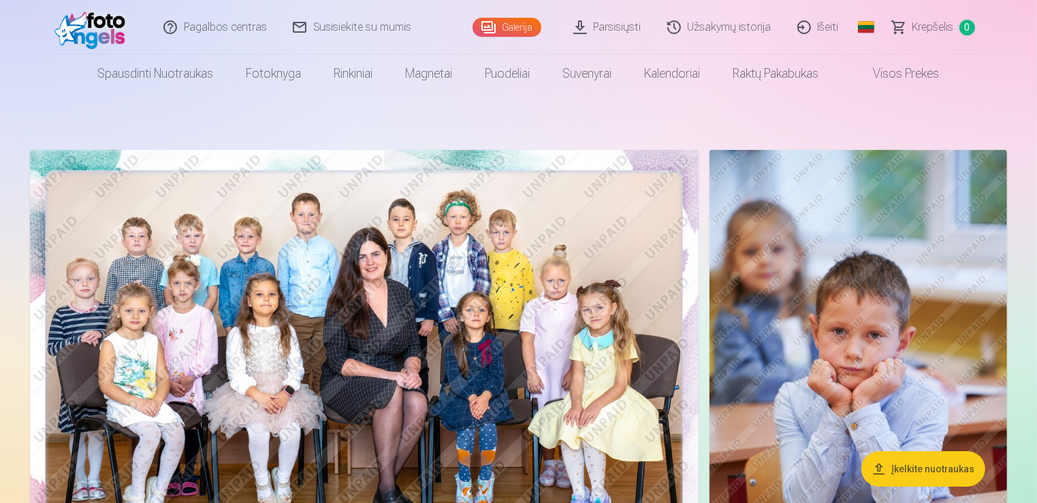
click at [616, 25] on link "Parsisiųsti" at bounding box center [608, 27] width 94 height 54
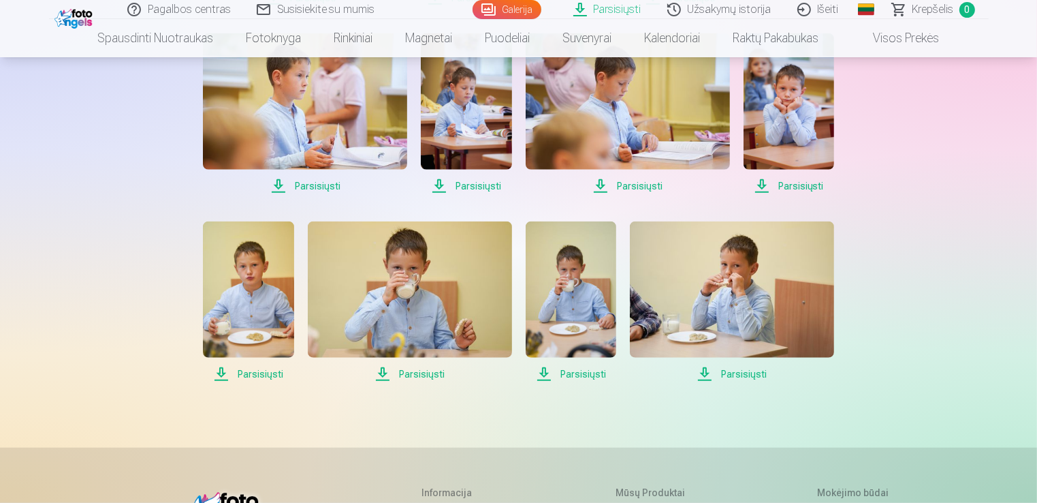
scroll to position [1206, 0]
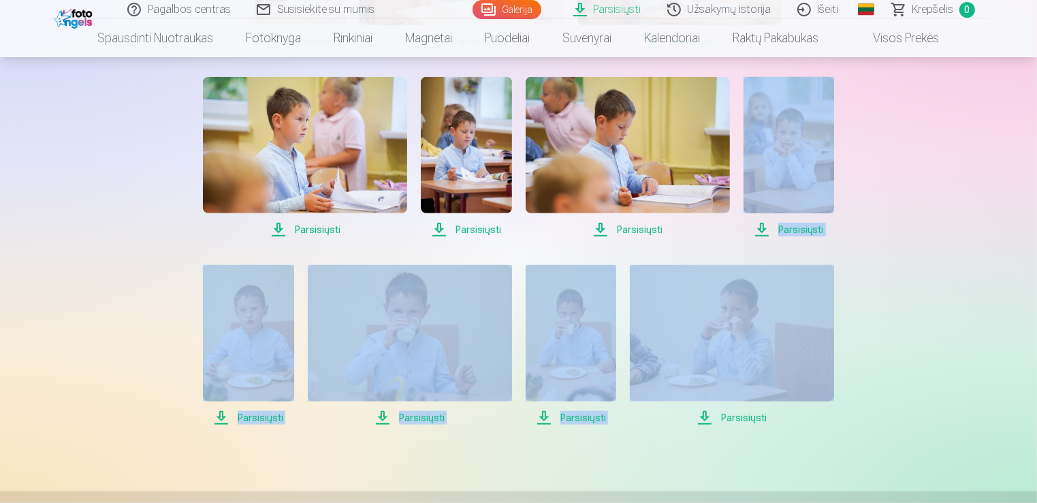
drag, startPoint x: 1036, startPoint y: 309, endPoint x: 1040, endPoint y: 213, distance: 96.1
drag, startPoint x: 1040, startPoint y: 213, endPoint x: 940, endPoint y: 300, distance: 132.7
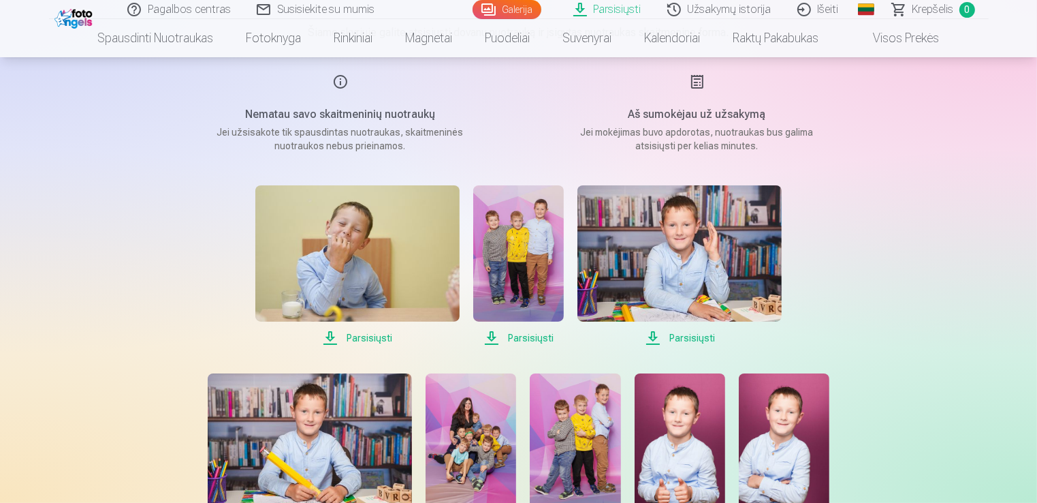
scroll to position [165, 0]
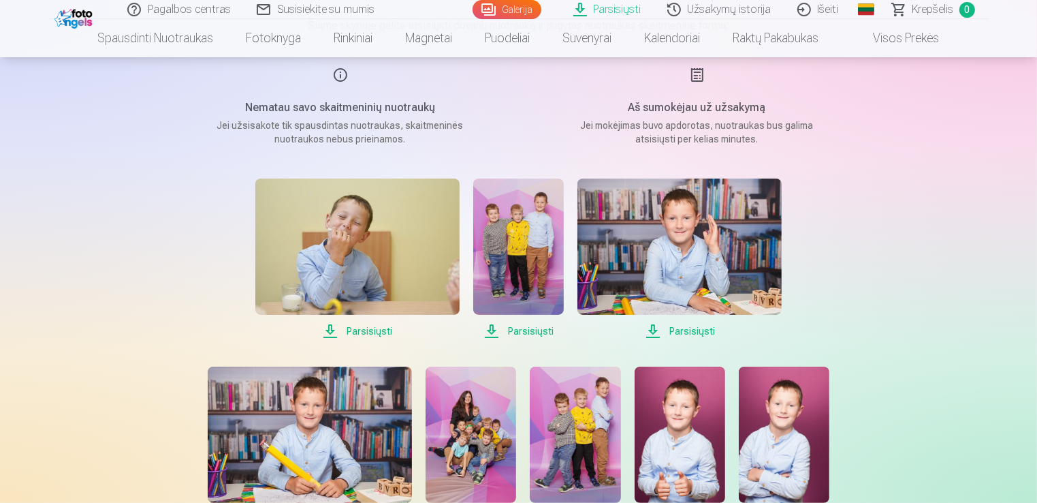
click at [361, 334] on span "Parsisiųsti" at bounding box center [357, 331] width 204 height 16
click at [516, 327] on span "Parsisiųsti" at bounding box center [518, 331] width 91 height 16
click at [679, 326] on span "Parsisiųsti" at bounding box center [679, 331] width 204 height 16
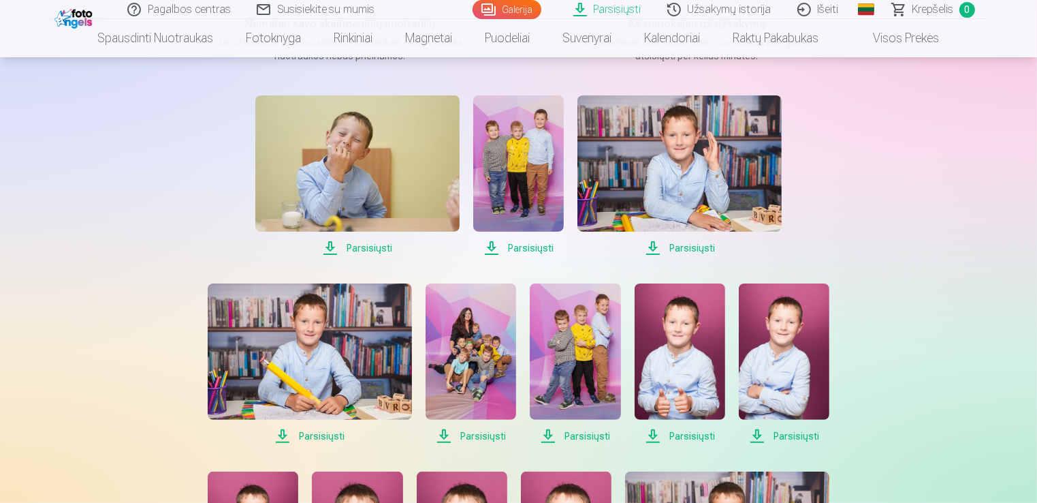
scroll to position [255, 0]
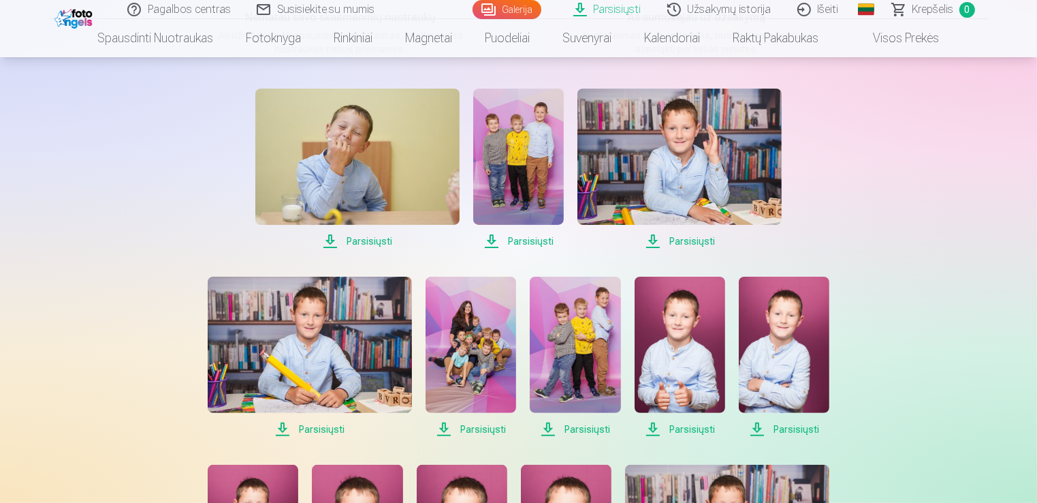
click at [306, 430] on span "Parsisiųsti" at bounding box center [310, 429] width 204 height 16
click at [584, 429] on span "Parsisiųsti" at bounding box center [575, 429] width 91 height 16
click at [681, 429] on span "Parsisiųsti" at bounding box center [680, 429] width 91 height 16
click at [798, 427] on span "Parsisiųsti" at bounding box center [784, 429] width 91 height 16
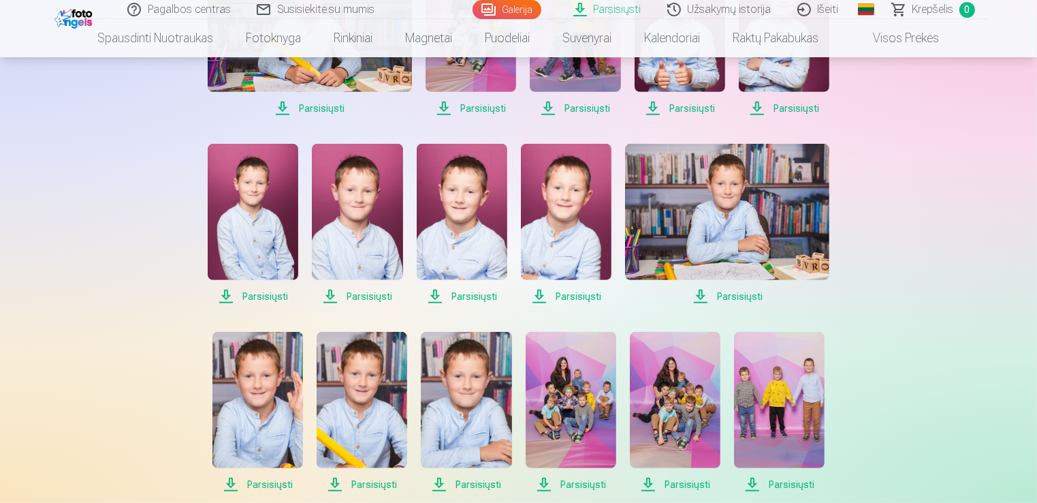
scroll to position [589, 0]
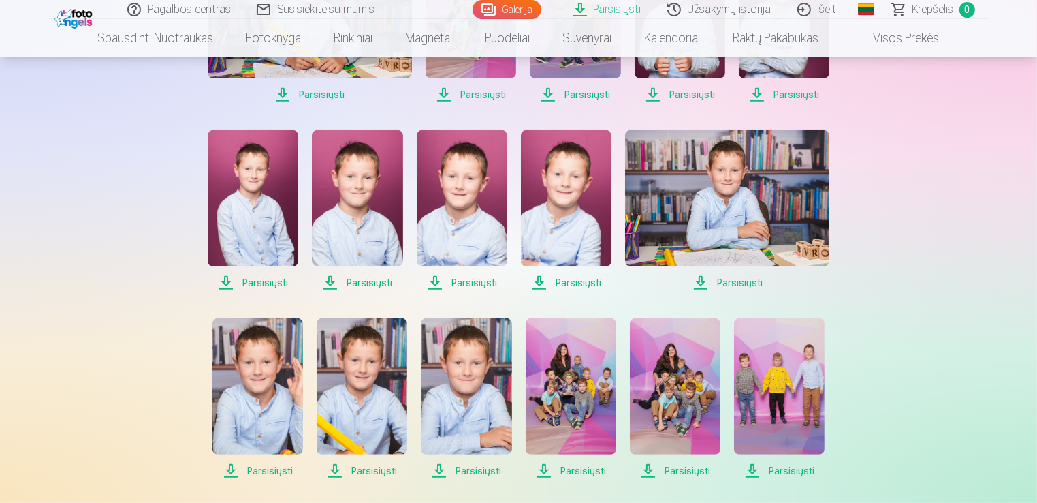
click at [258, 282] on span "Parsisiųsti" at bounding box center [253, 282] width 91 height 16
click at [365, 274] on span "Parsisiųsti" at bounding box center [357, 282] width 91 height 16
click at [574, 232] on img at bounding box center [566, 198] width 91 height 136
click at [462, 214] on img at bounding box center [462, 198] width 91 height 136
click at [709, 278] on span "Parsisiųsti" at bounding box center [727, 282] width 204 height 16
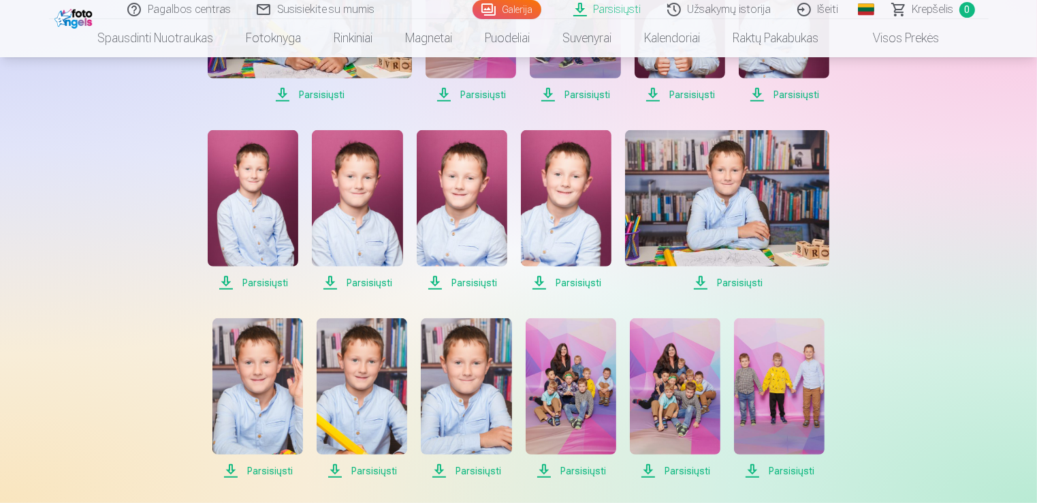
click at [256, 422] on img at bounding box center [257, 386] width 91 height 136
click at [361, 458] on link "Parsisiųsti" at bounding box center [362, 398] width 91 height 161
click at [483, 421] on img at bounding box center [466, 386] width 91 height 136
click at [575, 466] on span "Parsisiųsti" at bounding box center [571, 470] width 91 height 16
click at [678, 464] on span "Parsisiųsti" at bounding box center [675, 470] width 91 height 16
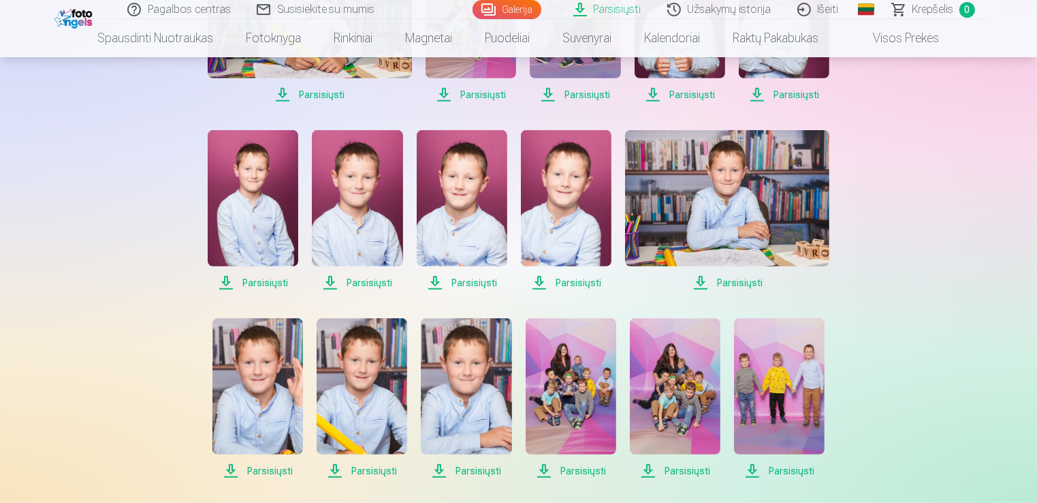
click at [801, 468] on span "Parsisiųsti" at bounding box center [779, 470] width 91 height 16
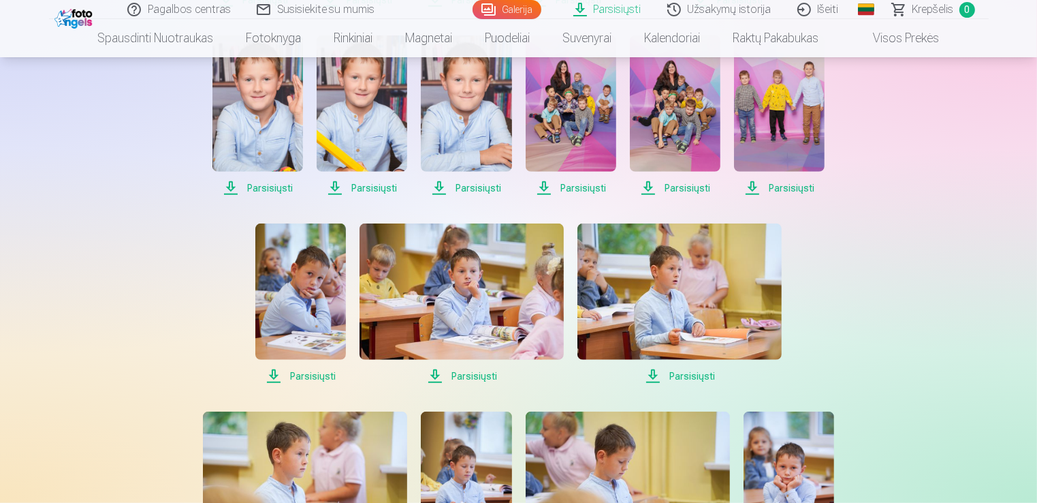
scroll to position [901, 0]
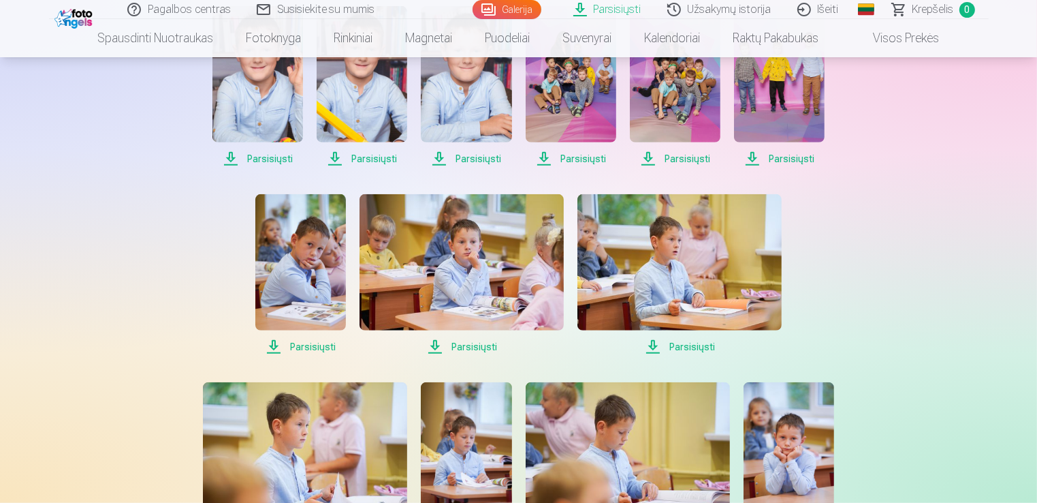
click at [297, 351] on span "Parsisiųsti" at bounding box center [300, 346] width 91 height 16
click at [462, 339] on span "Parsisiųsti" at bounding box center [462, 346] width 204 height 16
click at [689, 348] on span "Parsisiųsti" at bounding box center [679, 346] width 204 height 16
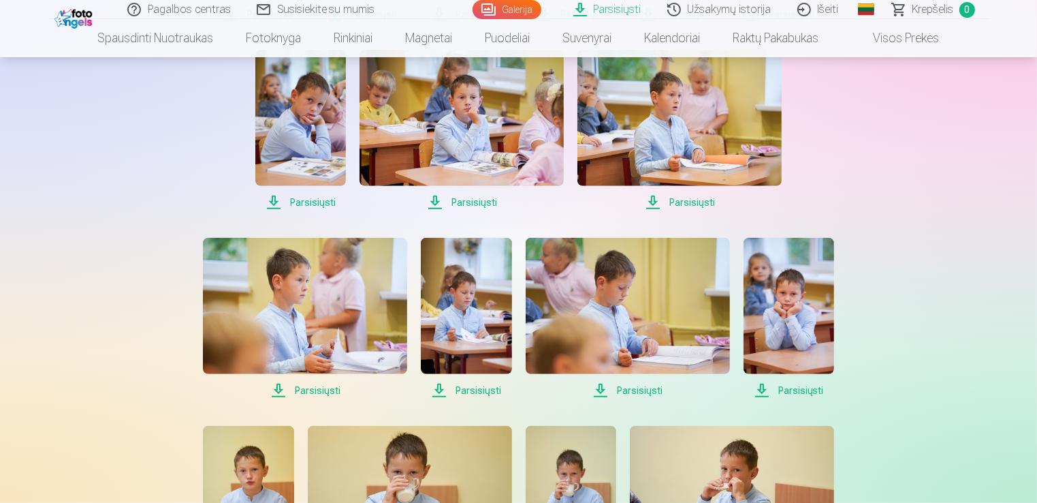
scroll to position [1064, 0]
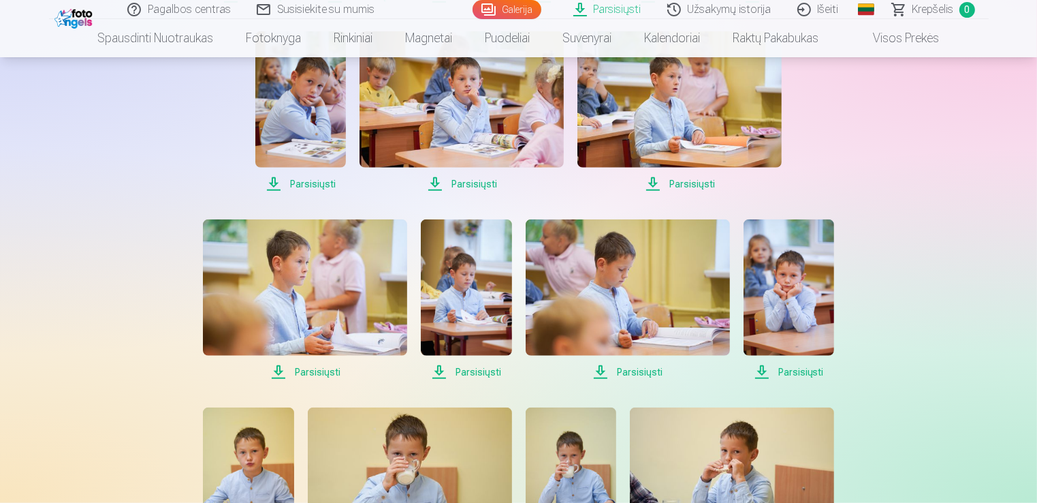
click at [311, 368] on span "Parsisiųsti" at bounding box center [305, 372] width 204 height 16
click at [481, 370] on span "Parsisiųsti" at bounding box center [466, 372] width 91 height 16
click at [640, 367] on span "Parsisiųsti" at bounding box center [628, 372] width 204 height 16
click at [793, 369] on span "Parsisiųsti" at bounding box center [789, 372] width 91 height 16
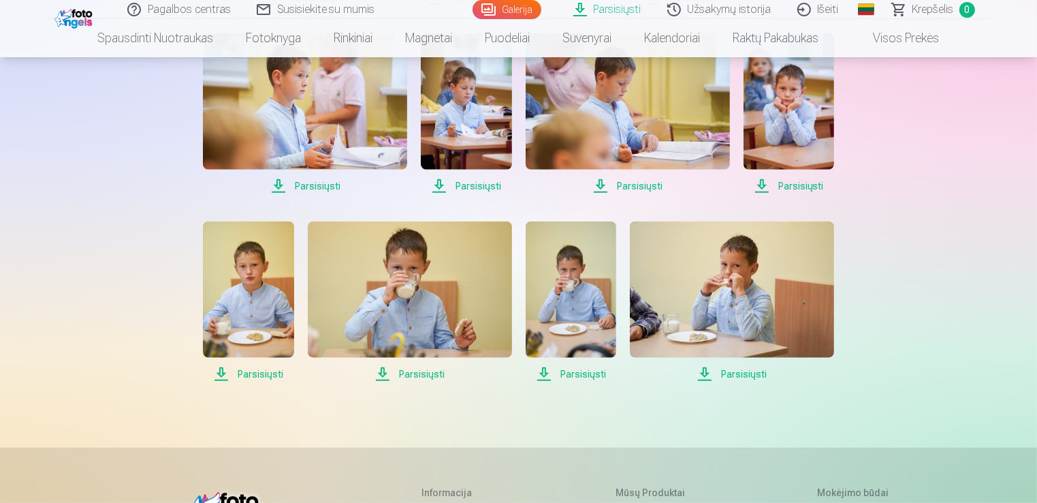
scroll to position [1267, 0]
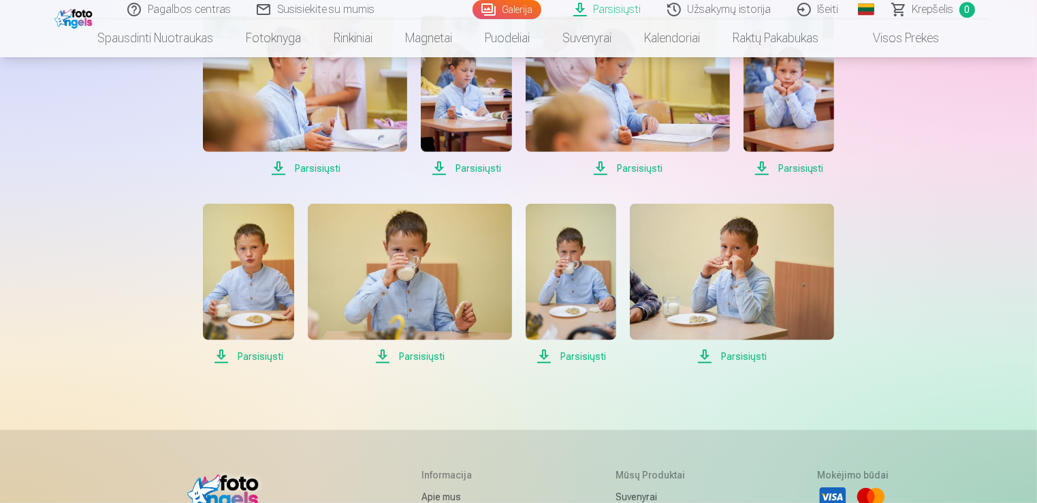
click at [259, 357] on span "Parsisiųsti" at bounding box center [248, 356] width 91 height 16
click at [415, 355] on span "Parsisiųsti" at bounding box center [410, 356] width 204 height 16
click at [579, 355] on span "Parsisiųsti" at bounding box center [571, 356] width 91 height 16
click at [720, 355] on span "Parsisiųsti" at bounding box center [732, 356] width 204 height 16
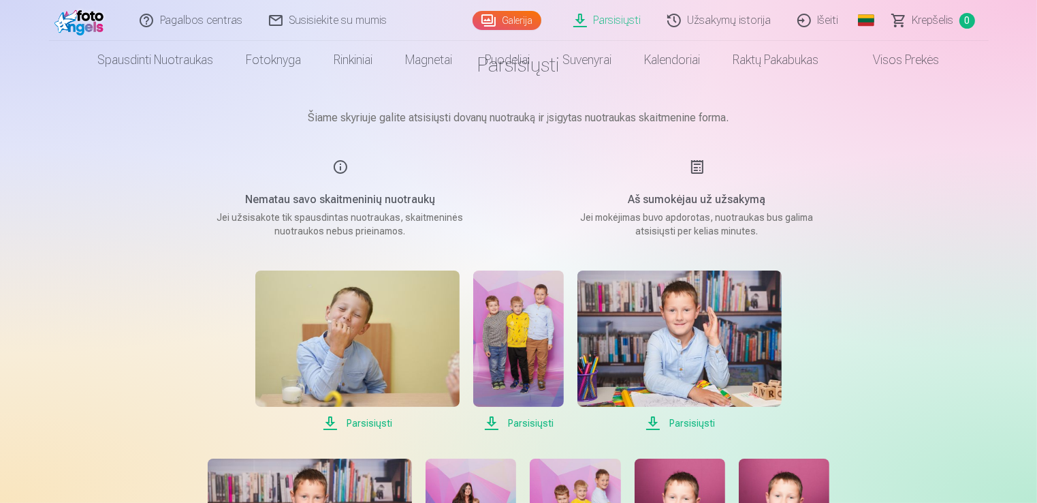
scroll to position [0, 0]
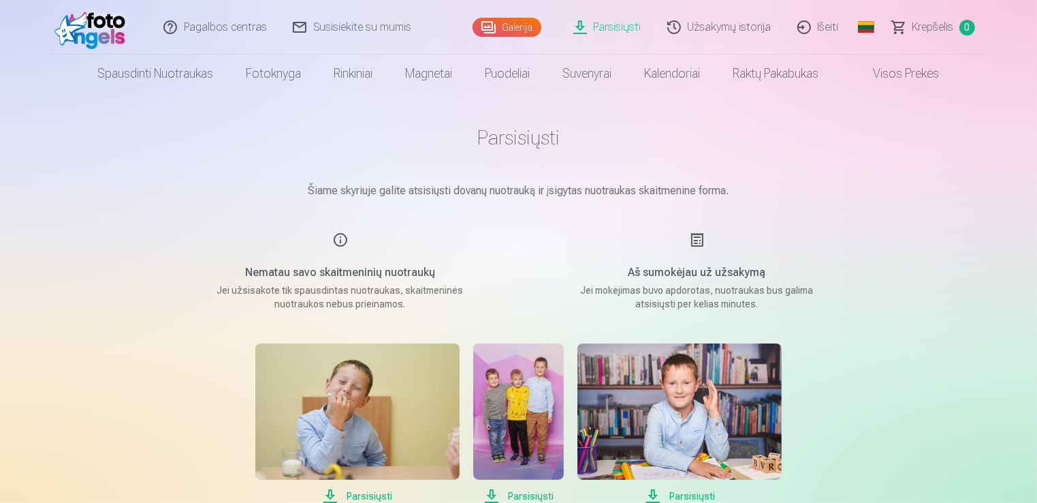
click at [804, 31] on link "Išeiti" at bounding box center [818, 27] width 67 height 54
